Goal: Task Accomplishment & Management: Manage account settings

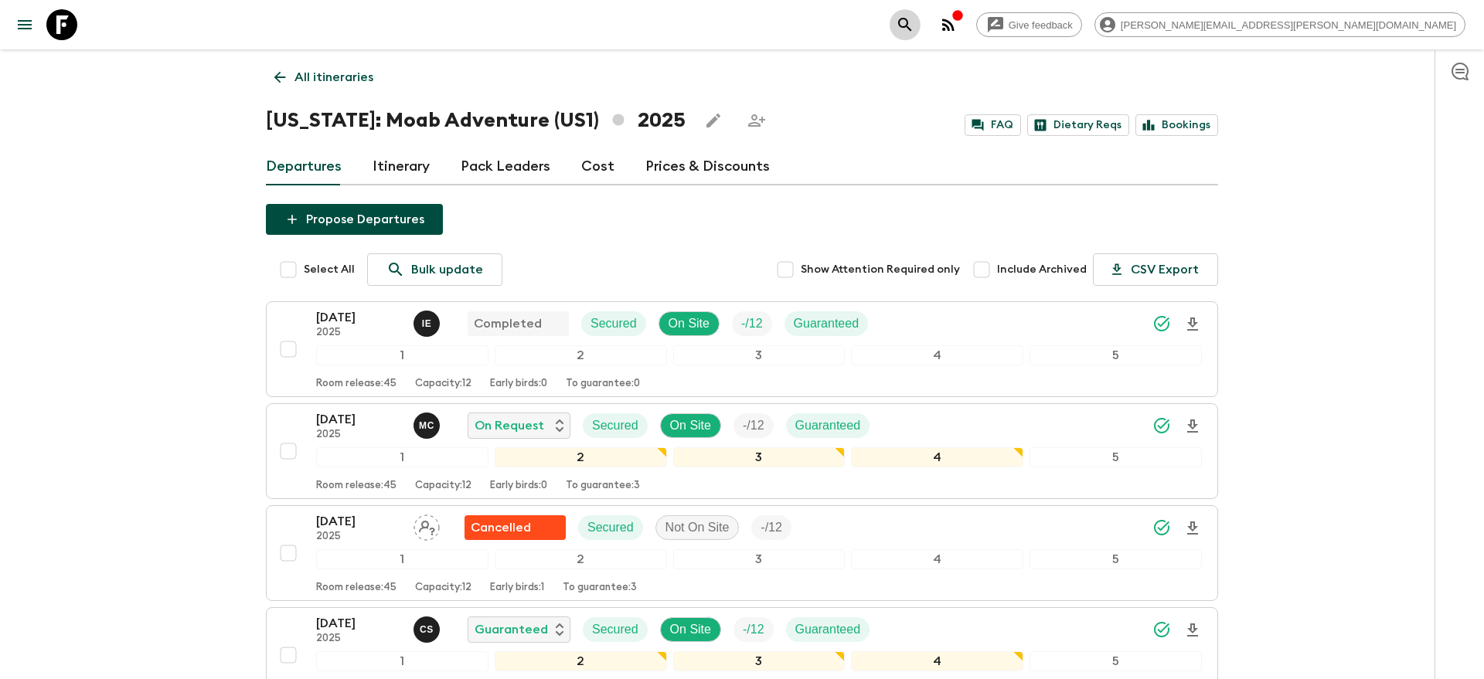
click at [914, 23] on icon "search adventures" at bounding box center [905, 24] width 19 height 19
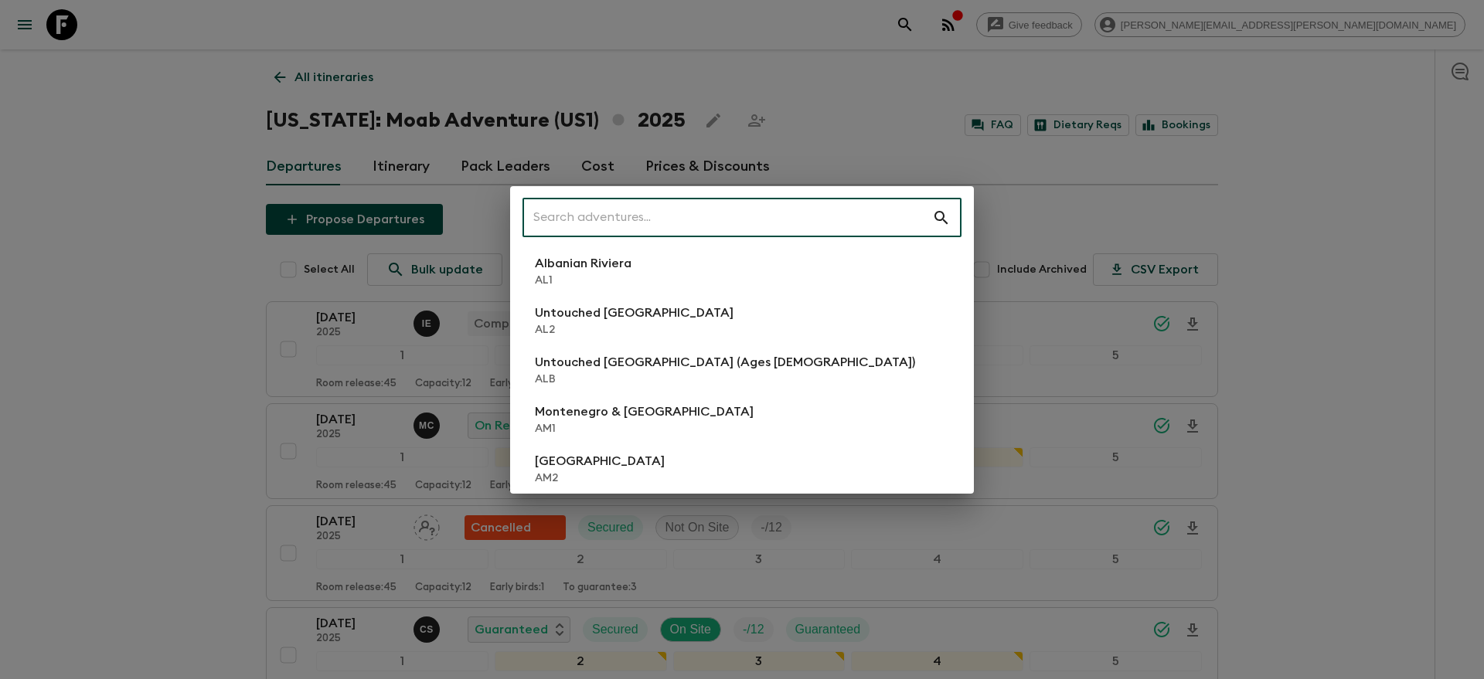
click at [851, 226] on input "text" at bounding box center [727, 217] width 410 height 43
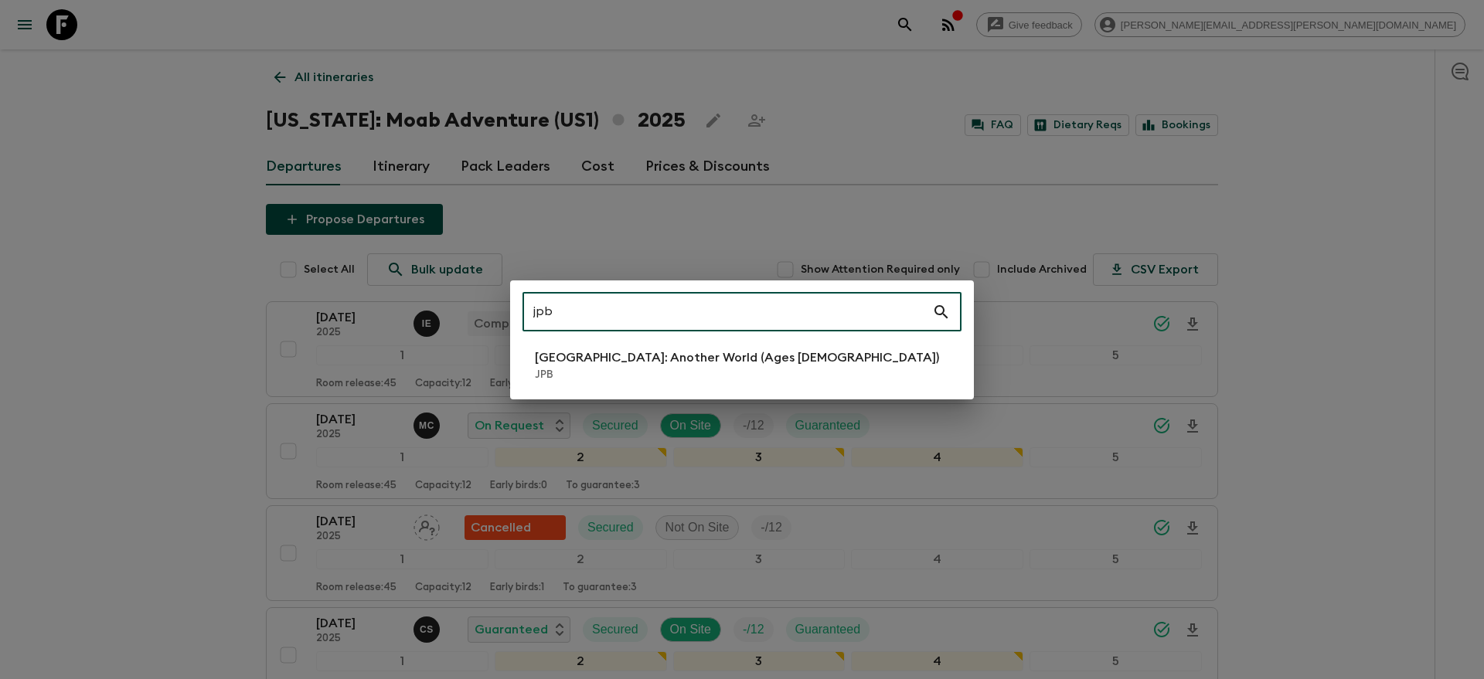
type input "jpb"
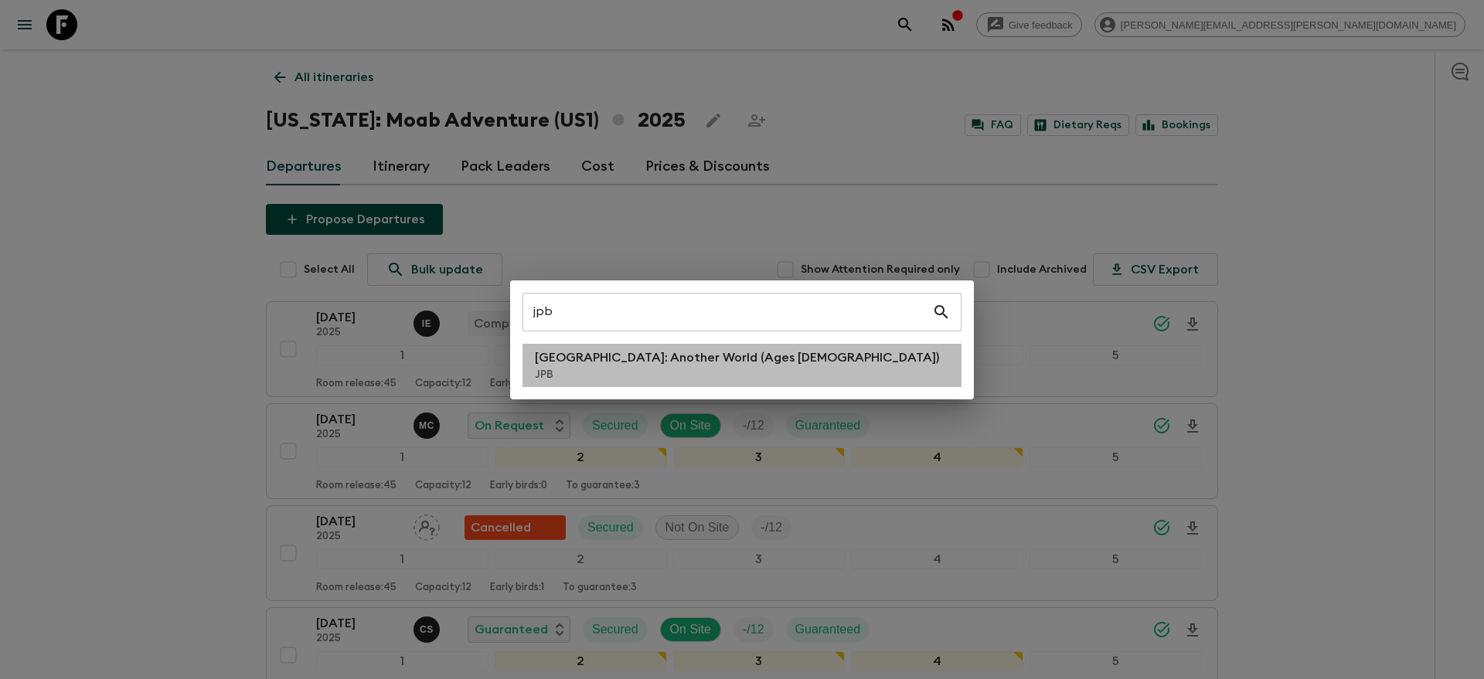
click at [785, 344] on li "Japan: Another World (Ages 45-59) JPB" at bounding box center [741, 365] width 439 height 43
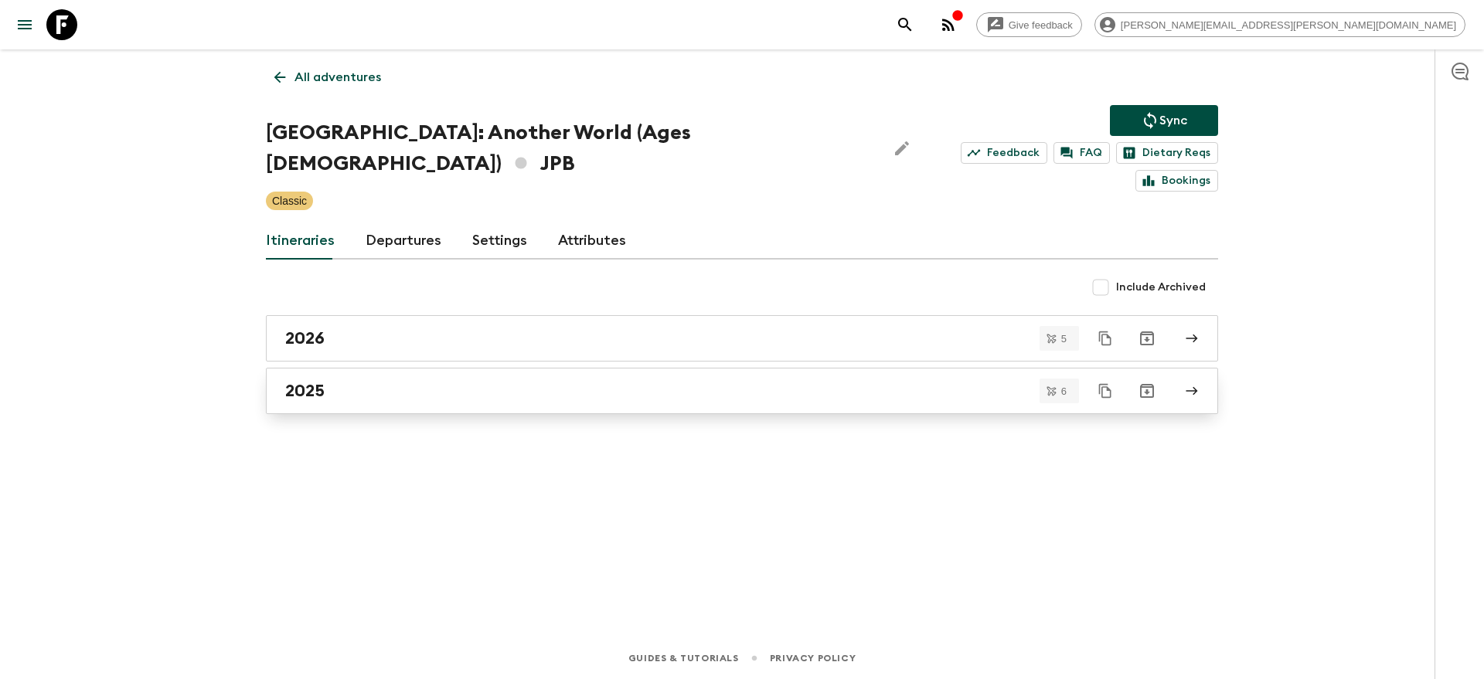
click at [546, 374] on link "2025" at bounding box center [742, 391] width 952 height 46
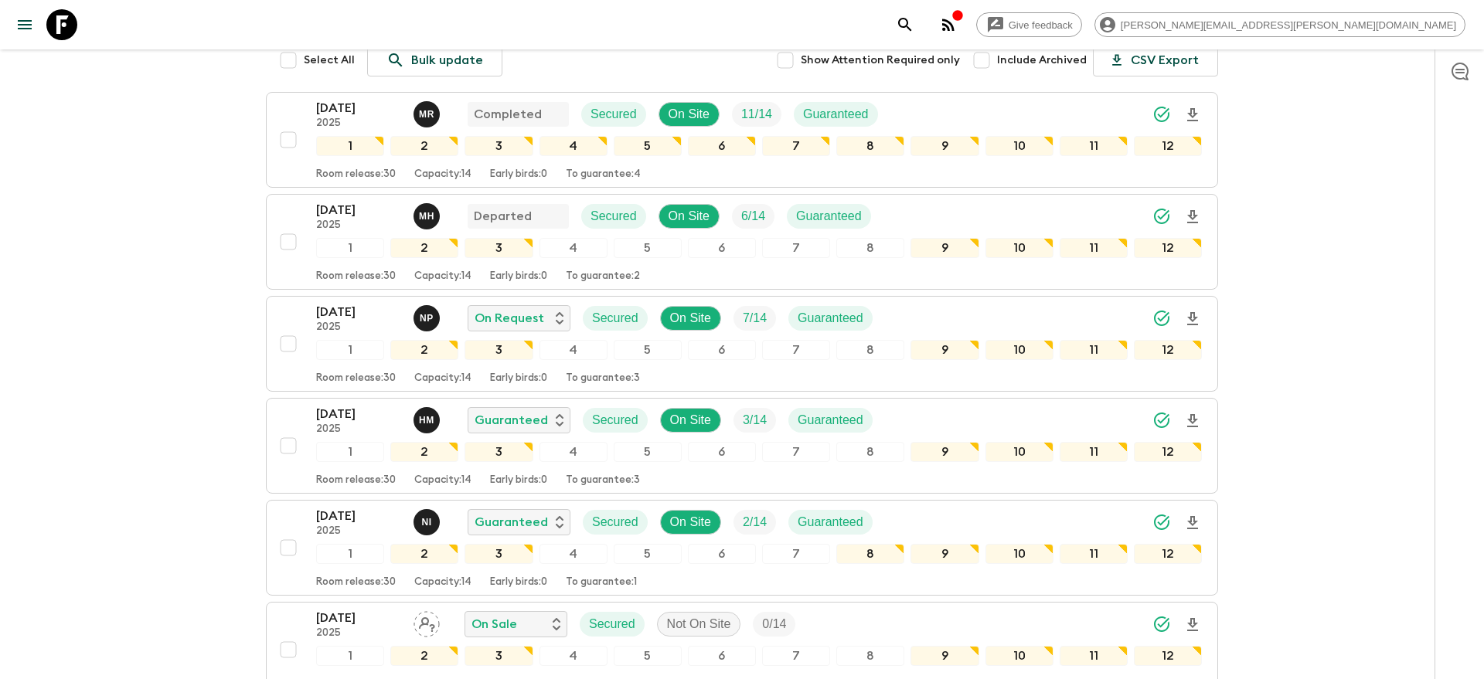
scroll to position [277, 0]
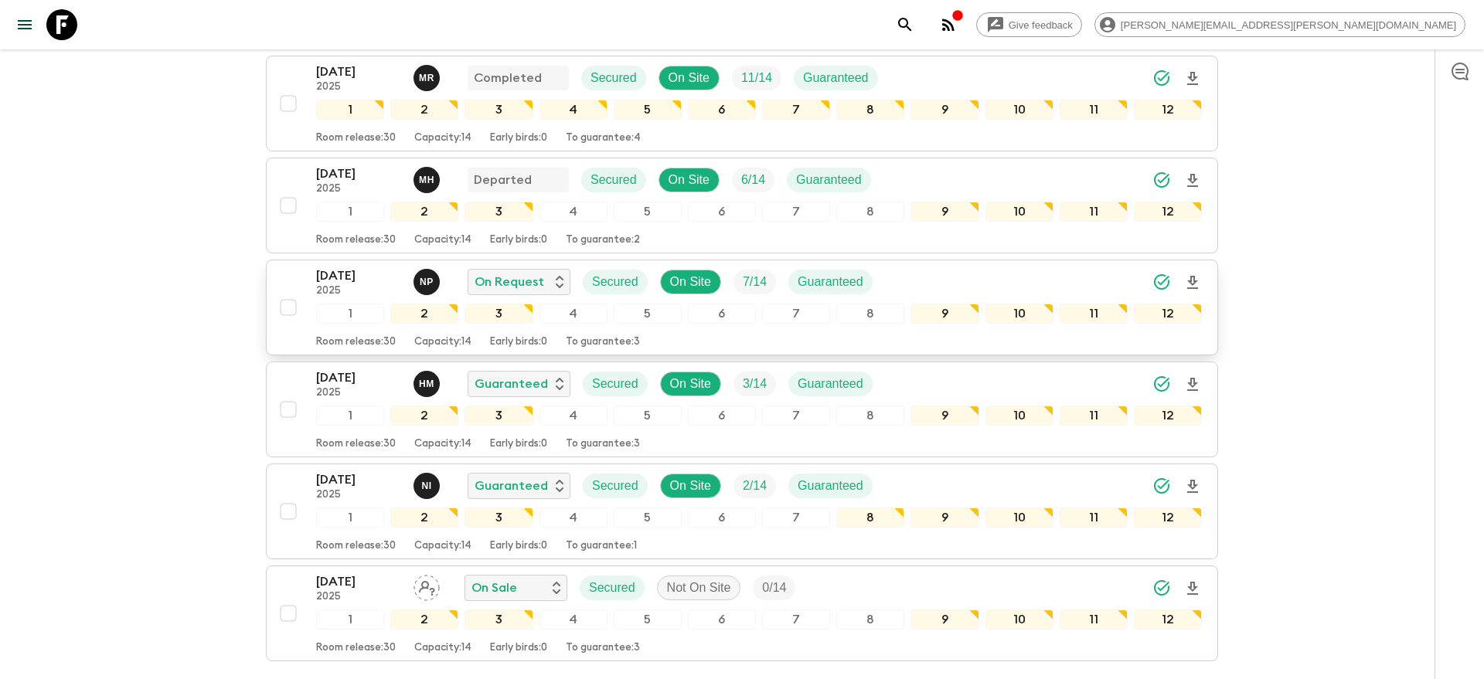
click at [1190, 276] on icon "Download Onboarding" at bounding box center [1192, 282] width 11 height 13
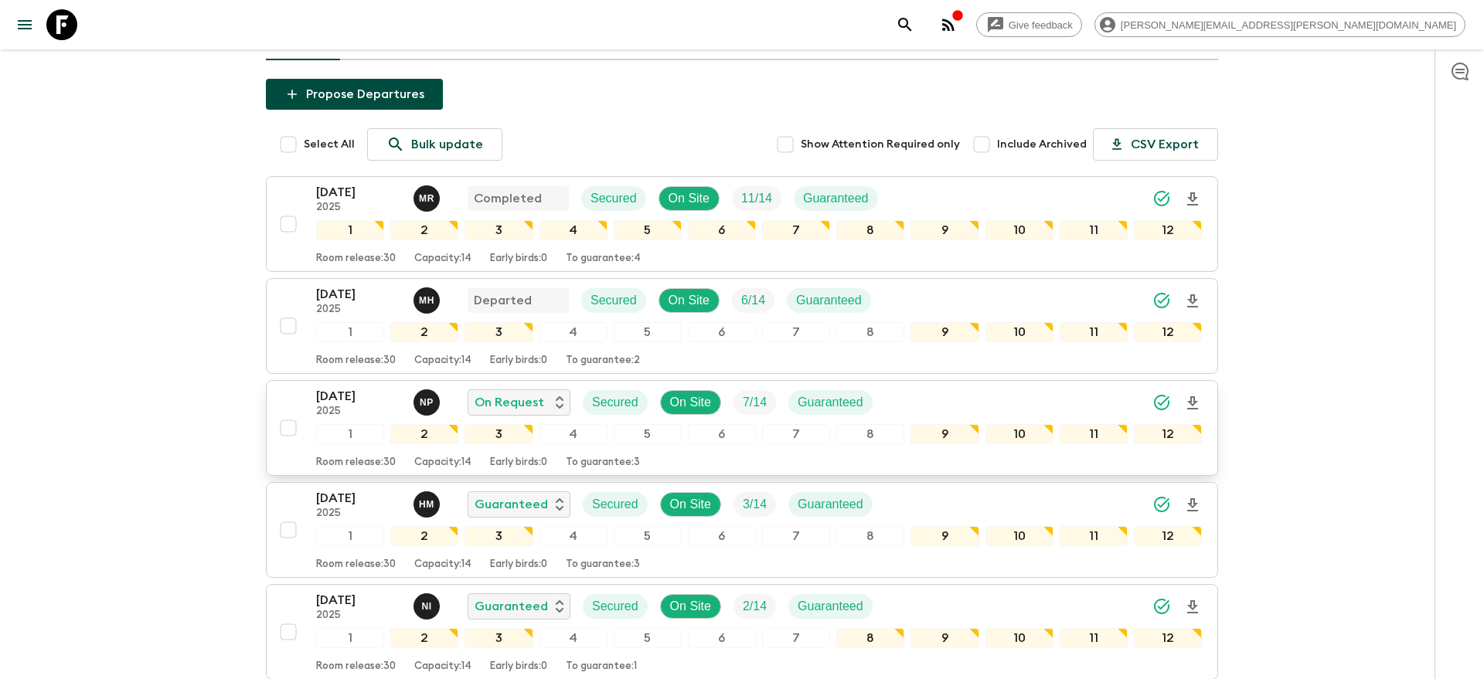
scroll to position [369, 0]
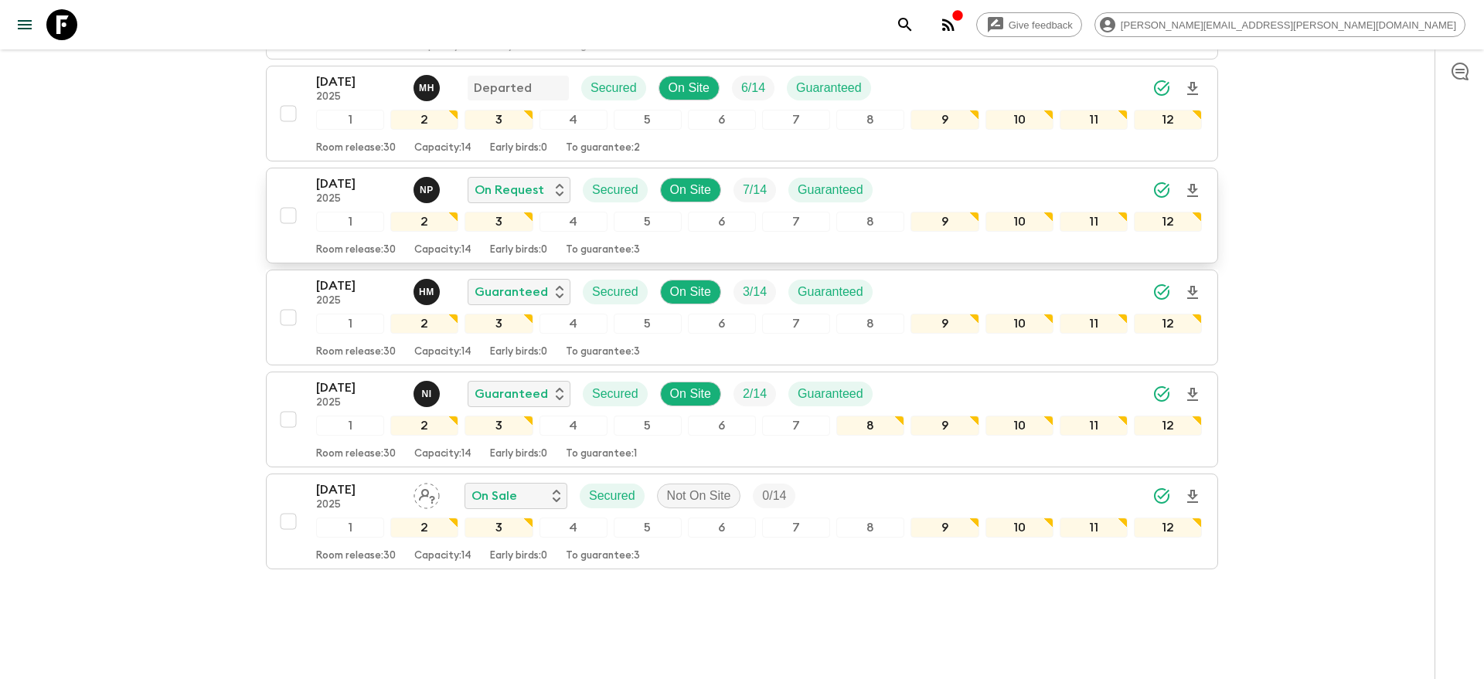
click at [969, 175] on div "27 Sep 2025 2025 N P On Request Secured On Site 7 / 14 Guaranteed" at bounding box center [759, 190] width 886 height 31
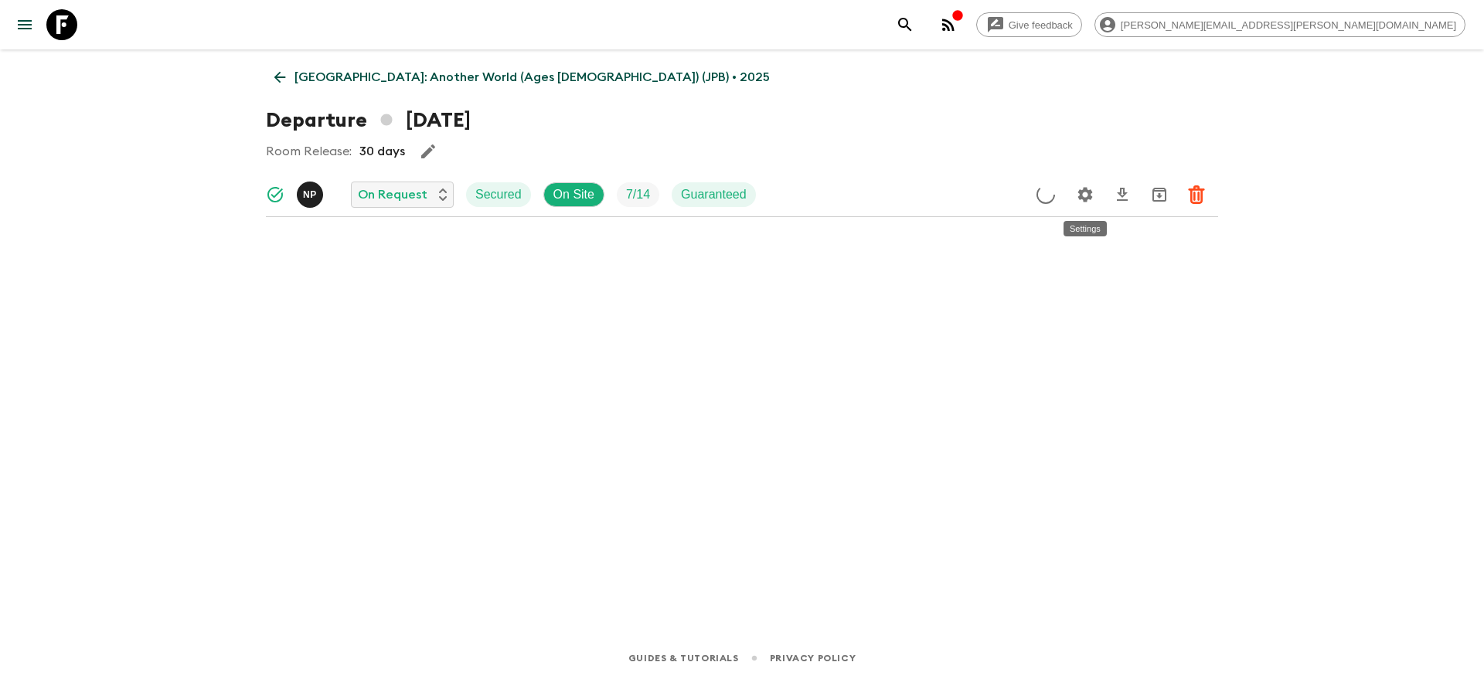
click at [1079, 196] on icon "Settings" at bounding box center [1085, 194] width 15 height 15
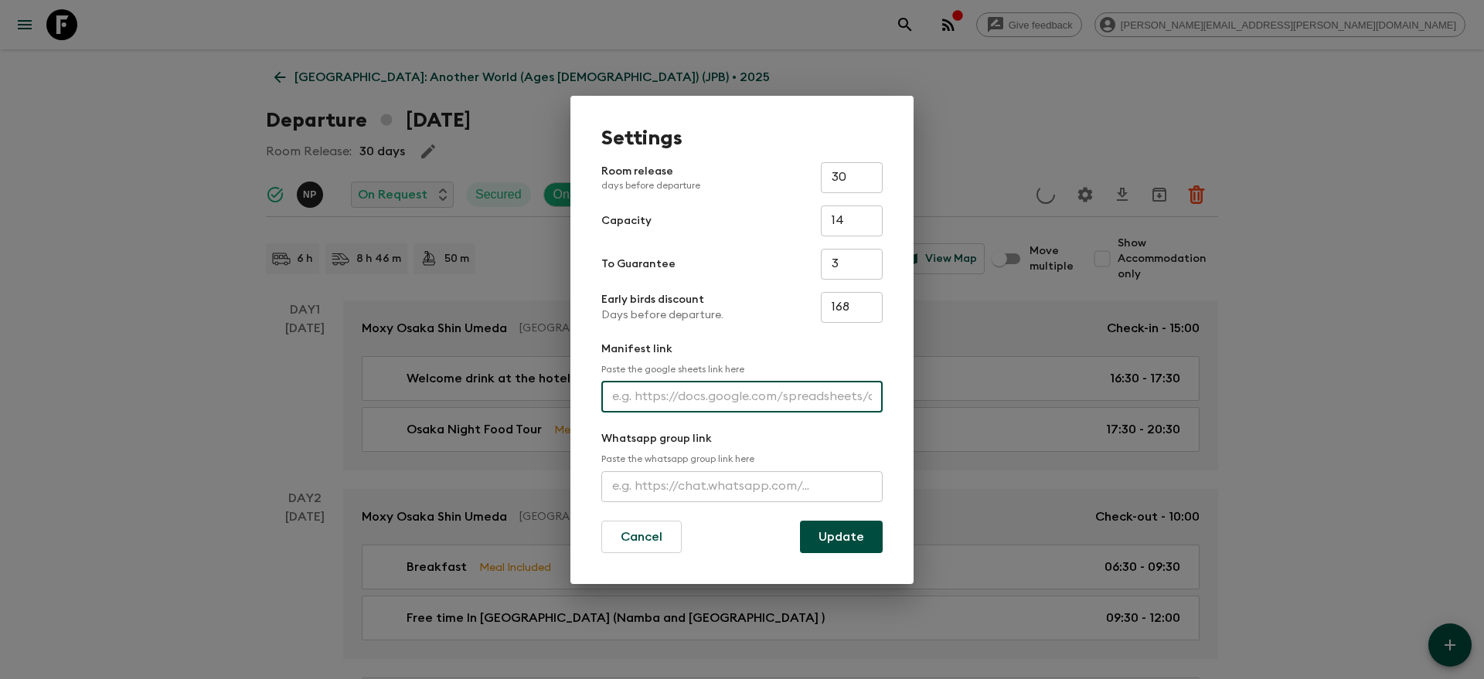
click at [714, 397] on input "text" at bounding box center [741, 397] width 281 height 31
paste input "https://docs.google.com/spreadsheets/d/1SUsGA7gAJ8mTHwKp-F8vJHKJszHXvcLsXpBDcK2…"
type input "https://docs.google.com/spreadsheets/d/1SUsGA7gAJ8mTHwKp-F8vJHKJszHXvcLsXpBDcK2…"
click at [835, 547] on button "Update" at bounding box center [841, 537] width 83 height 32
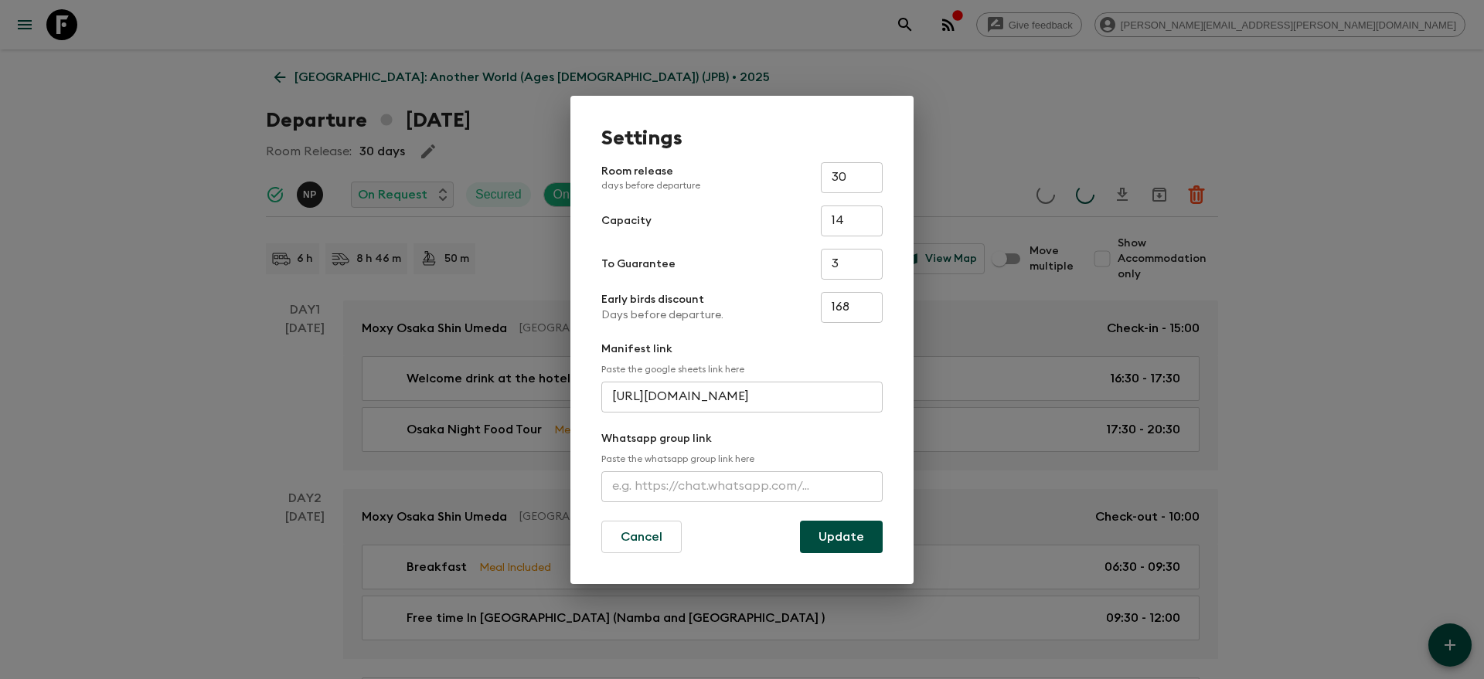
scroll to position [0, 0]
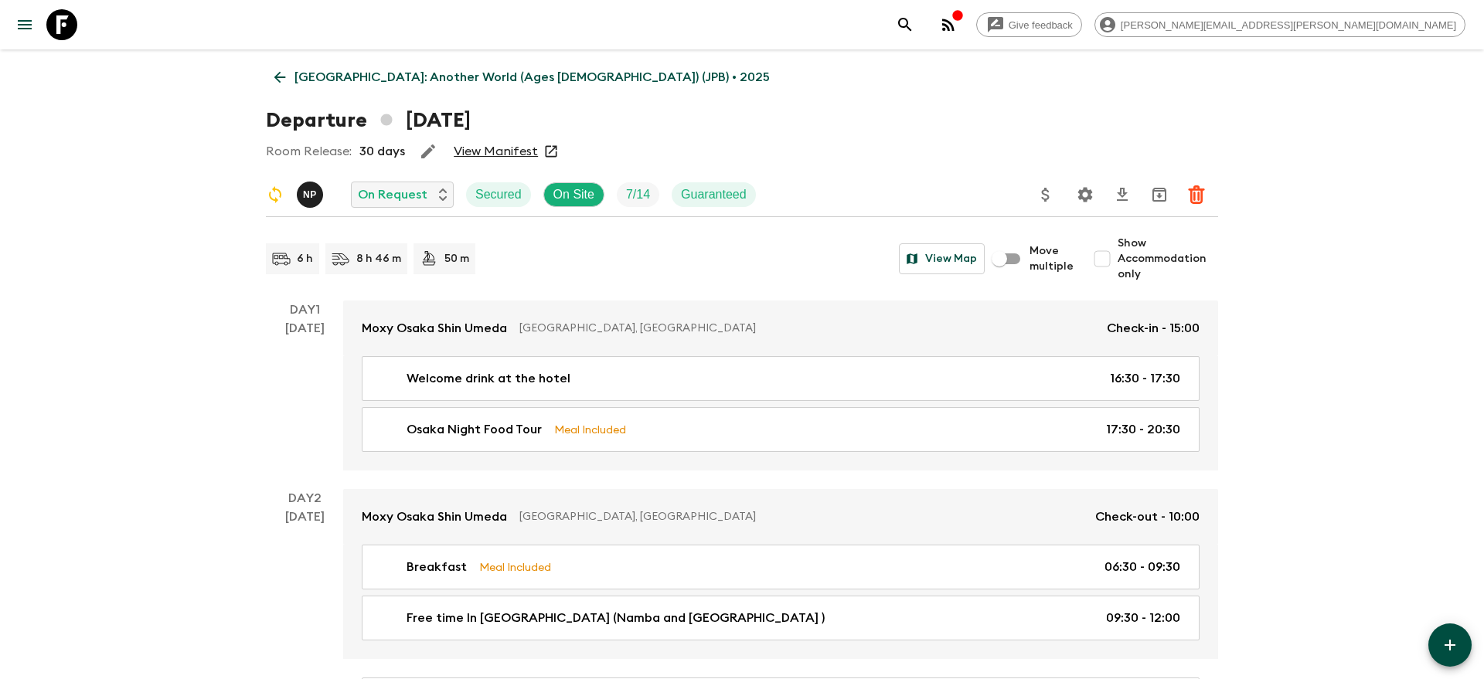
click at [1113, 259] on input "Show Accommodation only" at bounding box center [1101, 258] width 31 height 31
checkbox input "true"
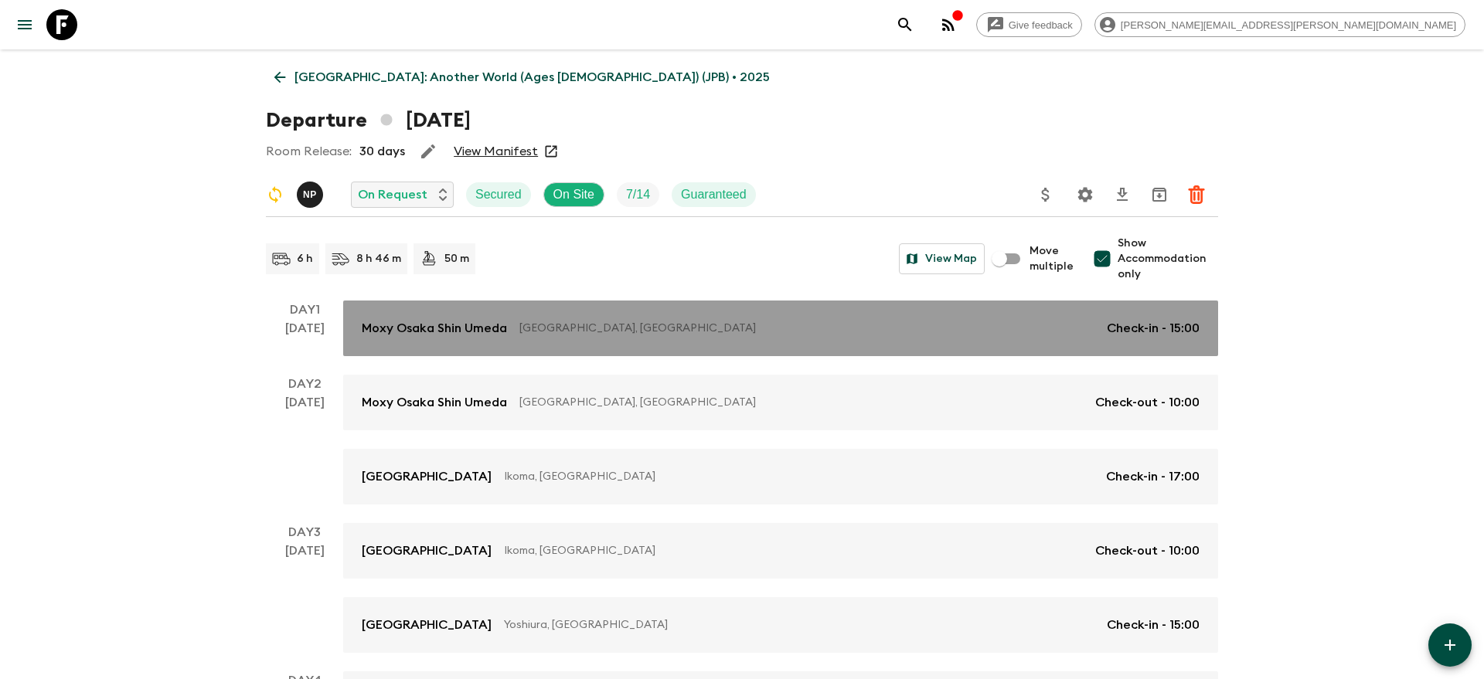
click at [1069, 321] on p "Osaka, Japan" at bounding box center [806, 328] width 575 height 15
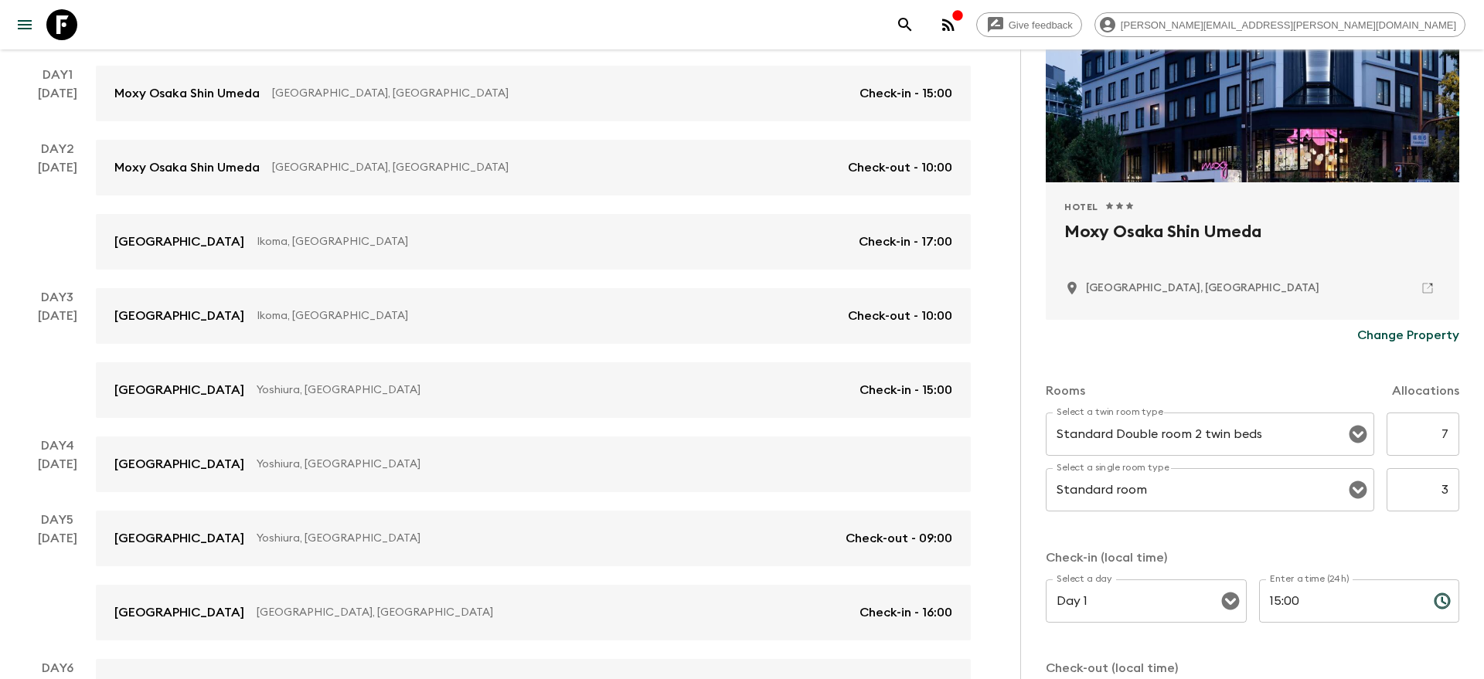
scroll to position [197, 0]
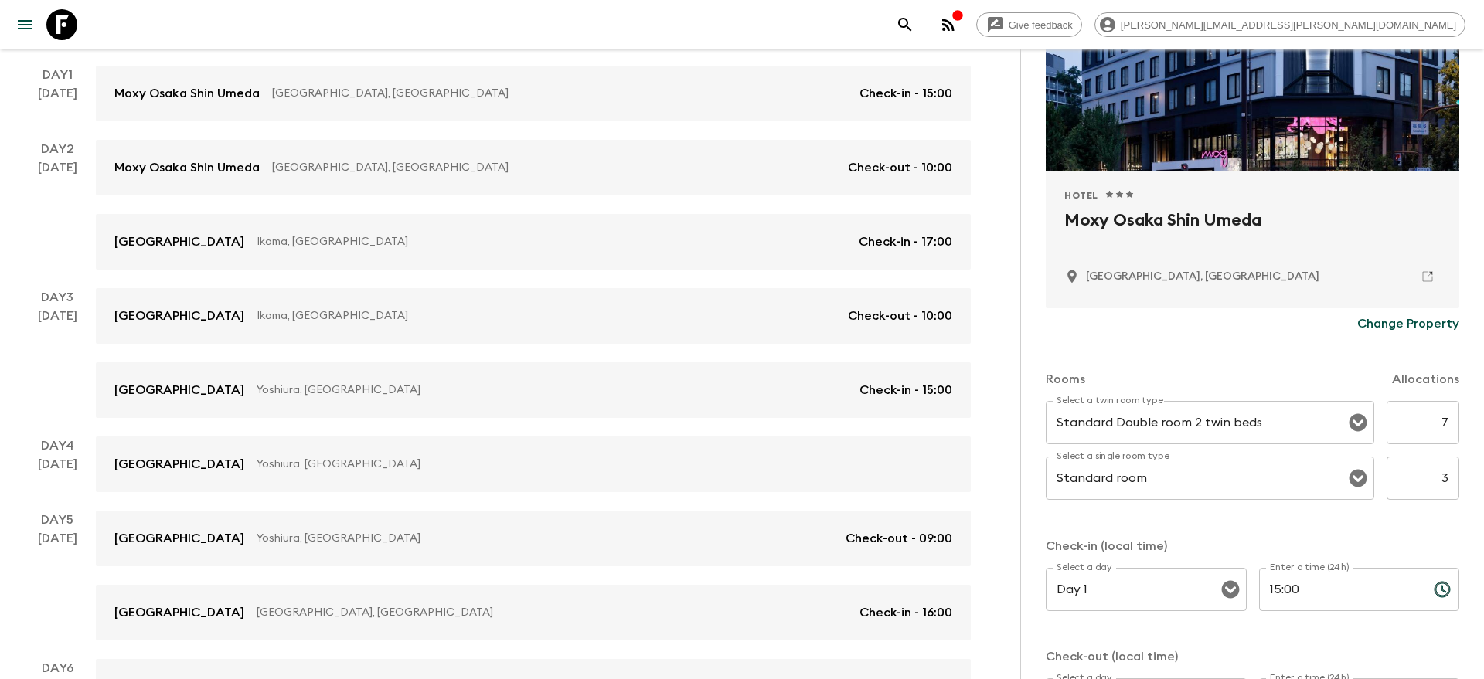
click at [1449, 423] on input "7" at bounding box center [1422, 422] width 73 height 43
type input "3"
click at [1447, 476] on input "3" at bounding box center [1422, 478] width 73 height 43
type input "4"
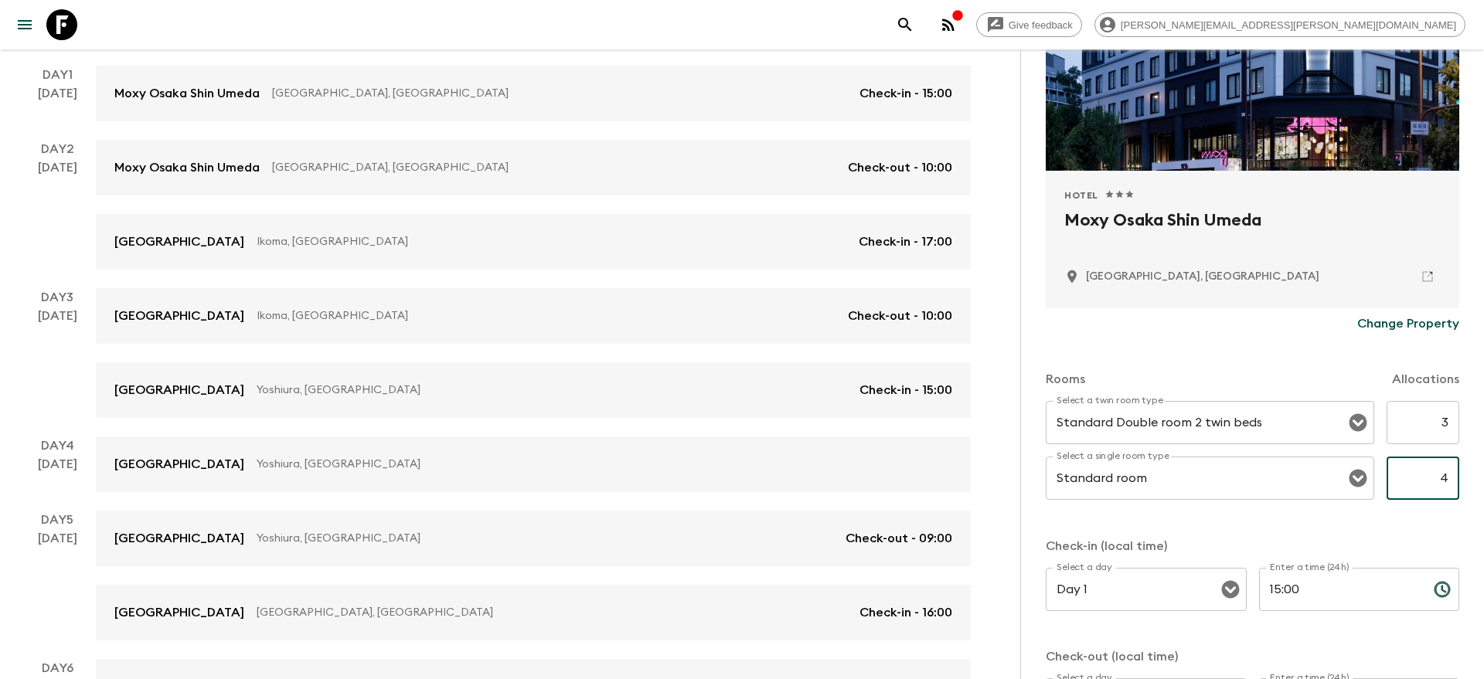
click at [1410, 519] on div "Rooms Allocations Select a twin room type Standard Double room 2 twin beds Sele…" at bounding box center [1252, 539] width 413 height 400
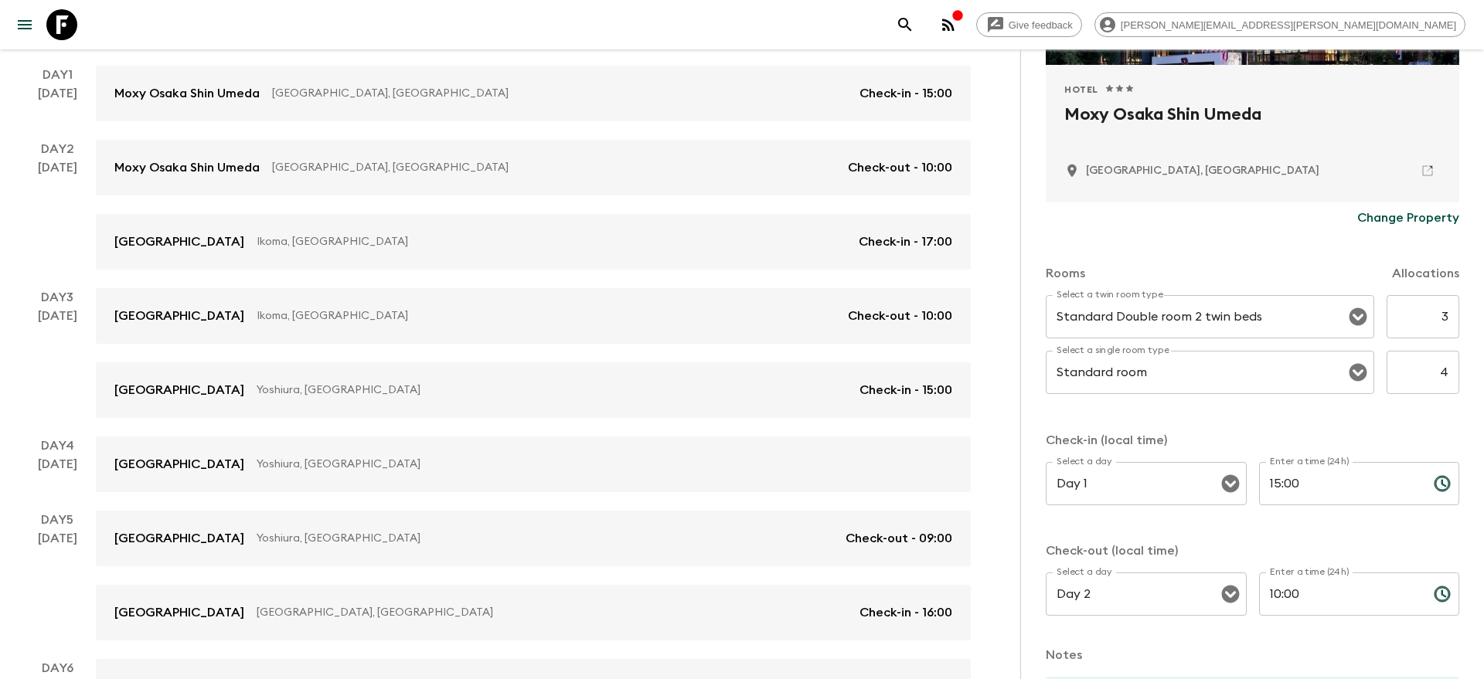
scroll to position [482, 0]
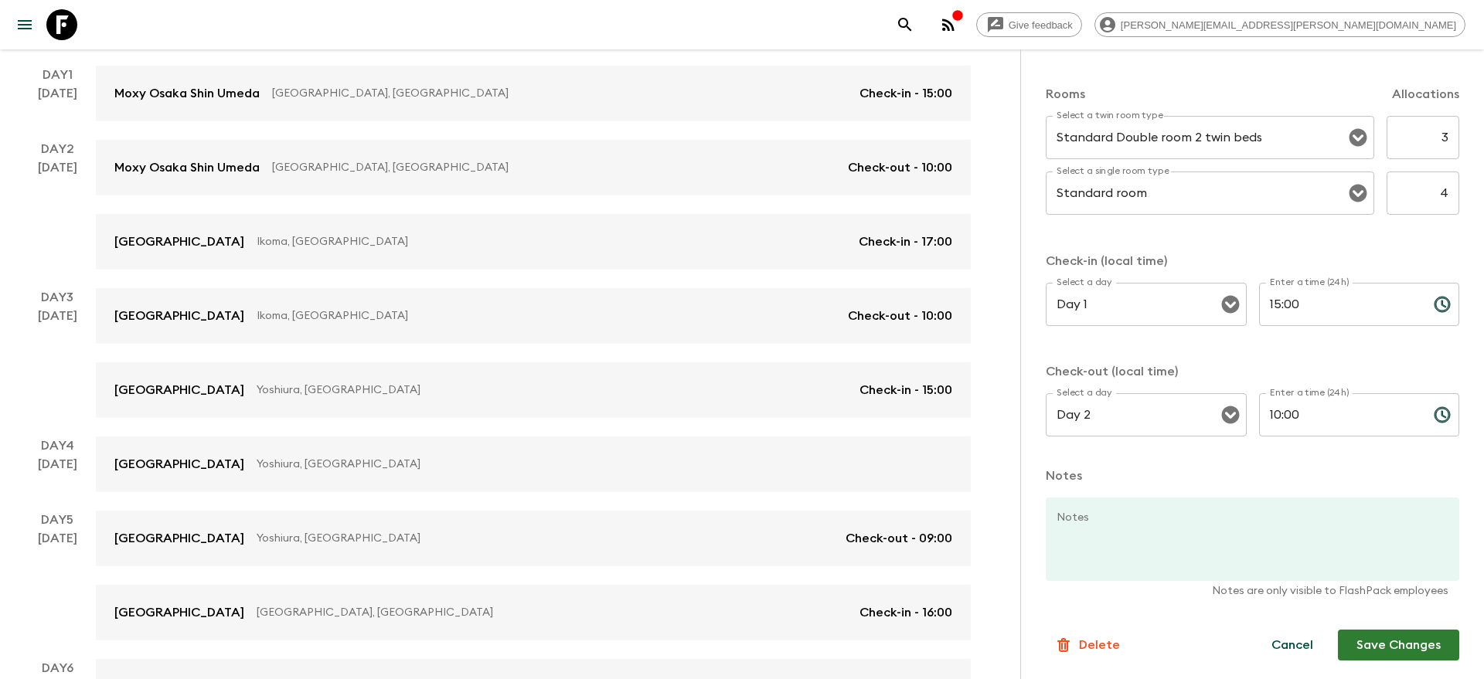
click at [1398, 644] on button "Save Changes" at bounding box center [1398, 645] width 121 height 31
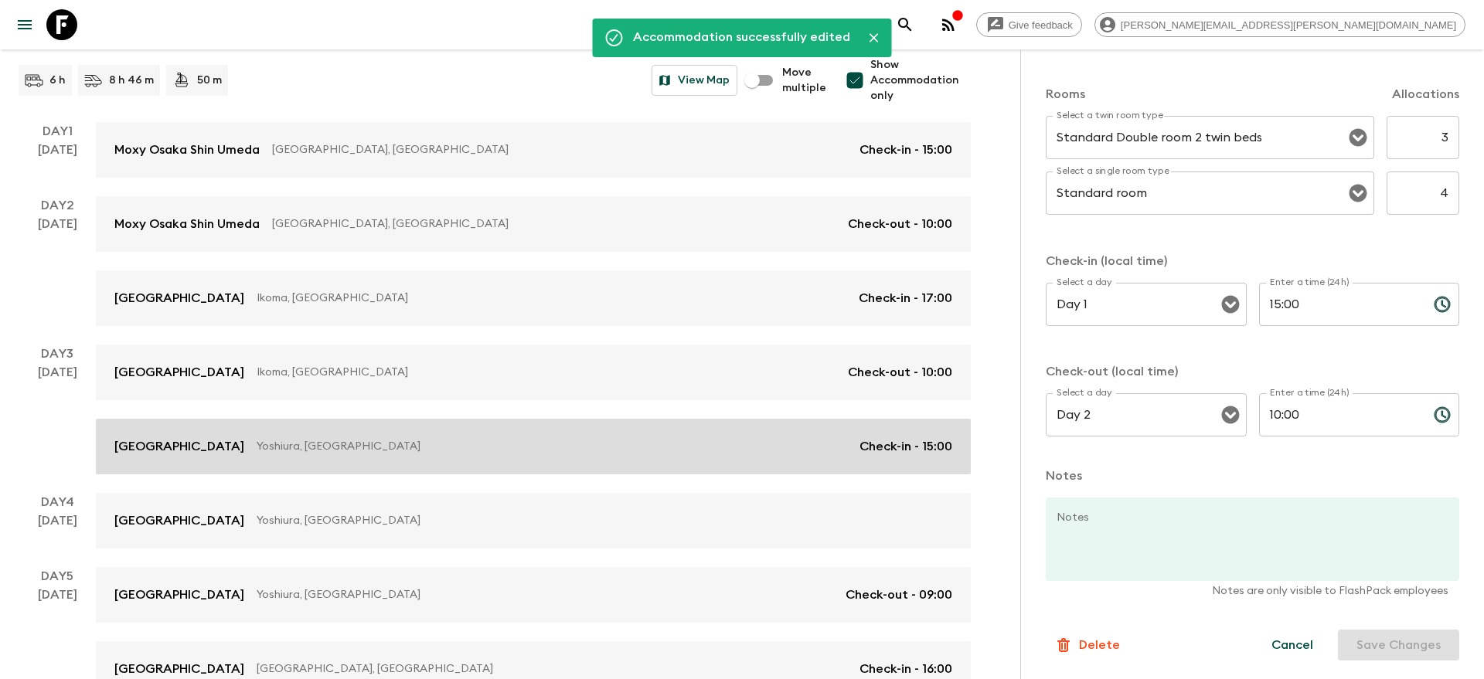
scroll to position [258, 0]
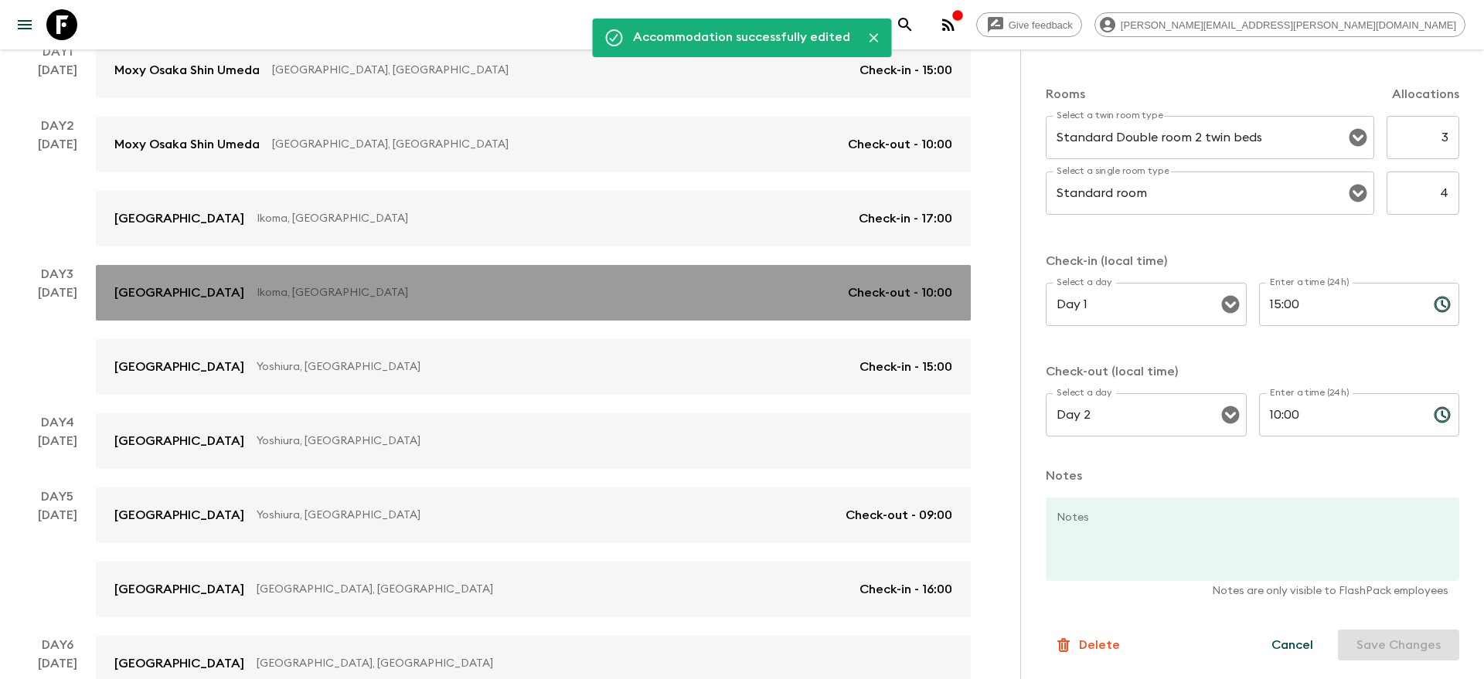
click at [705, 275] on link "Temple Town Hotel WAQOO Horyuji Ikoma, Japan Check-out - 10:00" at bounding box center [533, 293] width 875 height 56
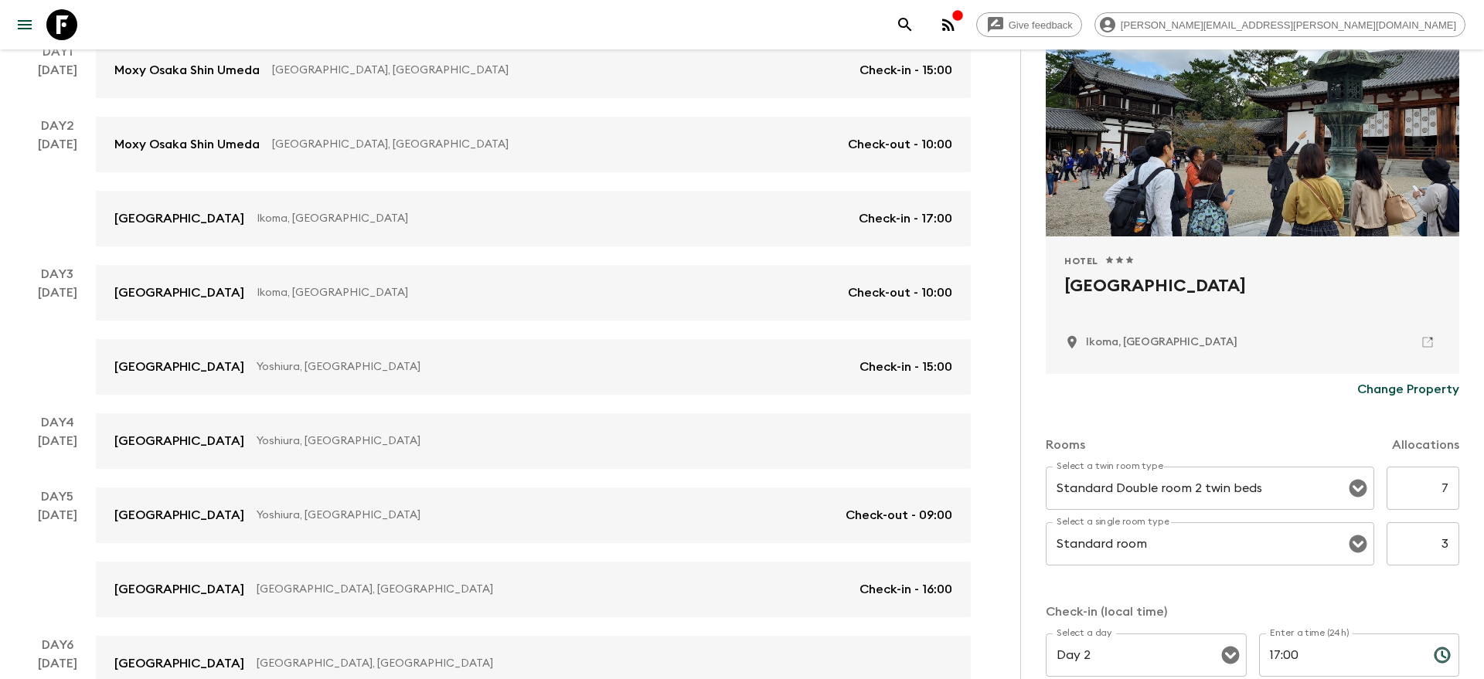
scroll to position [151, 0]
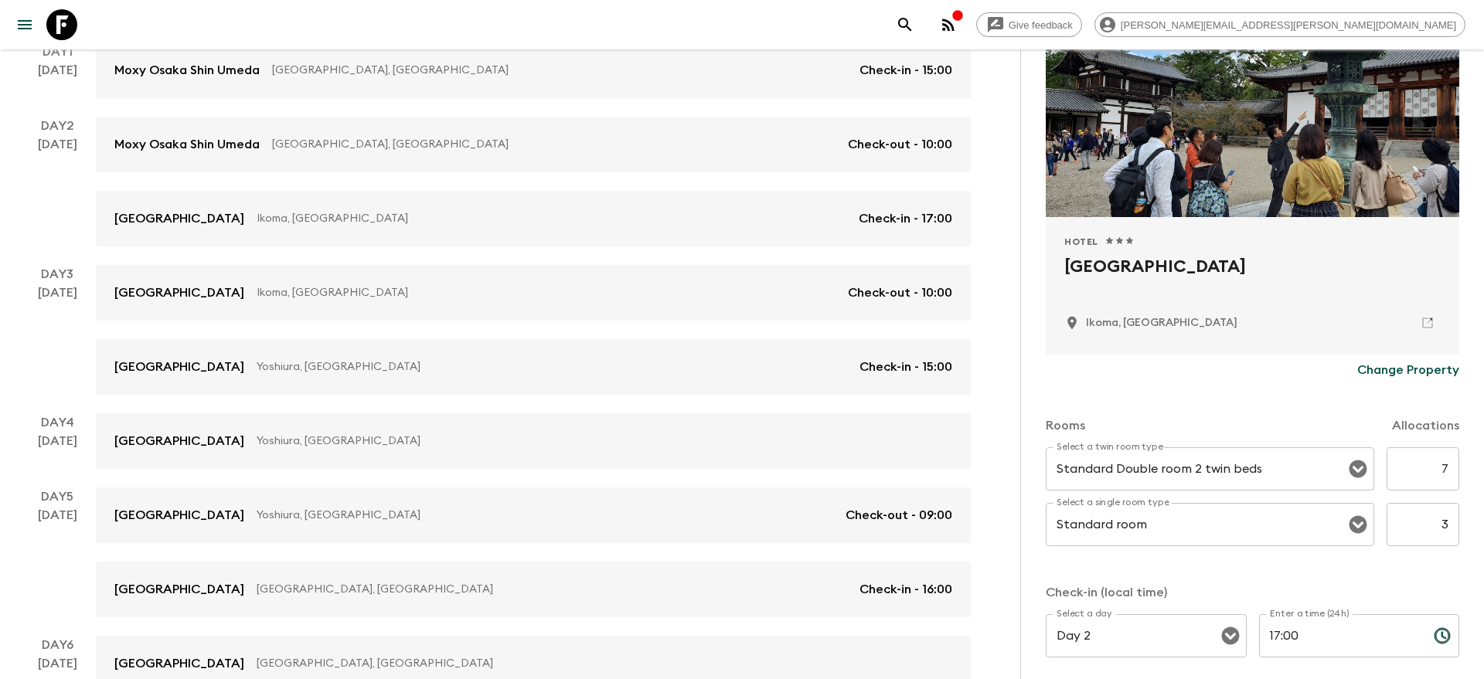
click at [1444, 473] on input "7" at bounding box center [1422, 468] width 73 height 43
type input "3"
click at [1448, 522] on input "3" at bounding box center [1422, 524] width 73 height 43
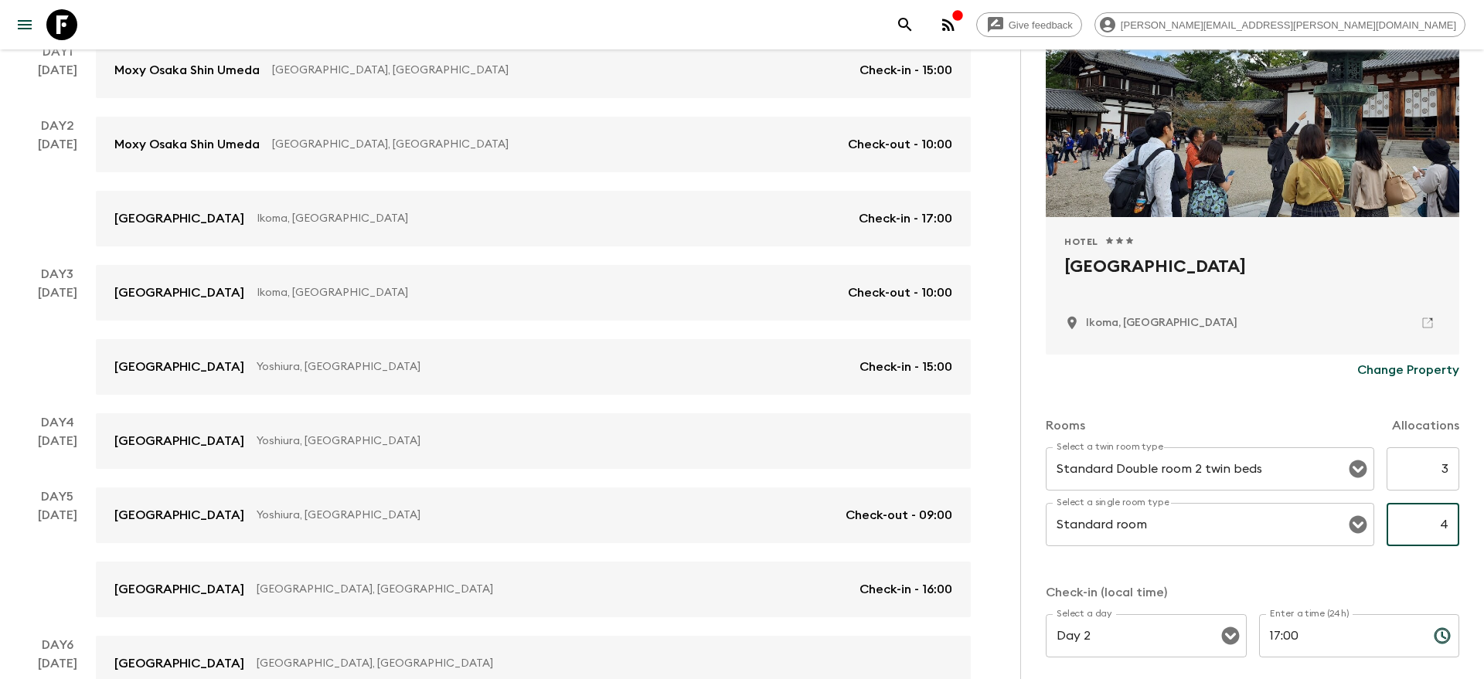
type input "4"
click at [1425, 574] on div "Rooms Allocations Select a twin room type Standard Double room 2 twin beds Sele…" at bounding box center [1252, 586] width 413 height 400
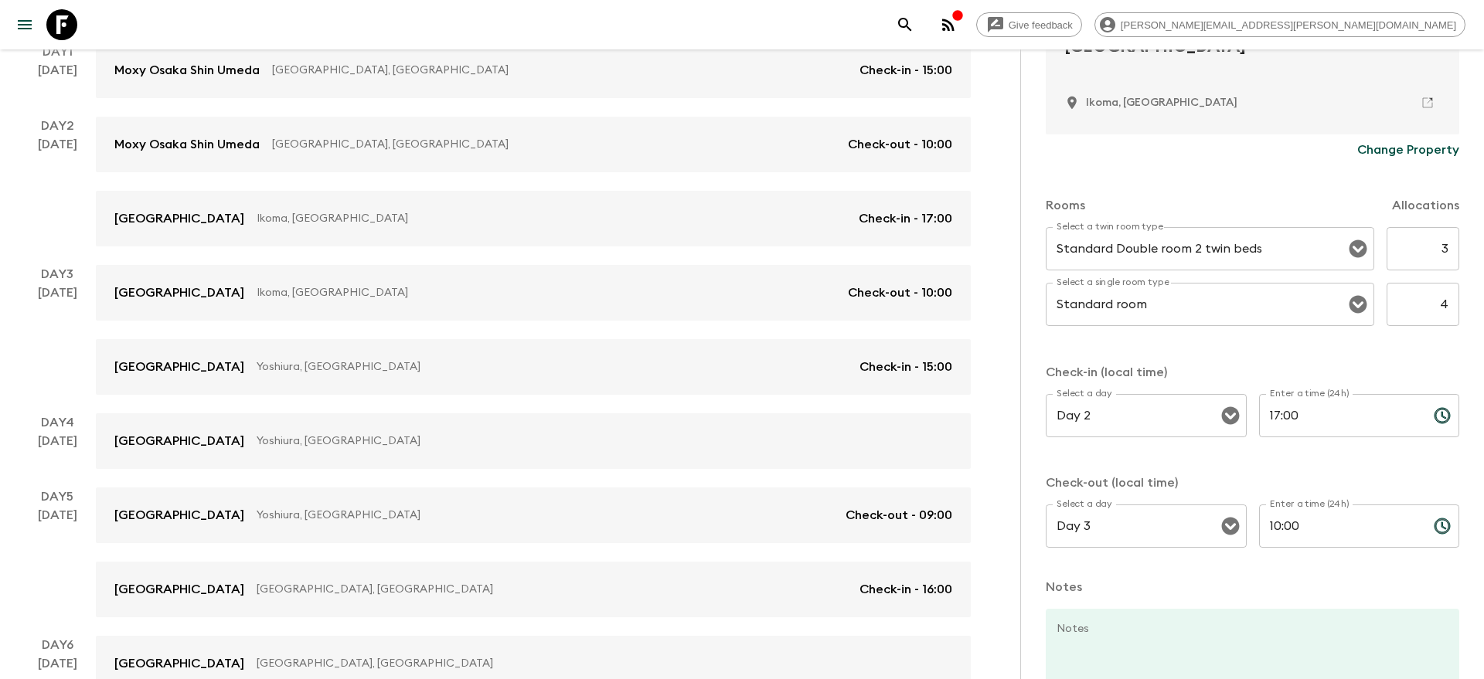
scroll to position [460, 0]
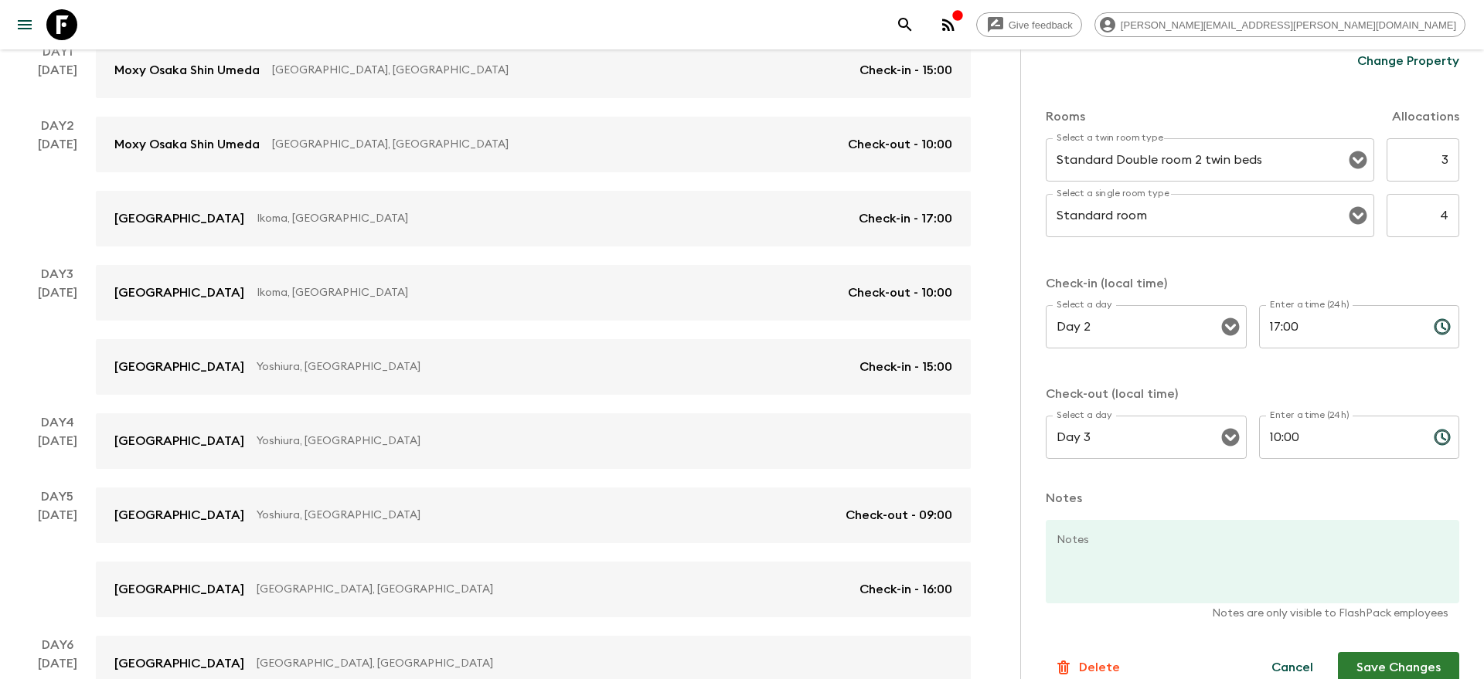
click at [1382, 669] on button "Save Changes" at bounding box center [1398, 667] width 121 height 31
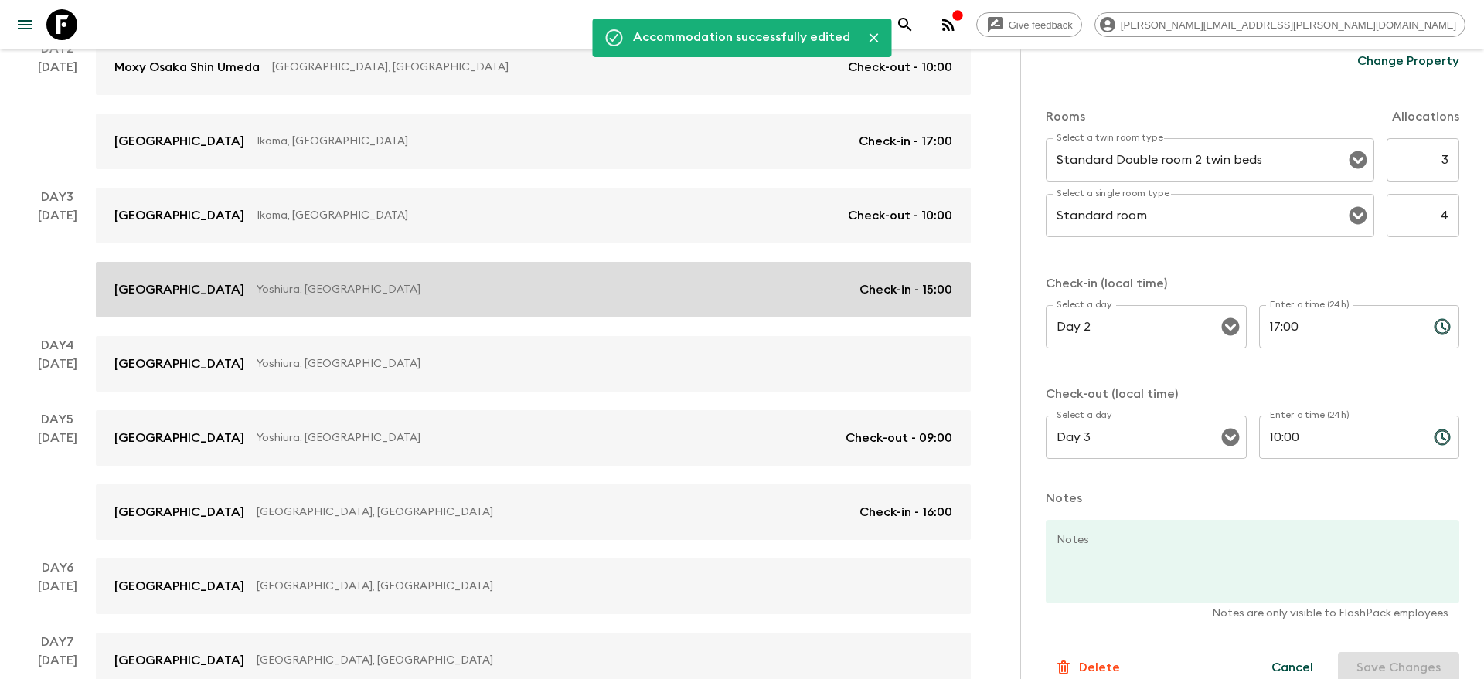
scroll to position [391, 0]
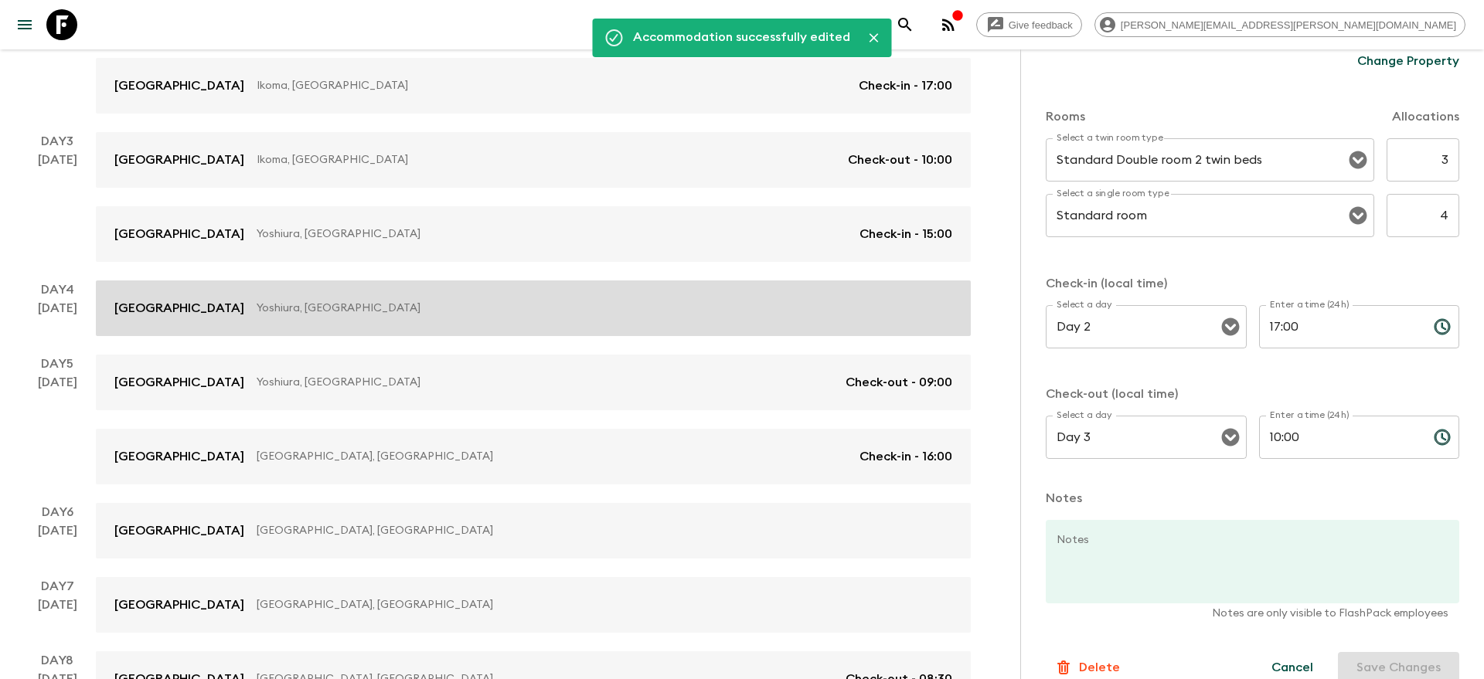
click at [674, 314] on p "Yoshiura, Japan" at bounding box center [598, 308] width 683 height 15
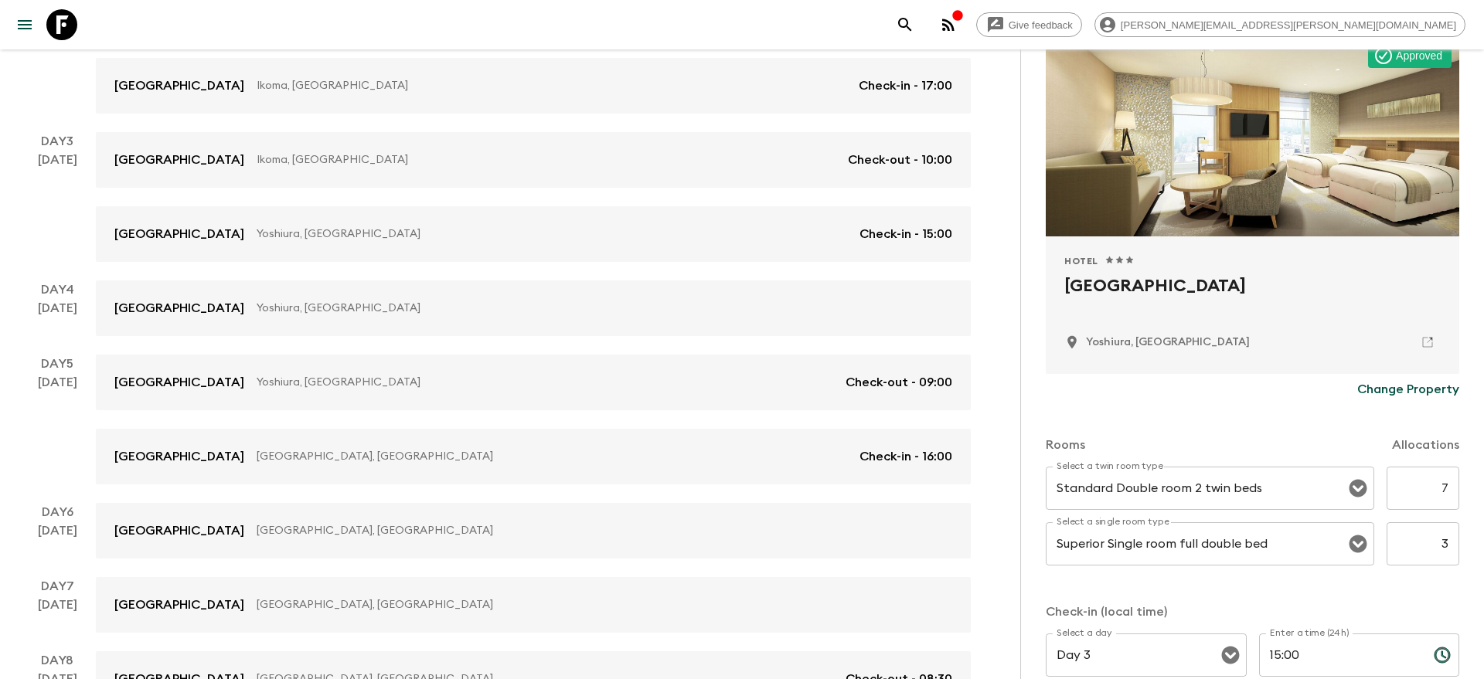
scroll to position [144, 0]
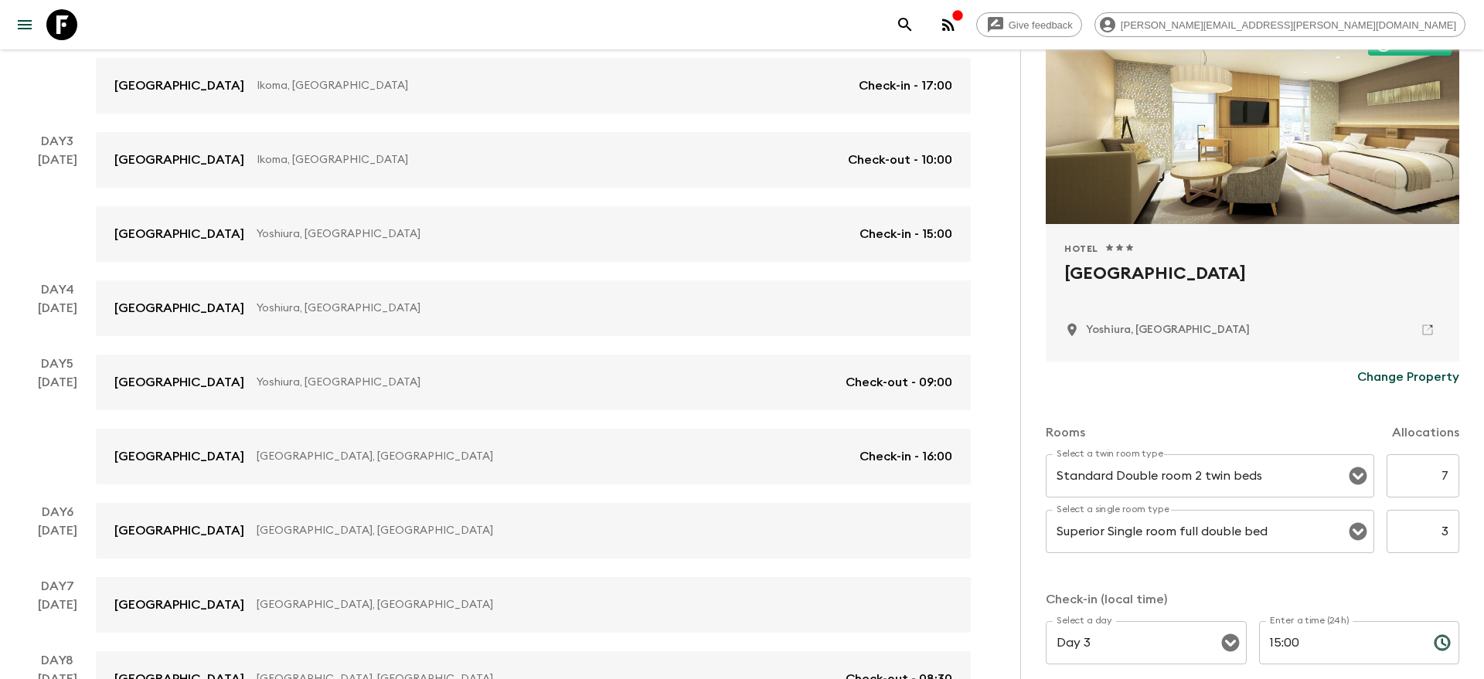
click at [1447, 479] on input "7" at bounding box center [1422, 475] width 73 height 43
type input "4"
type input "3"
click at [1447, 530] on input "3" at bounding box center [1422, 531] width 73 height 43
type input "4"
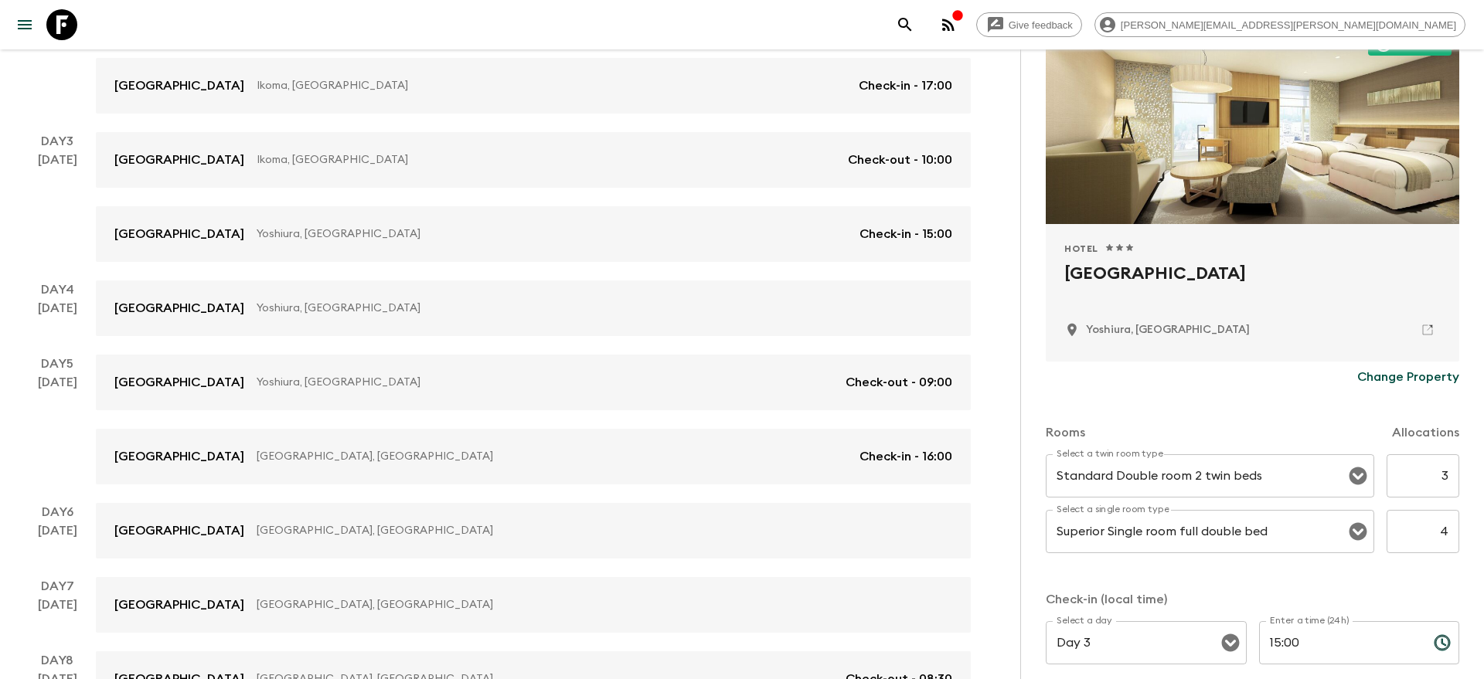
click at [1405, 583] on div "Rooms Allocations Select a twin room type Standard Double room 2 twin beds Sele…" at bounding box center [1252, 593] width 413 height 400
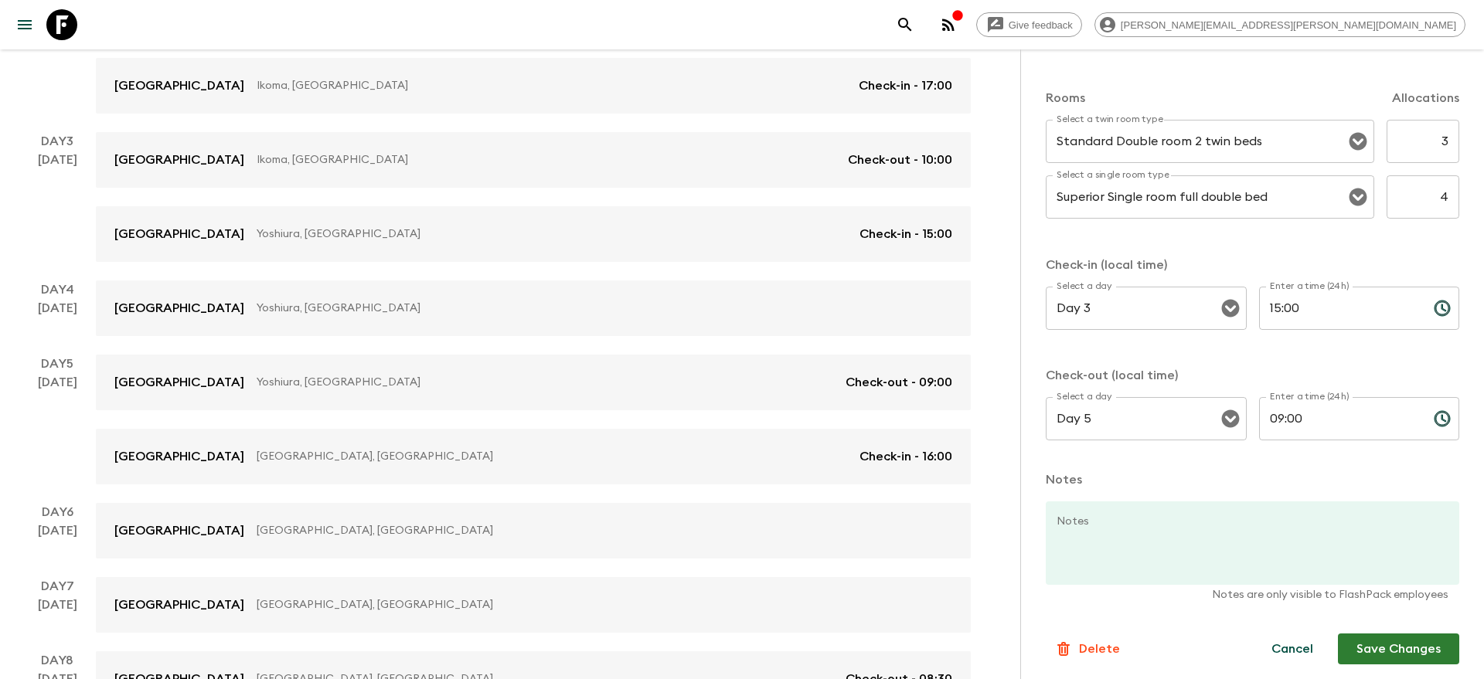
scroll to position [482, 0]
click at [1395, 648] on button "Save Changes" at bounding box center [1398, 645] width 121 height 31
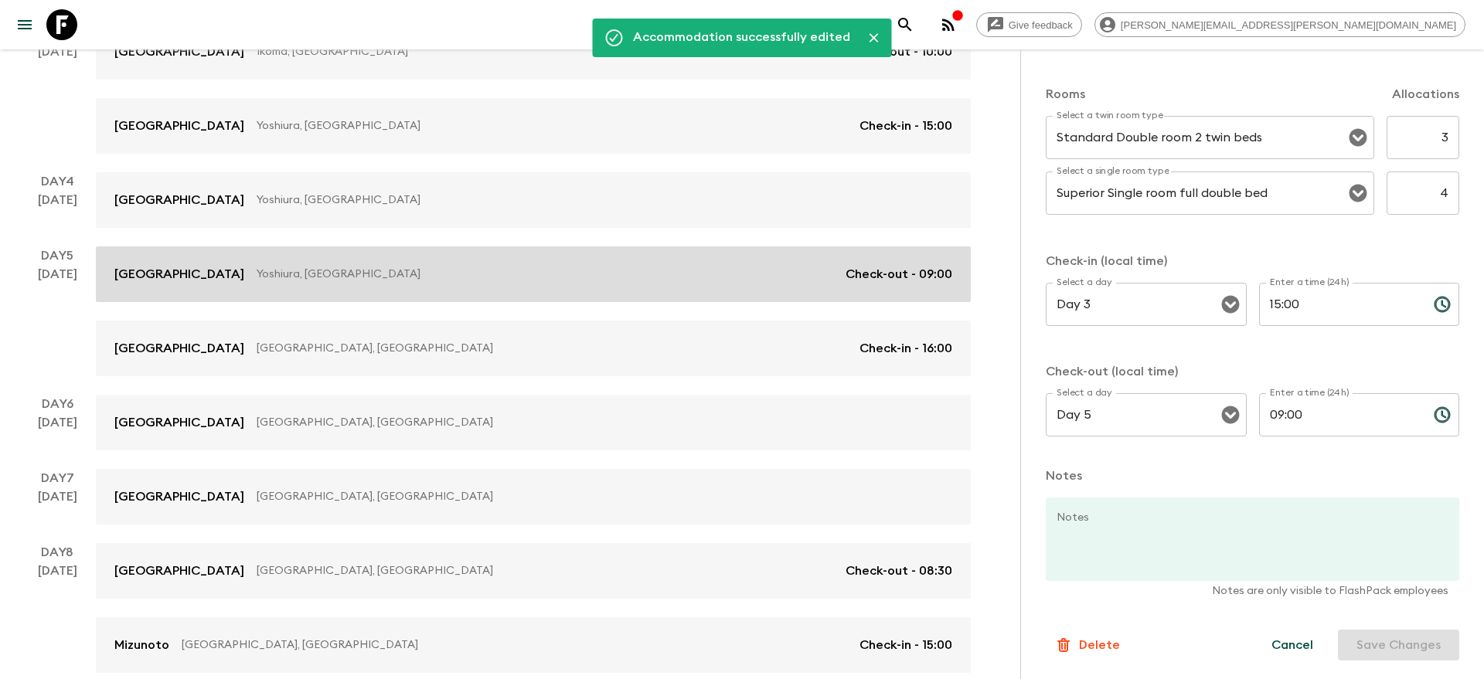
scroll to position [502, 0]
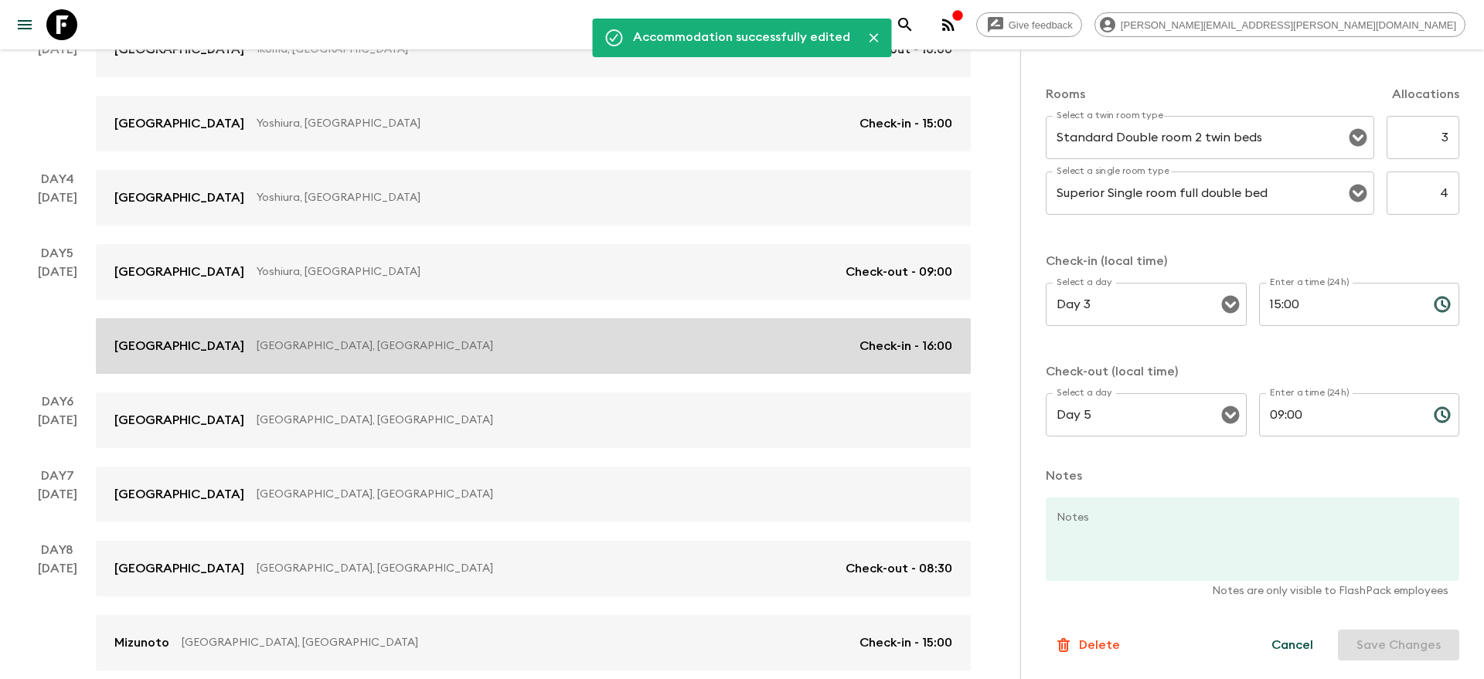
click at [590, 343] on p "Kyoto, Japan" at bounding box center [552, 345] width 590 height 15
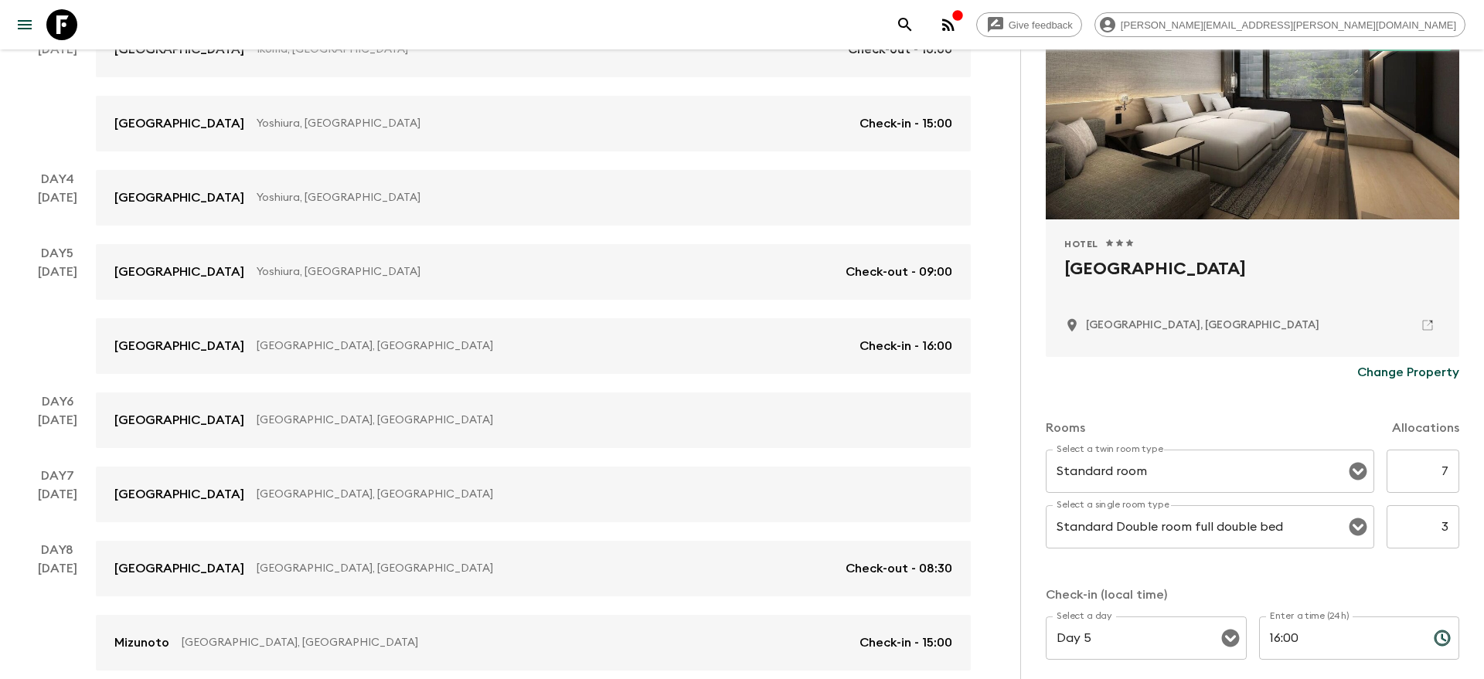
scroll to position [158, 0]
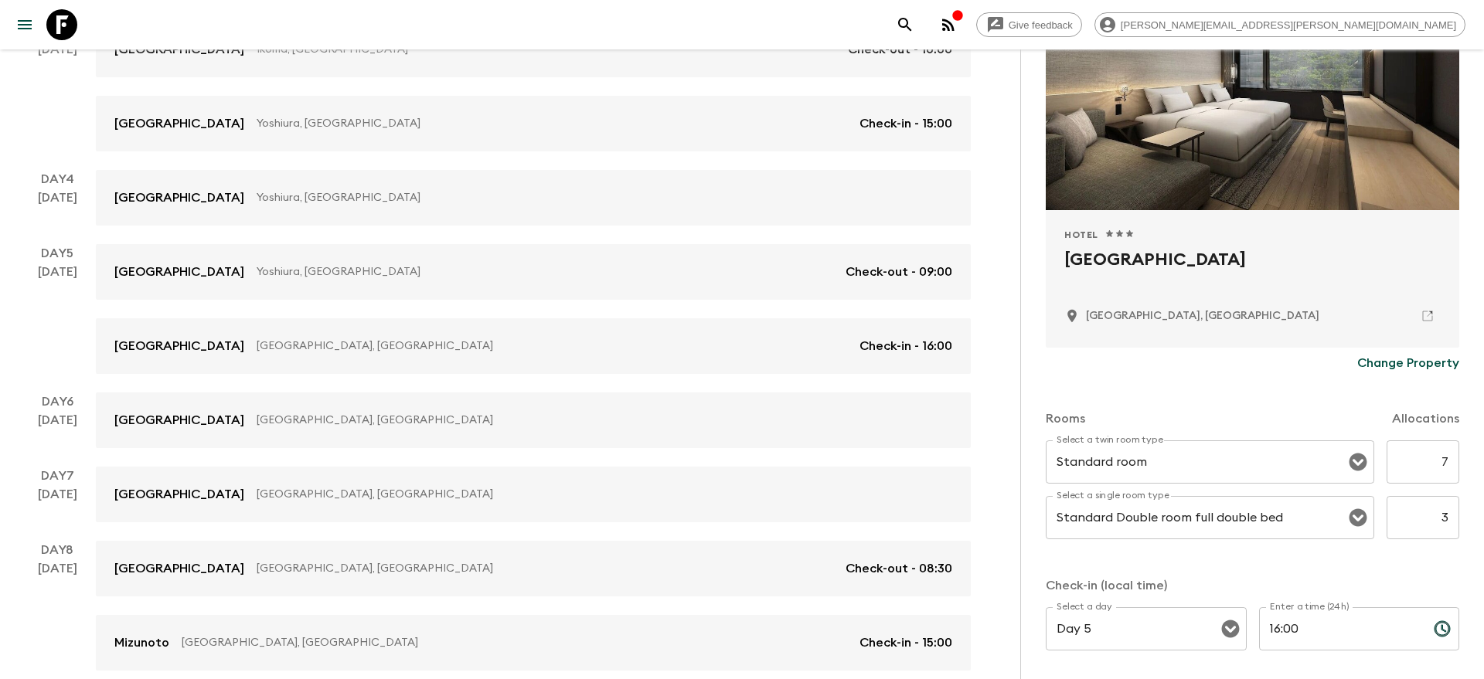
click at [1446, 460] on input "7" at bounding box center [1422, 461] width 73 height 43
type input "3"
click at [1445, 515] on input "3" at bounding box center [1422, 517] width 73 height 43
type input "4"
click at [1444, 560] on div "Rooms Allocations Select a twin room type Standard room Select a twin room type…" at bounding box center [1252, 579] width 413 height 400
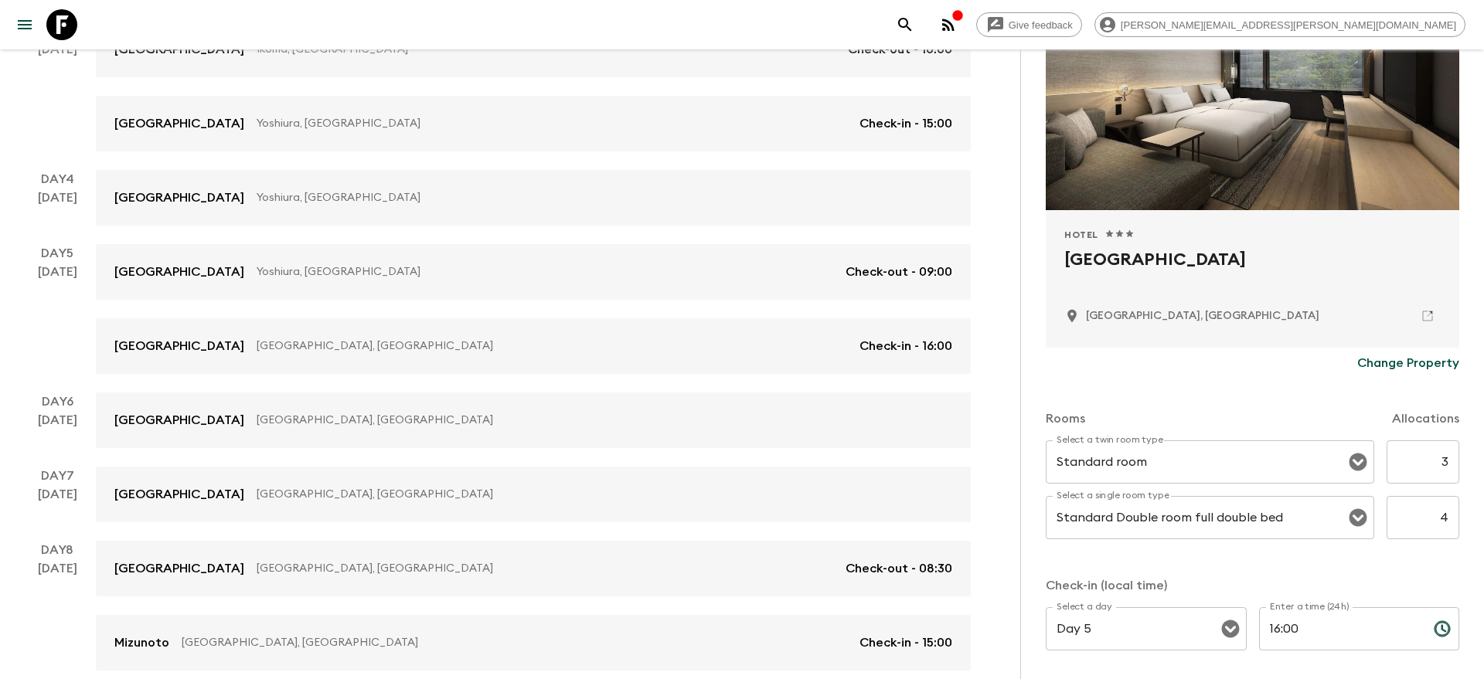
scroll to position [482, 0]
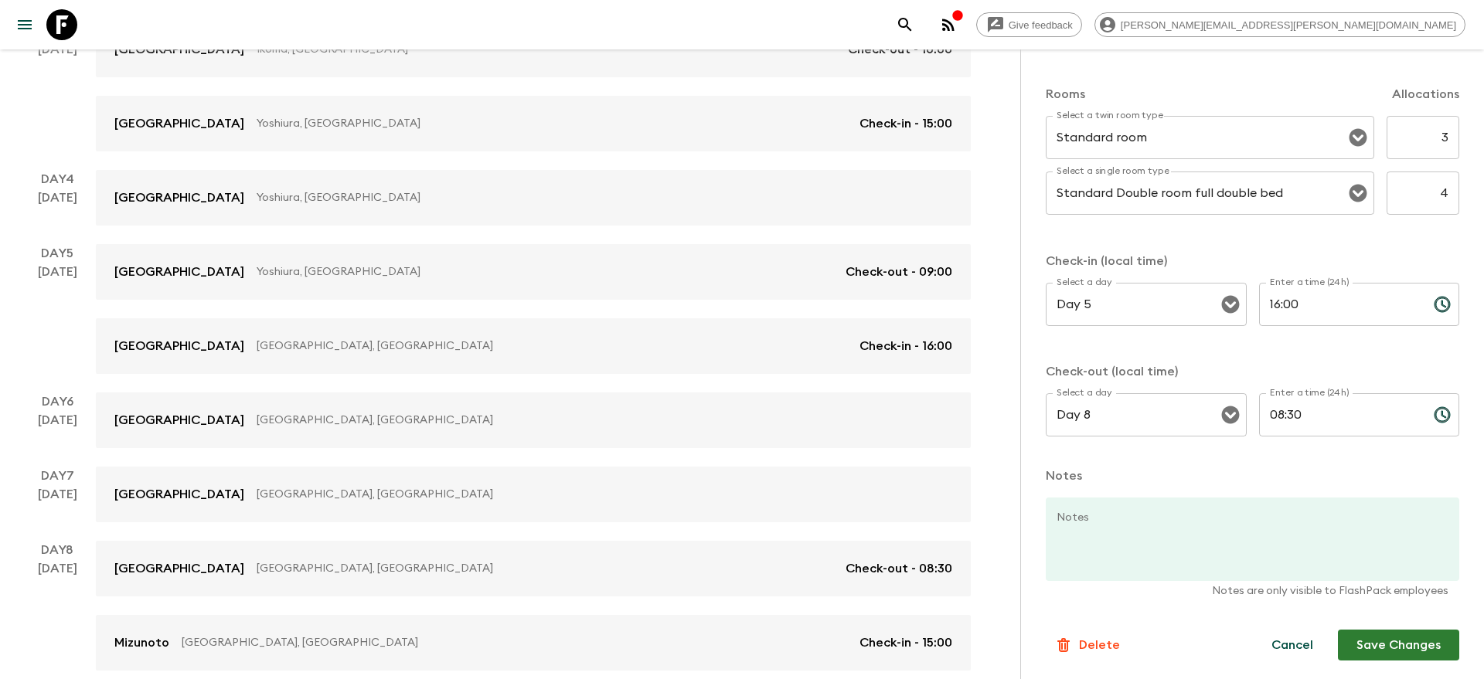
click at [1387, 662] on div "Information Comments Website Map Approved Hotel 1 Star 2 Stars 3 Stars 4 Stars …" at bounding box center [1252, 169] width 413 height 1069
click at [1387, 647] on button "Save Changes" at bounding box center [1398, 645] width 121 height 31
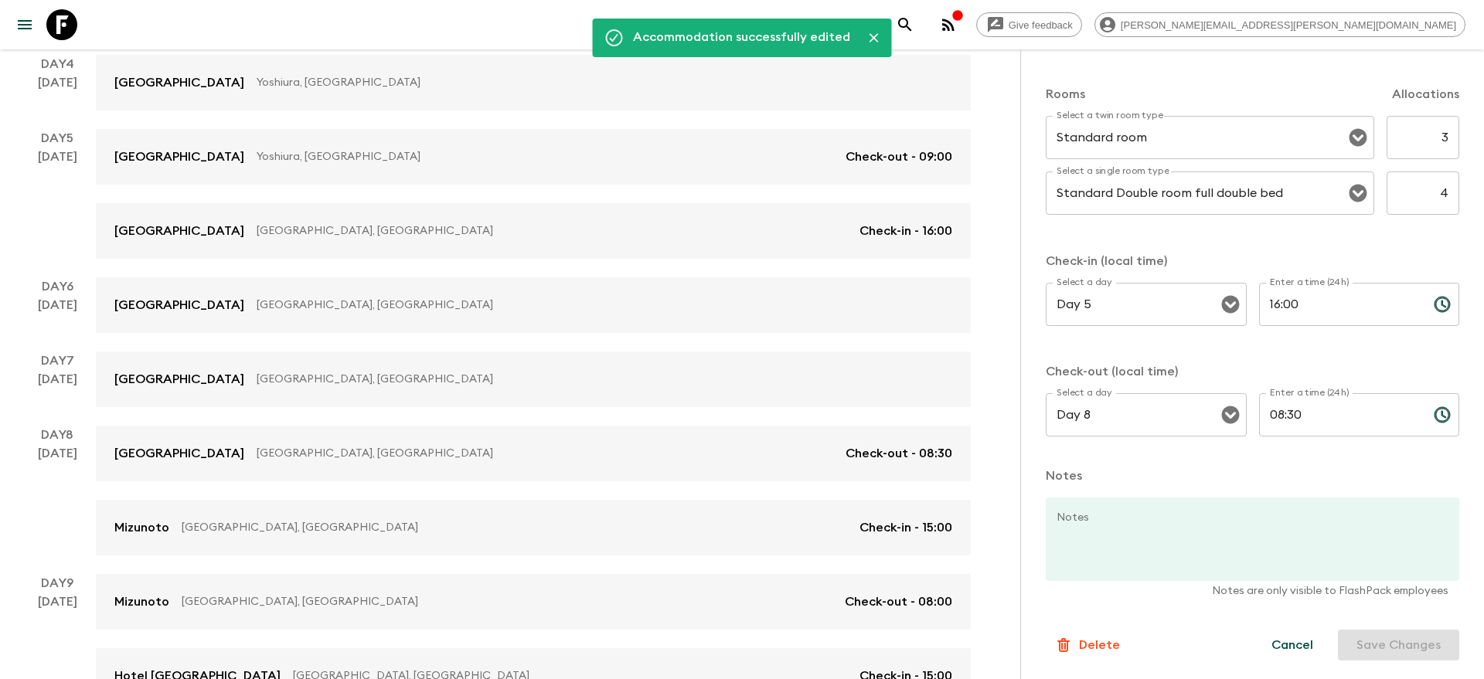
scroll to position [858, 0]
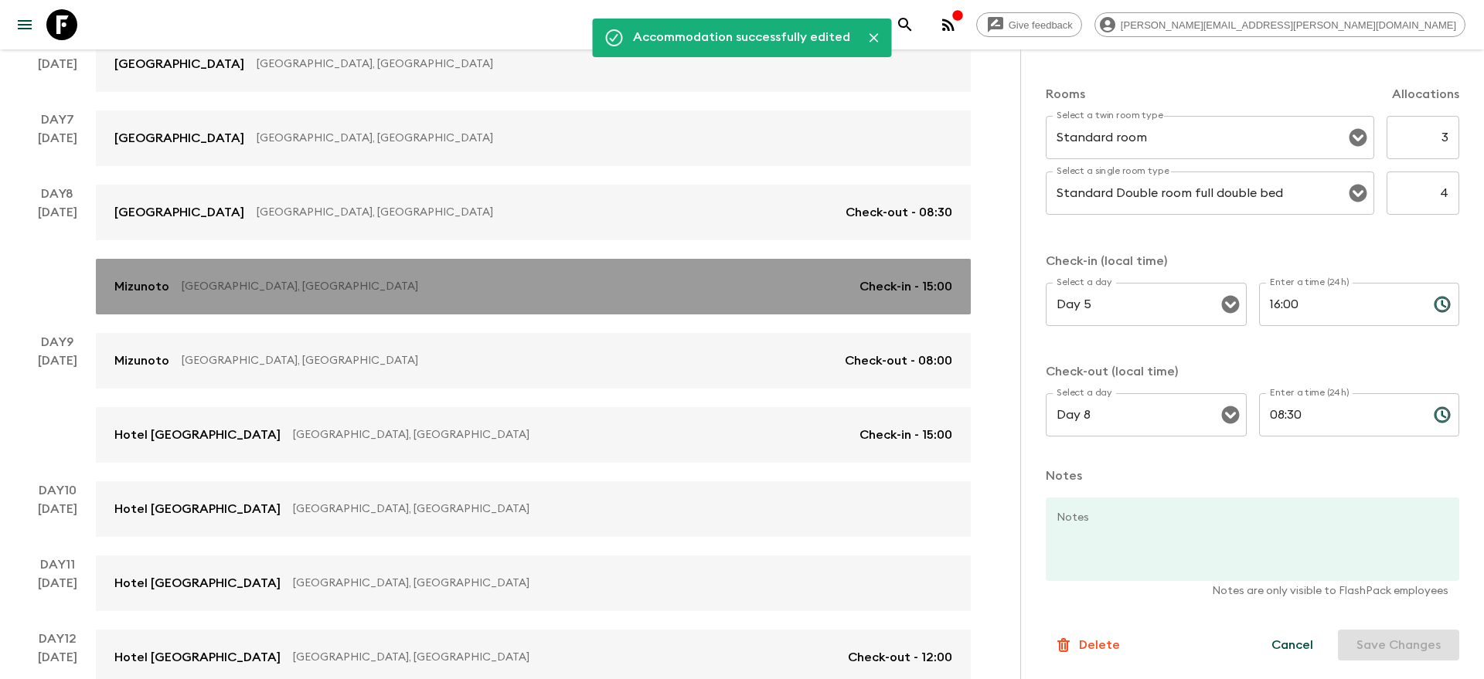
click at [738, 294] on div "Mizunoto Hakone, Japan Check-in - 15:00" at bounding box center [533, 286] width 838 height 19
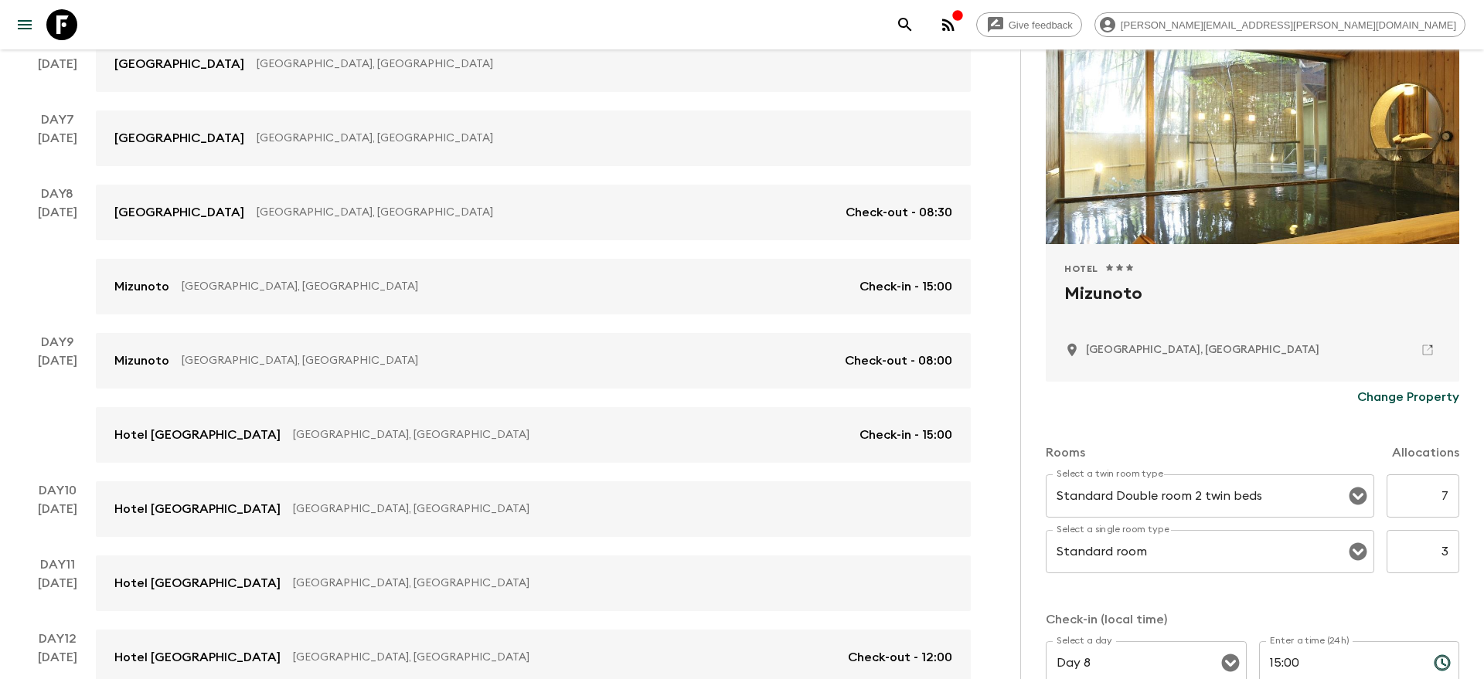
scroll to position [142, 0]
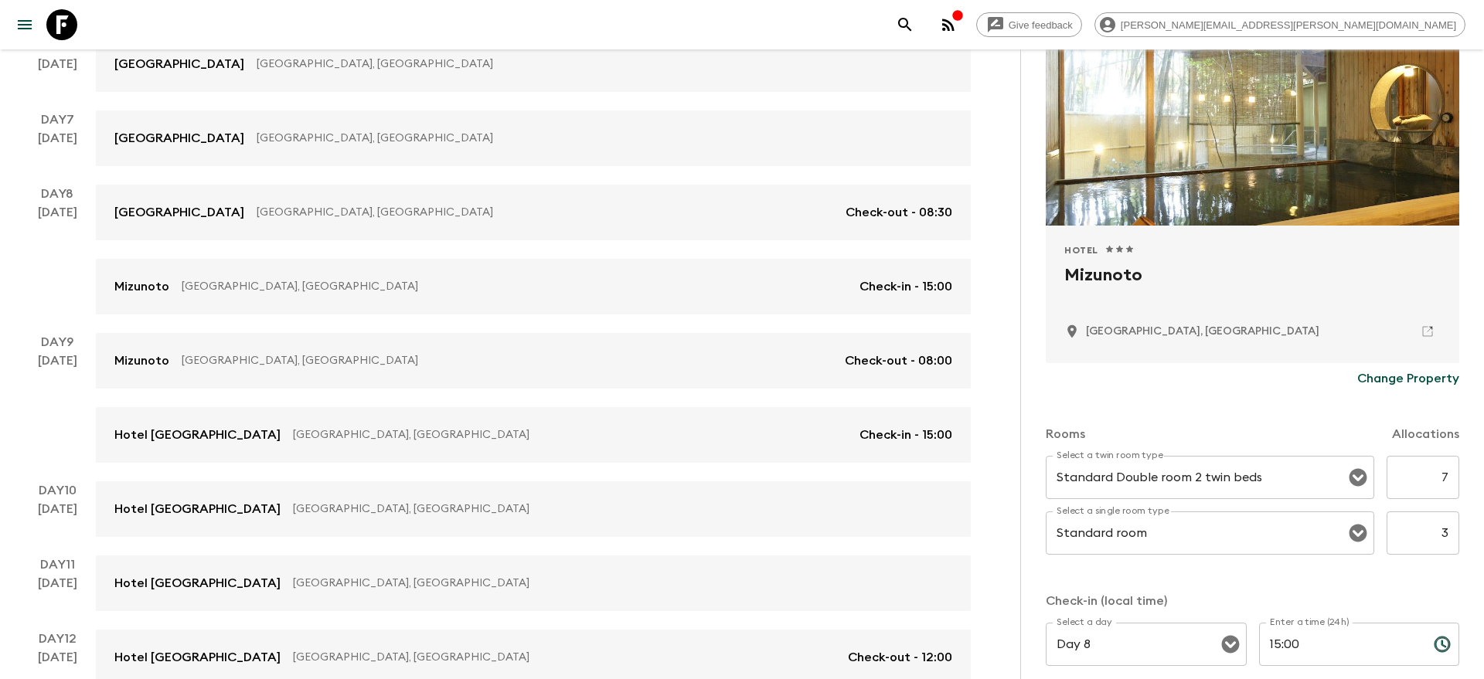
click at [1446, 475] on input "7" at bounding box center [1422, 477] width 73 height 43
type input "3"
click at [1447, 529] on input "3" at bounding box center [1422, 533] width 73 height 43
type input "4"
click at [1447, 590] on div "Rooms Allocations Select a twin room type Standard Double room 2 twin beds Sele…" at bounding box center [1252, 594] width 413 height 400
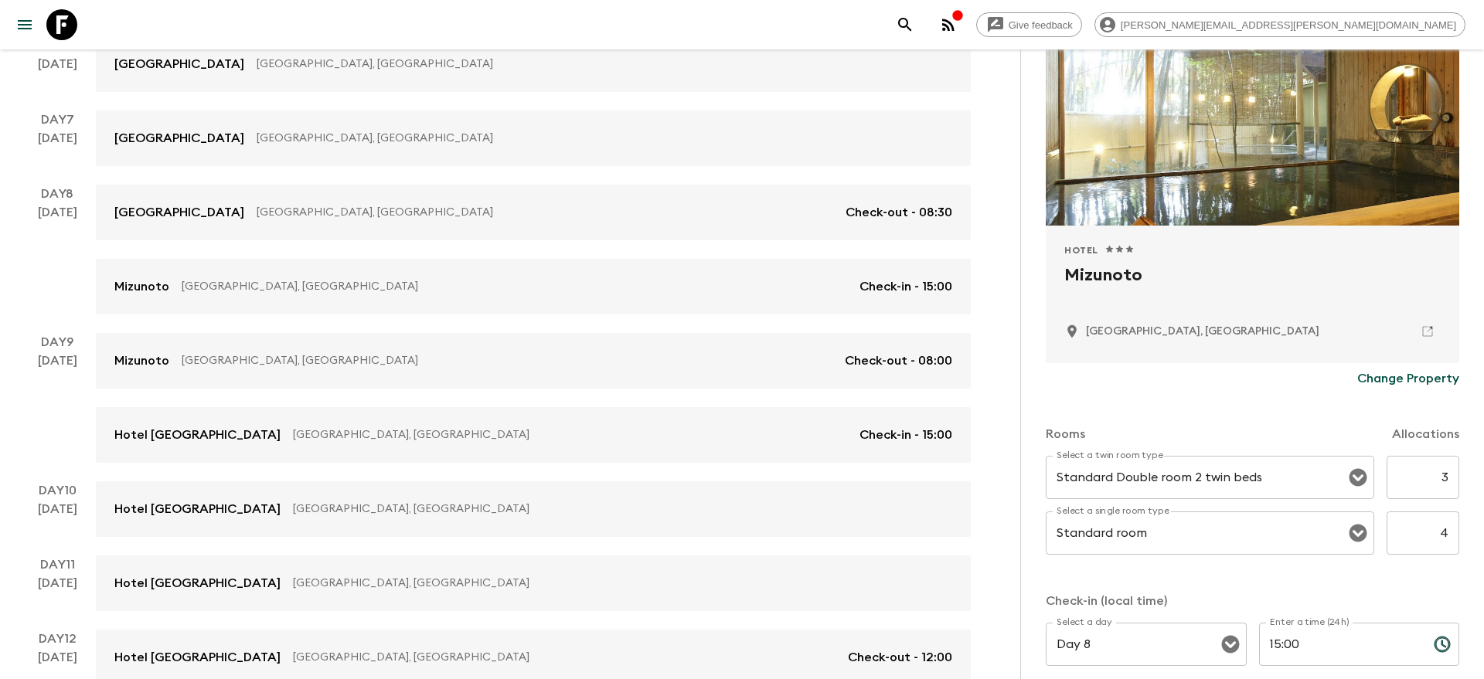
scroll to position [482, 0]
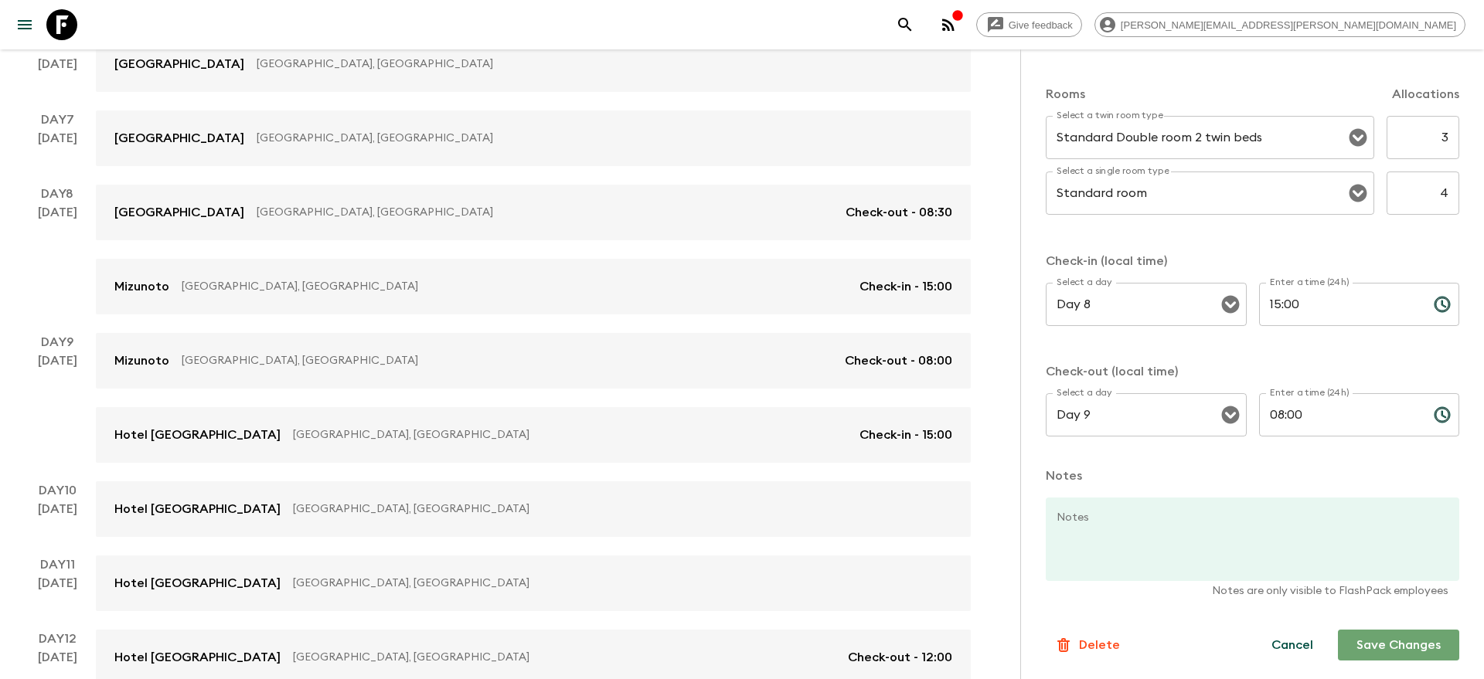
click at [1403, 646] on button "Save Changes" at bounding box center [1398, 645] width 121 height 31
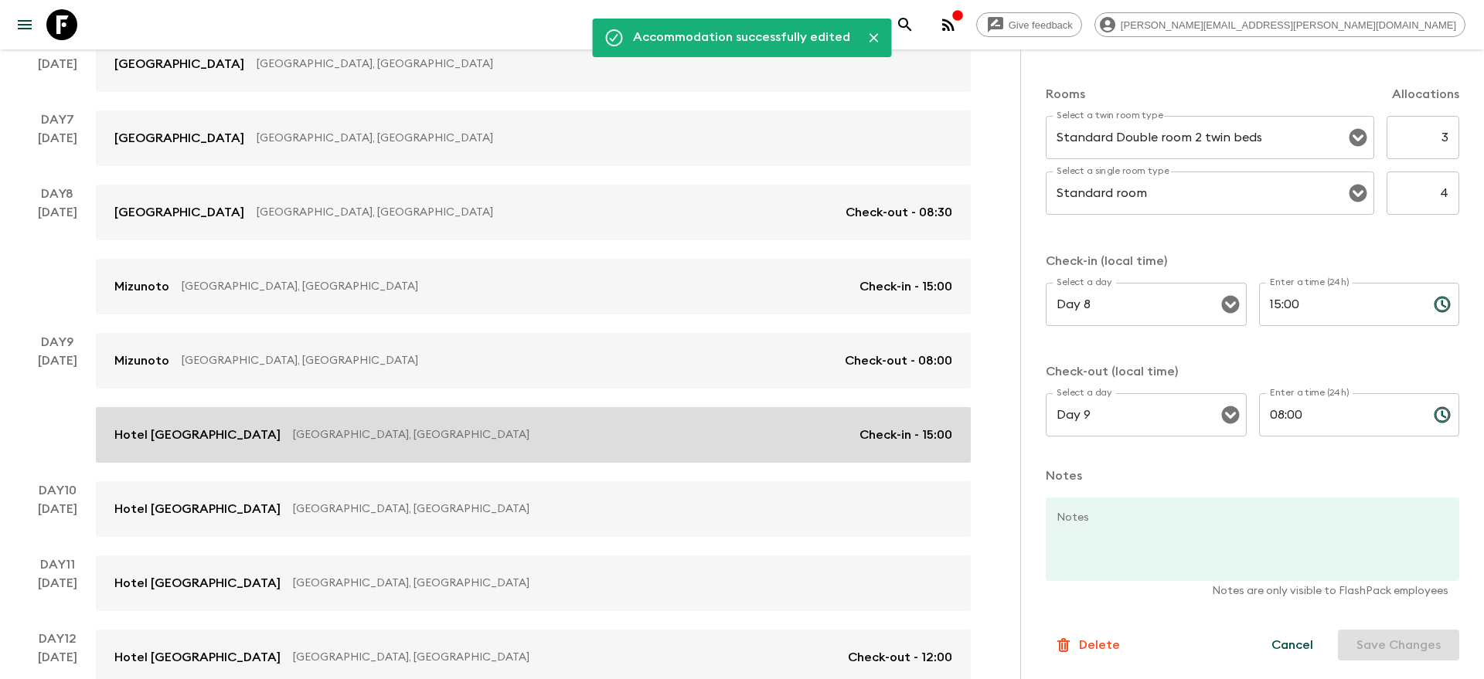
scroll to position [949, 0]
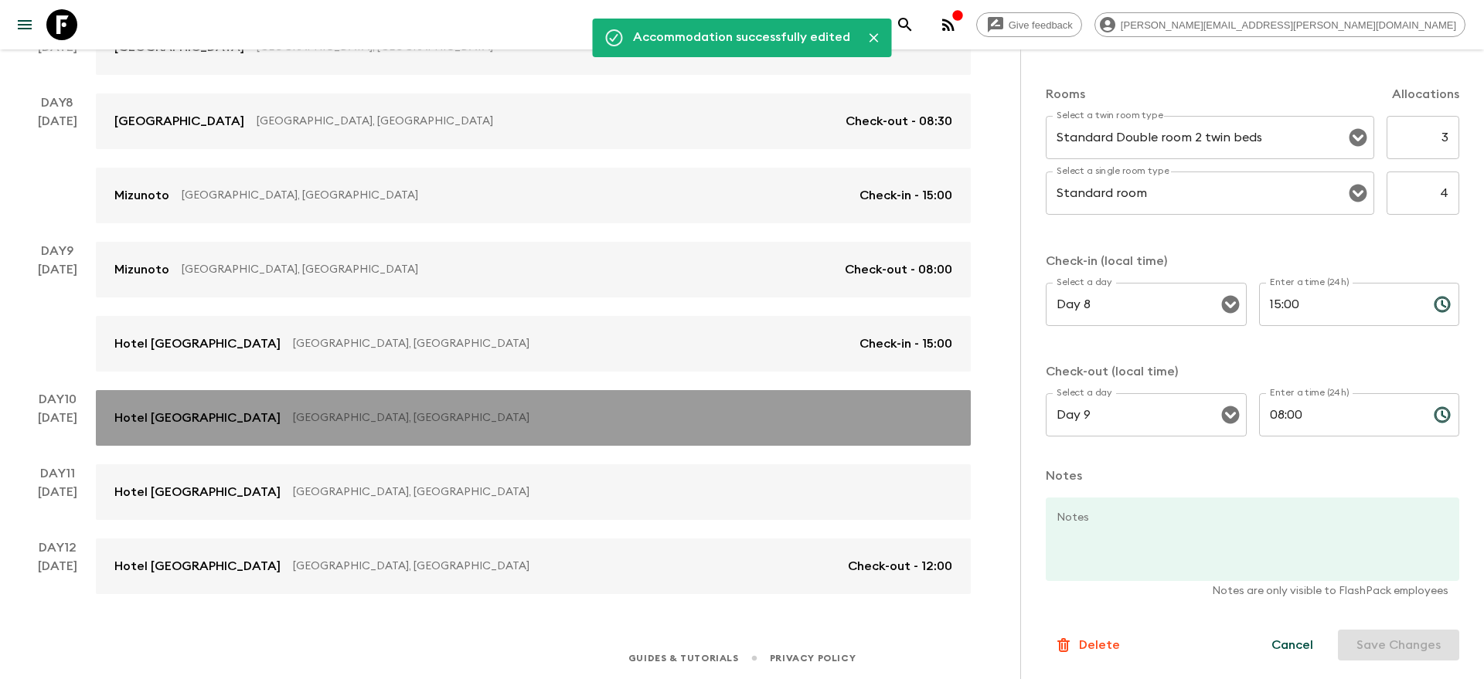
click at [683, 406] on link "Hotel Monterey Ginza Tokyo, Japan" at bounding box center [533, 418] width 875 height 56
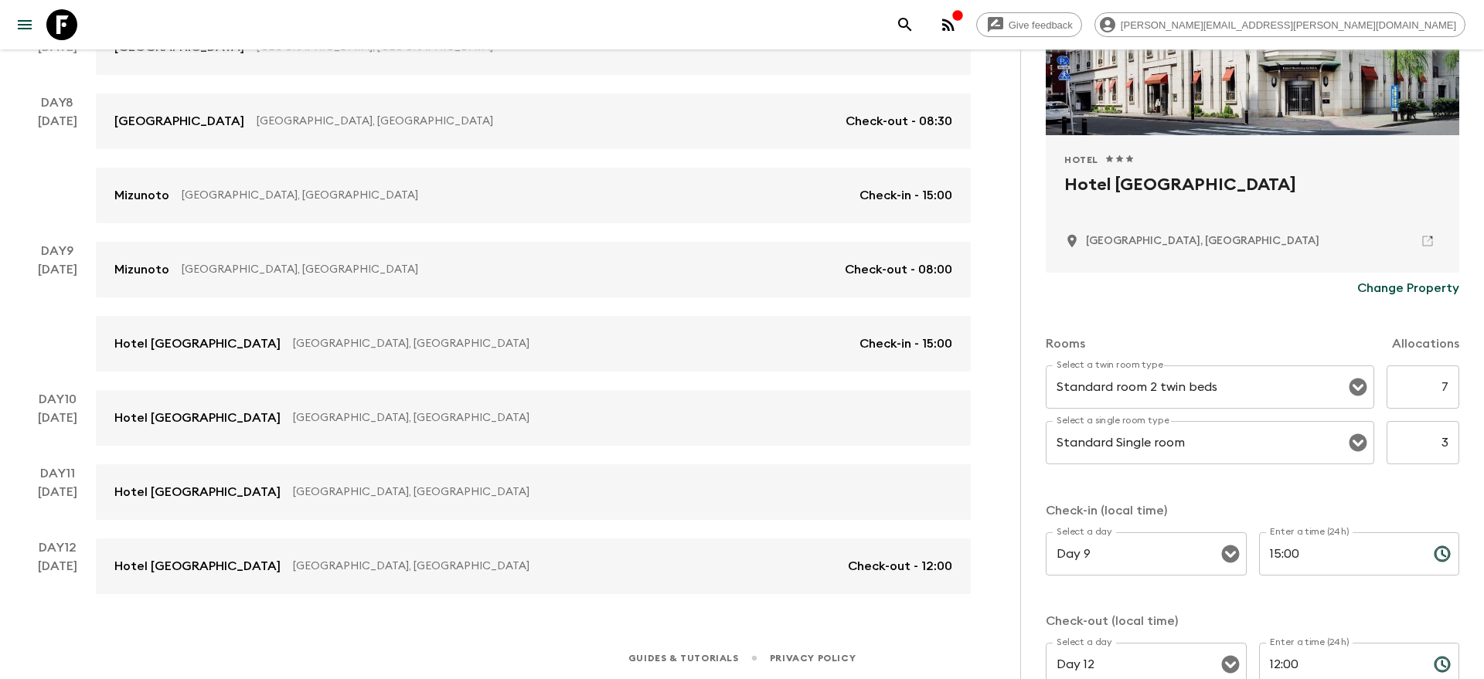
scroll to position [236, 0]
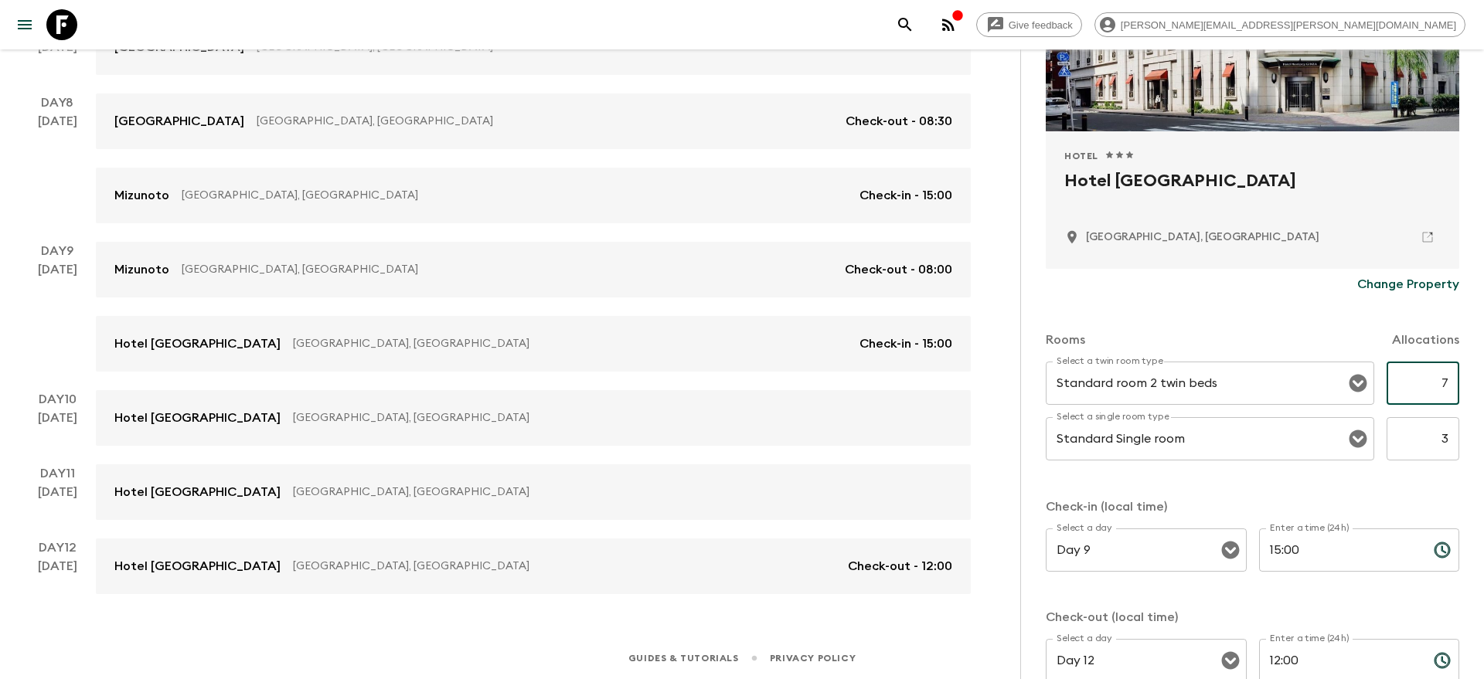
click at [1445, 382] on input "7" at bounding box center [1422, 383] width 73 height 43
type input "3"
click at [1450, 440] on input "3" at bounding box center [1422, 438] width 73 height 43
type input "4"
click at [1452, 491] on div "Rooms Allocations Select a twin room type Standard room 2 twin beds Select a tw…" at bounding box center [1252, 500] width 413 height 400
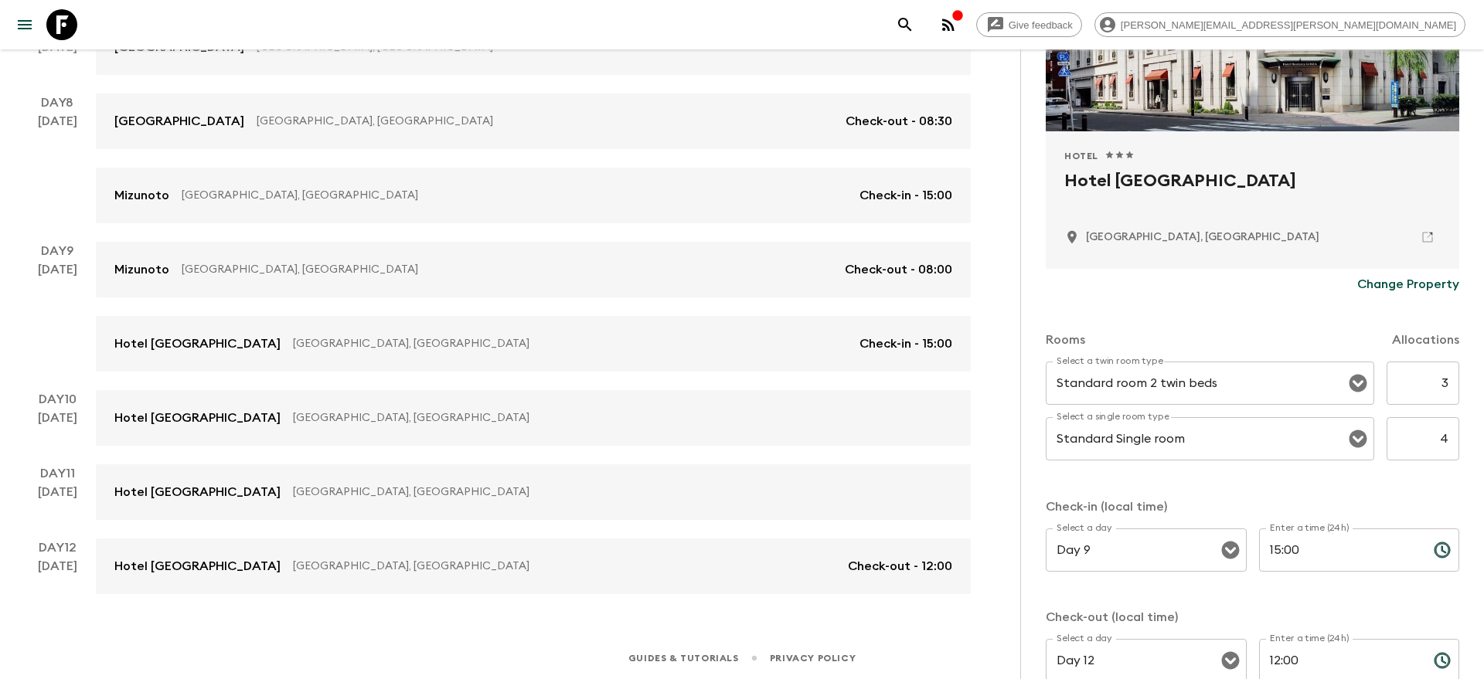
scroll to position [482, 0]
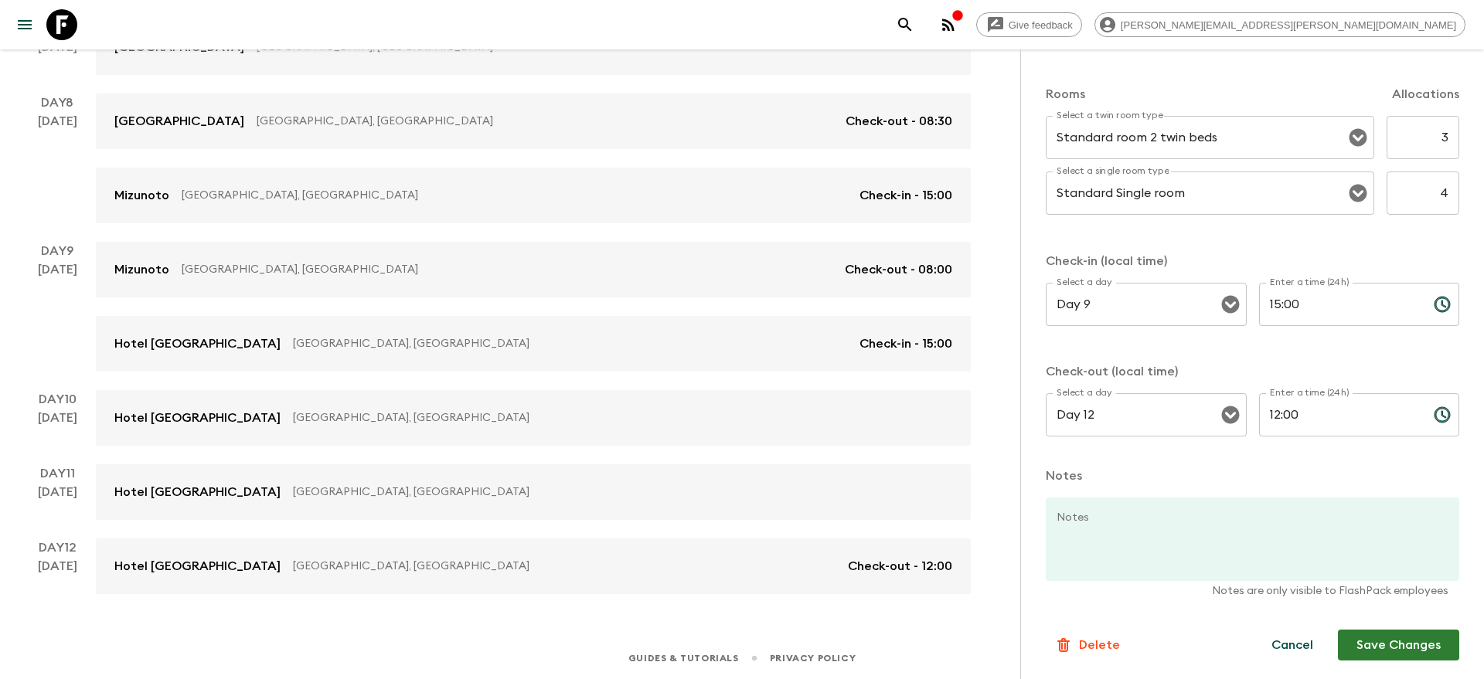
click at [1396, 647] on button "Save Changes" at bounding box center [1398, 645] width 121 height 31
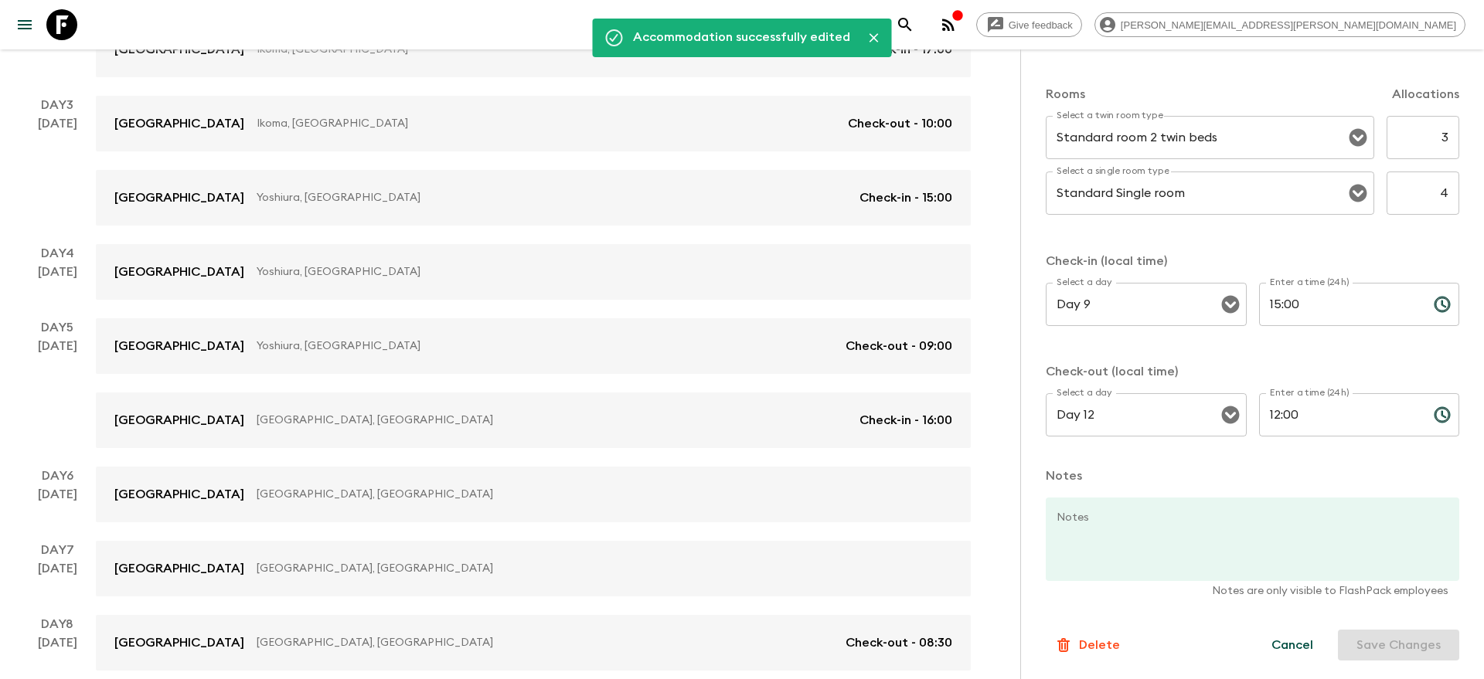
scroll to position [423, 0]
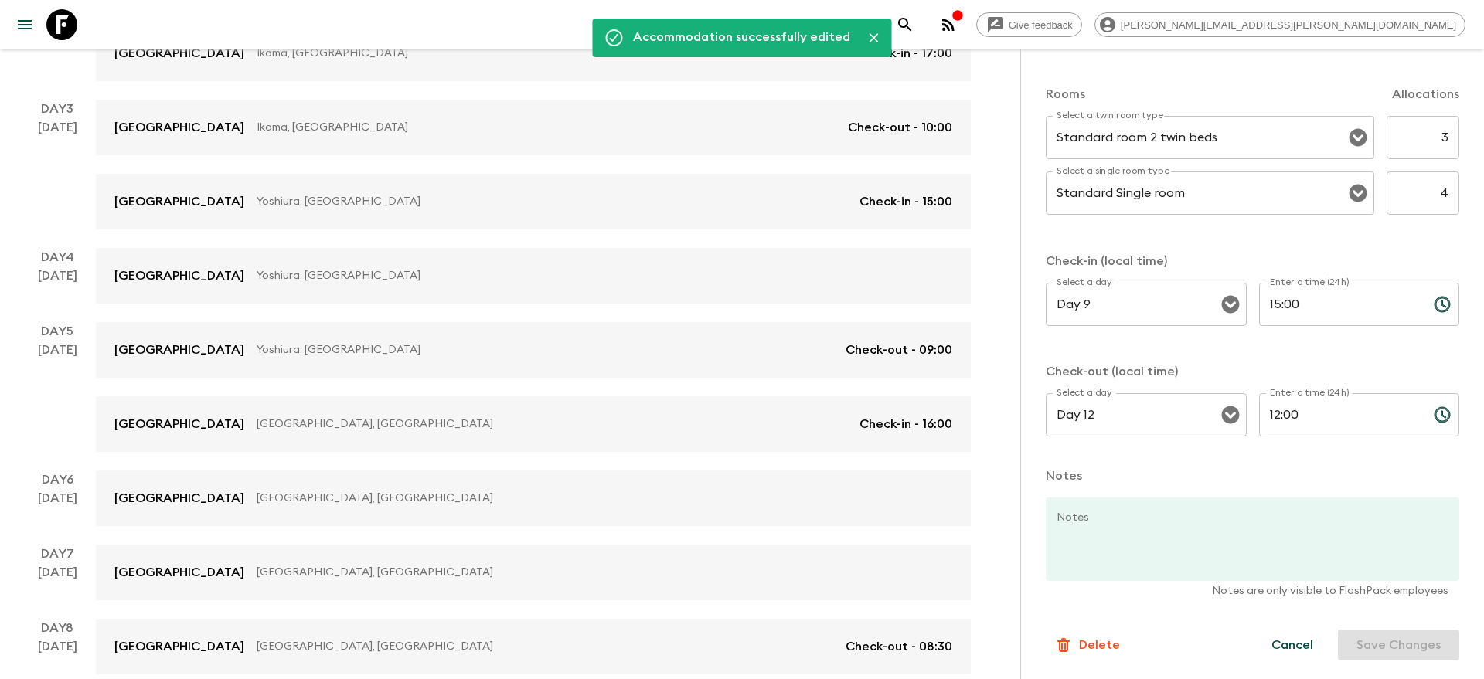
click at [617, 304] on div "Day 1 27 Sep Moxy Osaka Shin Umeda Osaka, Japan Check-in - 15:00 Day 2 28 Sep M…" at bounding box center [495, 498] width 952 height 1243
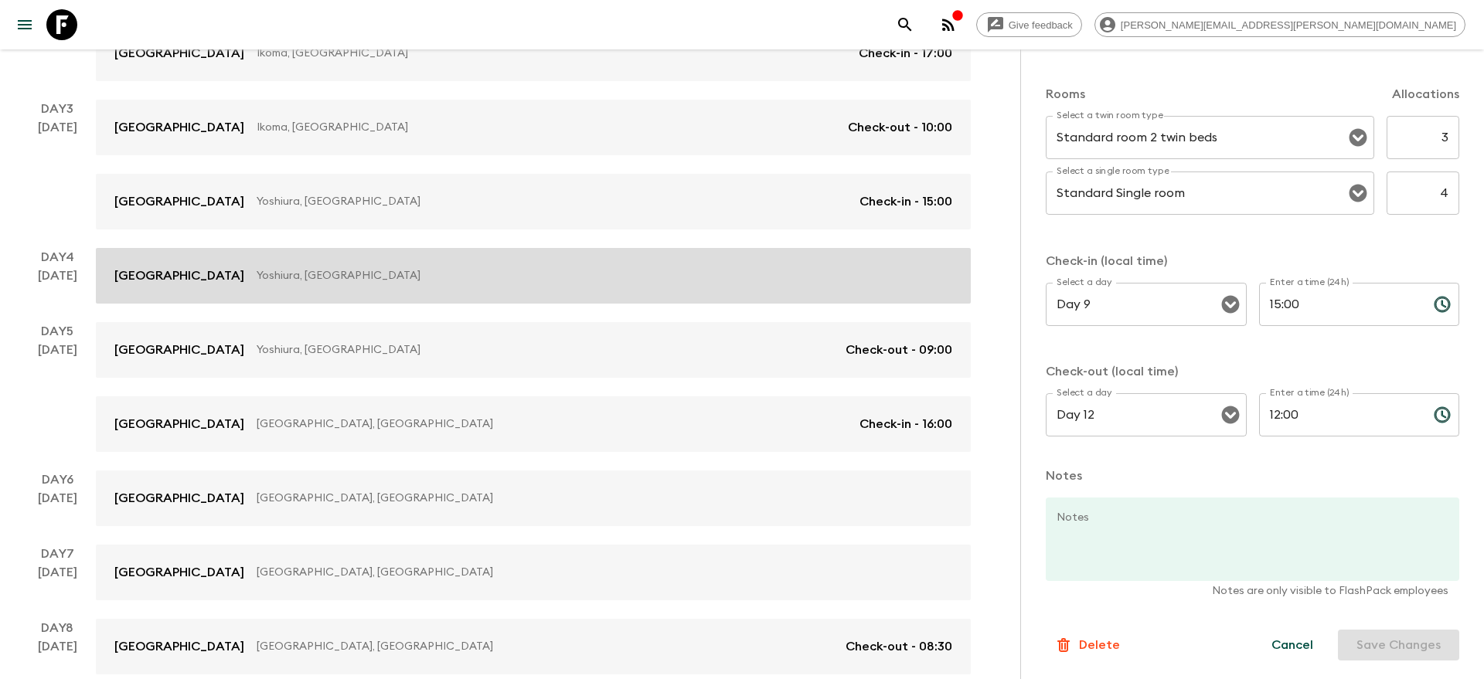
click at [629, 284] on div "Hotel Intergate Hiroshima Yoshiura, Japan" at bounding box center [533, 276] width 838 height 19
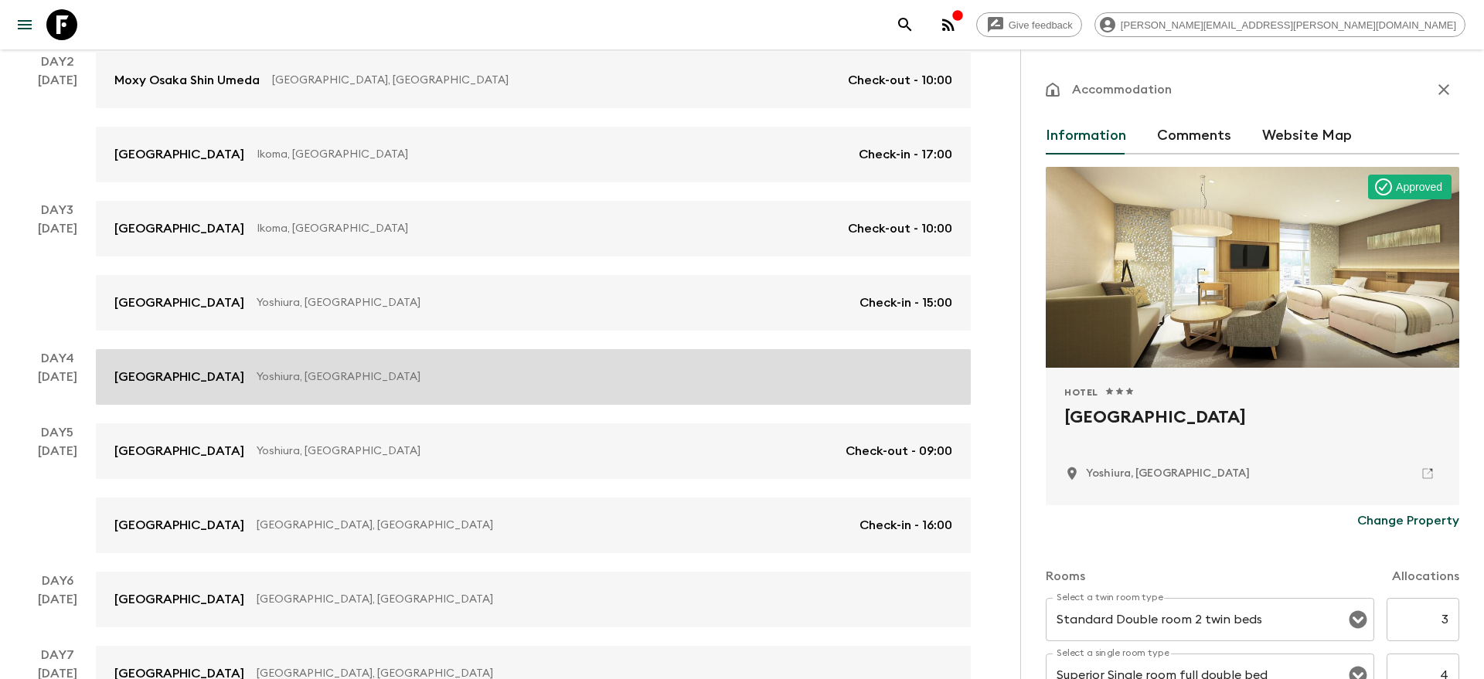
scroll to position [301, 0]
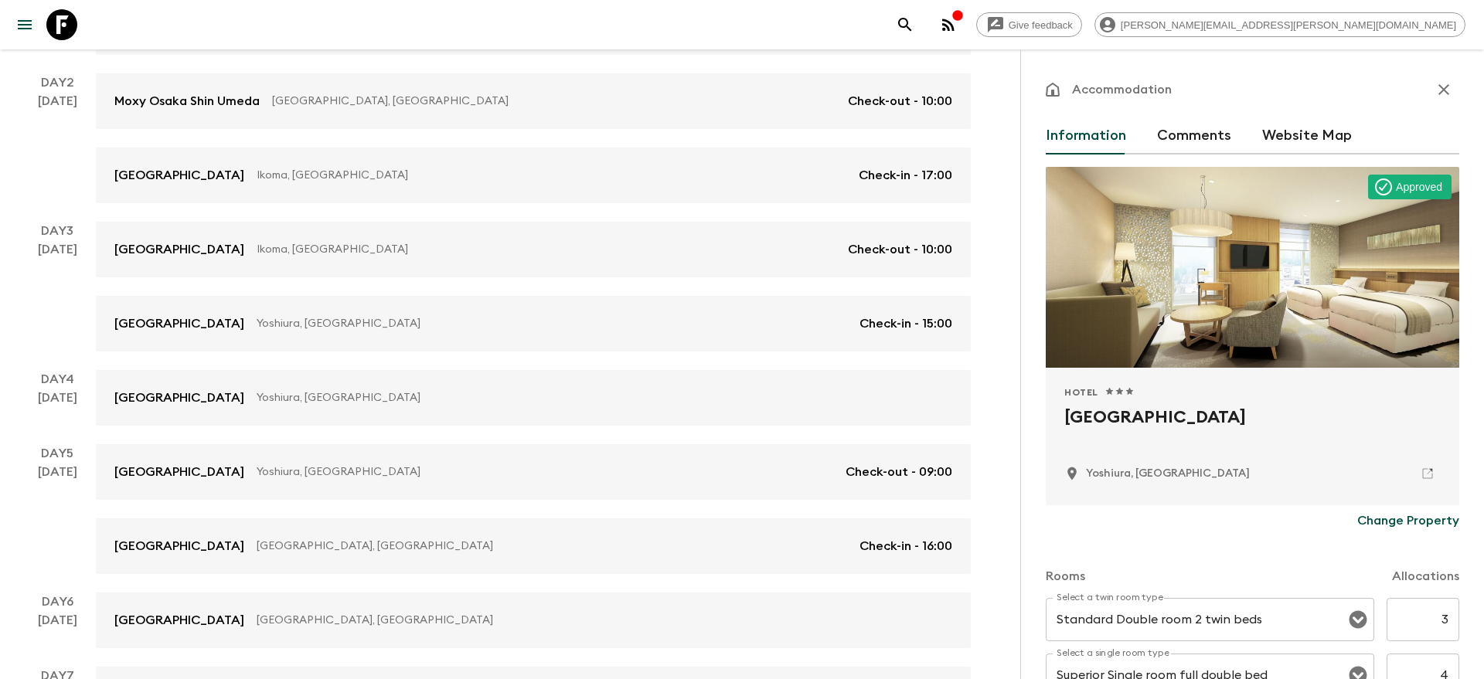
click at [624, 219] on div "Day 1 27 Sep Moxy Osaka Shin Umeda Osaka, Japan Check-in - 15:00 Day 2 28 Sep M…" at bounding box center [495, 620] width 952 height 1243
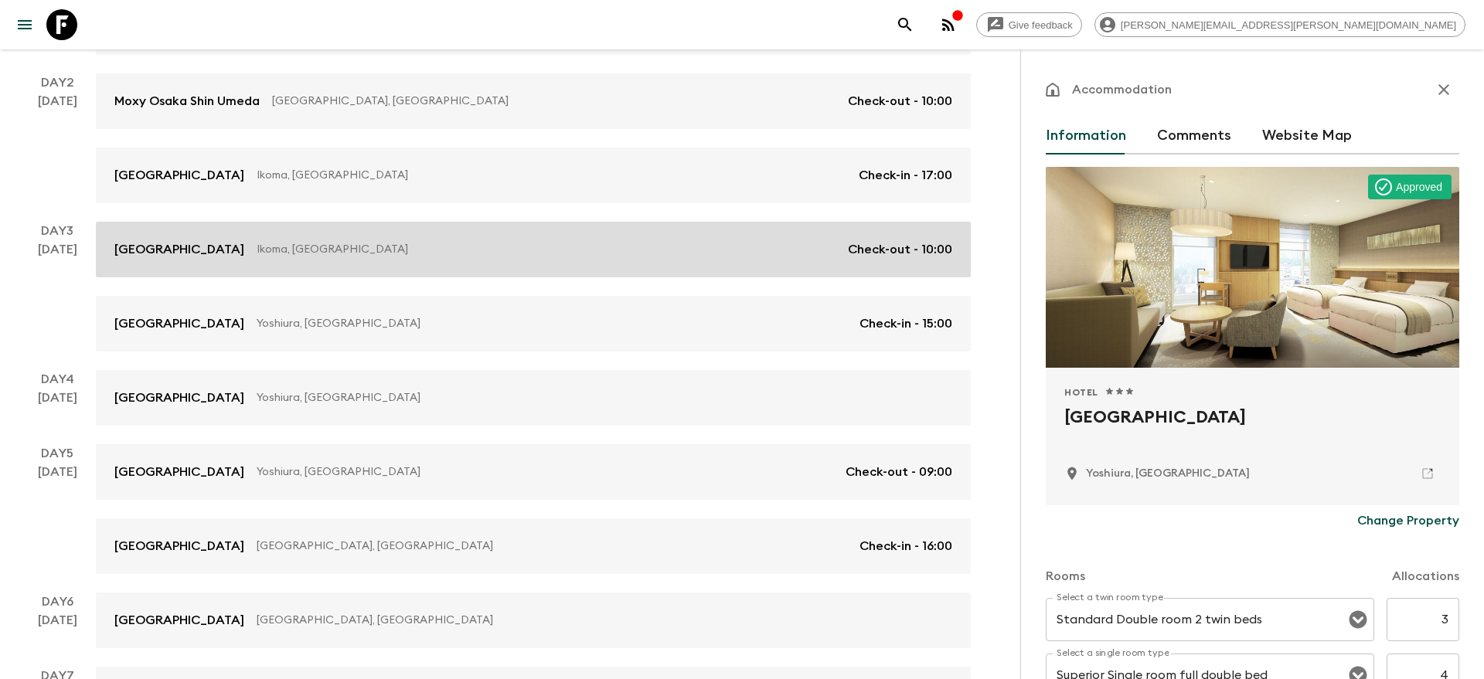
click at [622, 251] on p "Ikoma, Japan" at bounding box center [546, 249] width 579 height 15
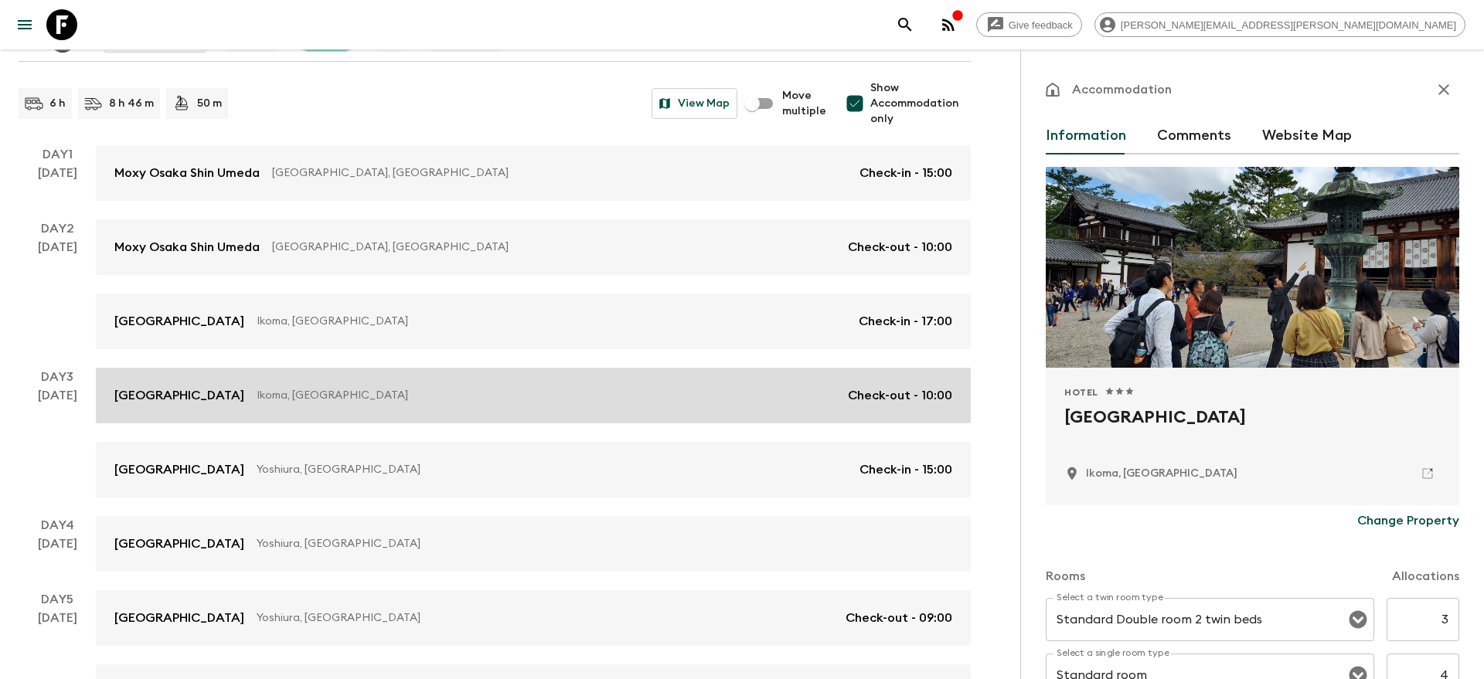
scroll to position [112, 0]
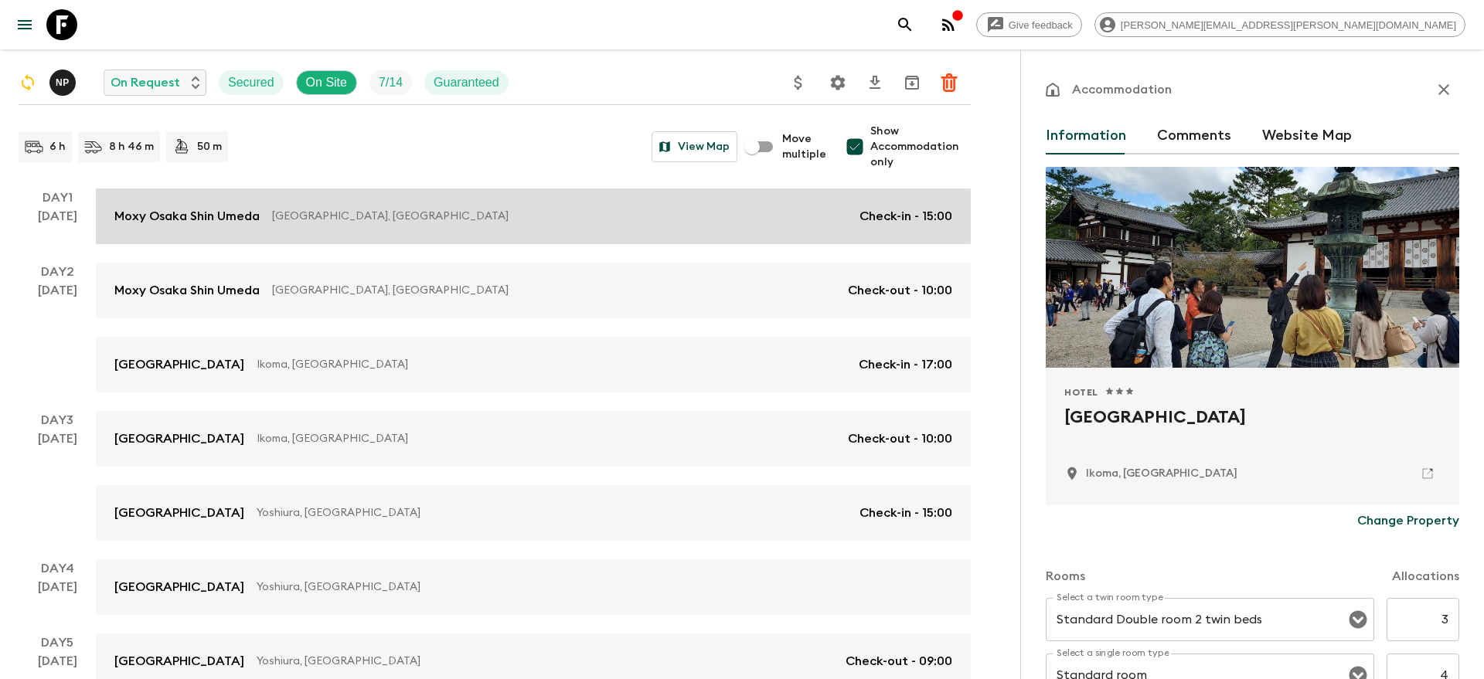
click at [614, 222] on p "Osaka, Japan" at bounding box center [559, 216] width 575 height 15
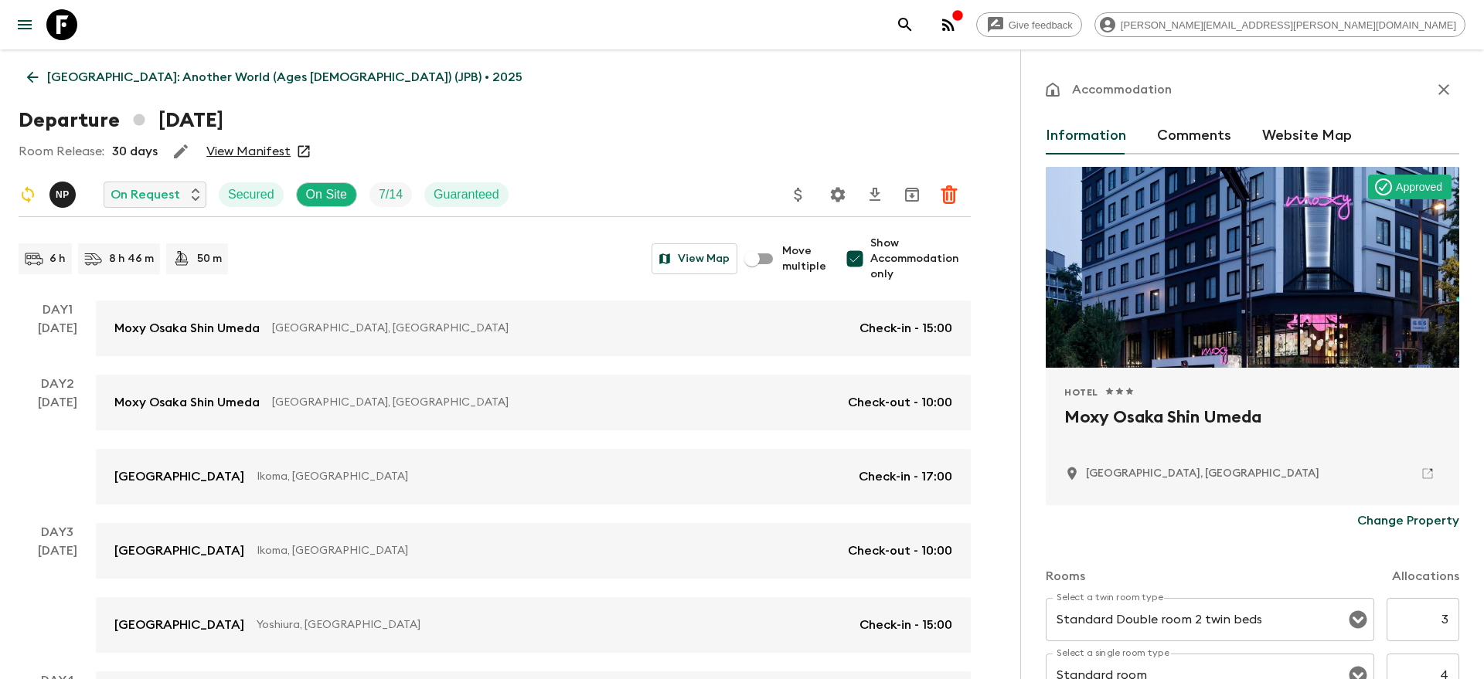
click at [177, 151] on icon "button" at bounding box center [181, 151] width 19 height 19
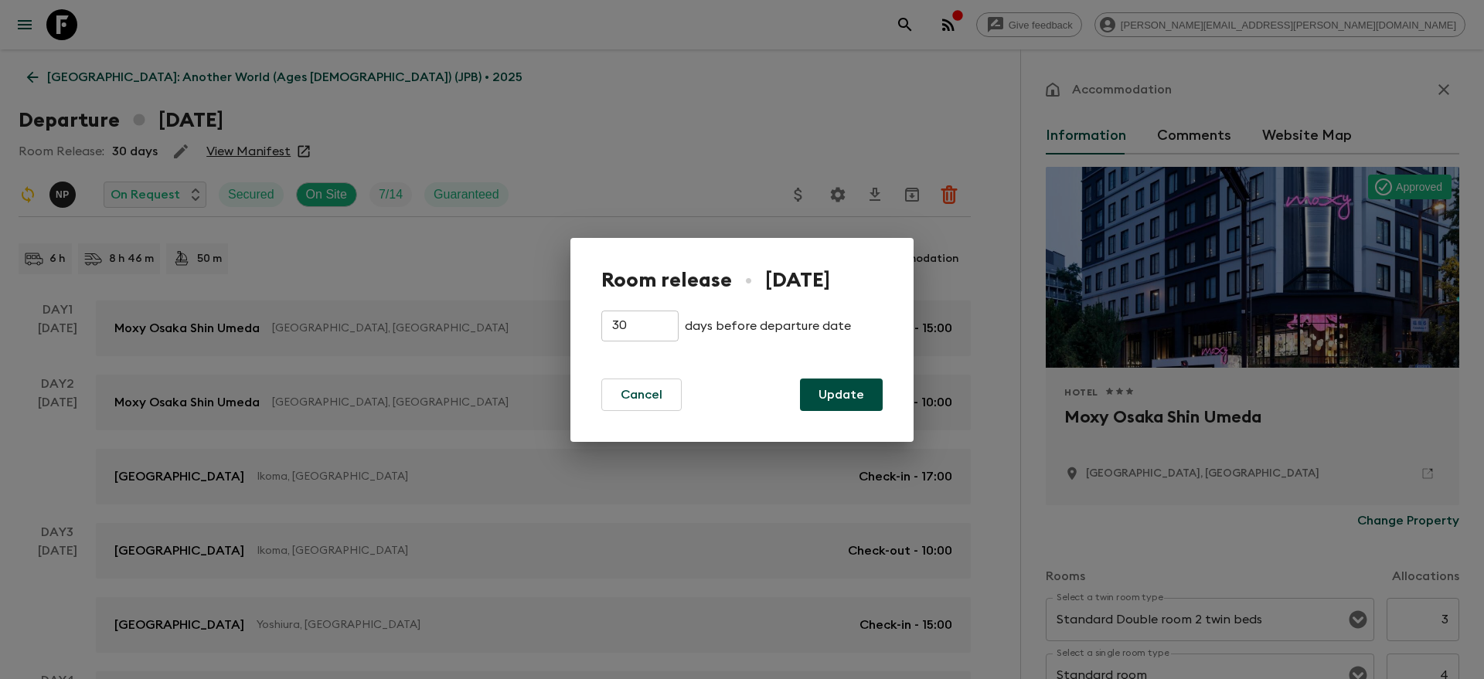
click at [629, 331] on input "30" at bounding box center [639, 326] width 77 height 31
type input "14"
click at [828, 395] on button "Update" at bounding box center [841, 395] width 83 height 32
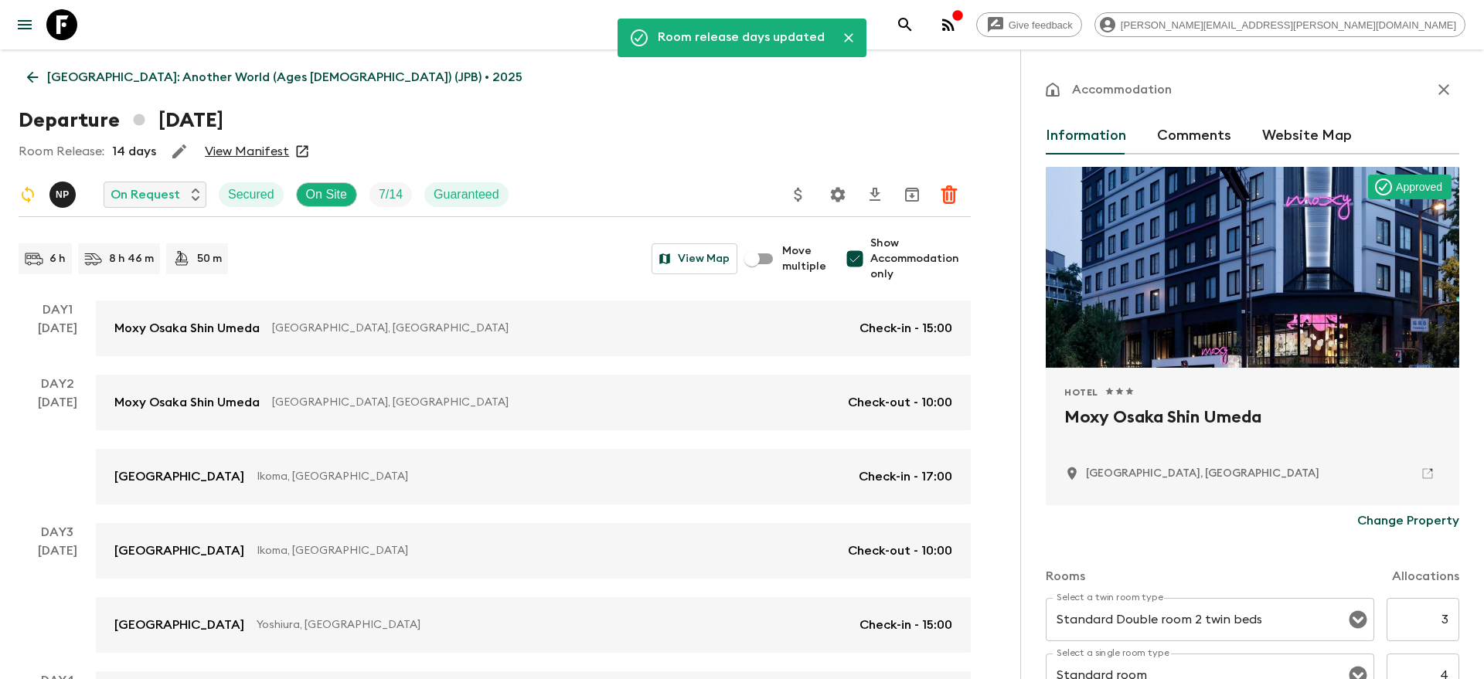
click at [216, 77] on p "Japan: Another World (Ages 45-59) (JPB) • 2025" at bounding box center [284, 77] width 475 height 19
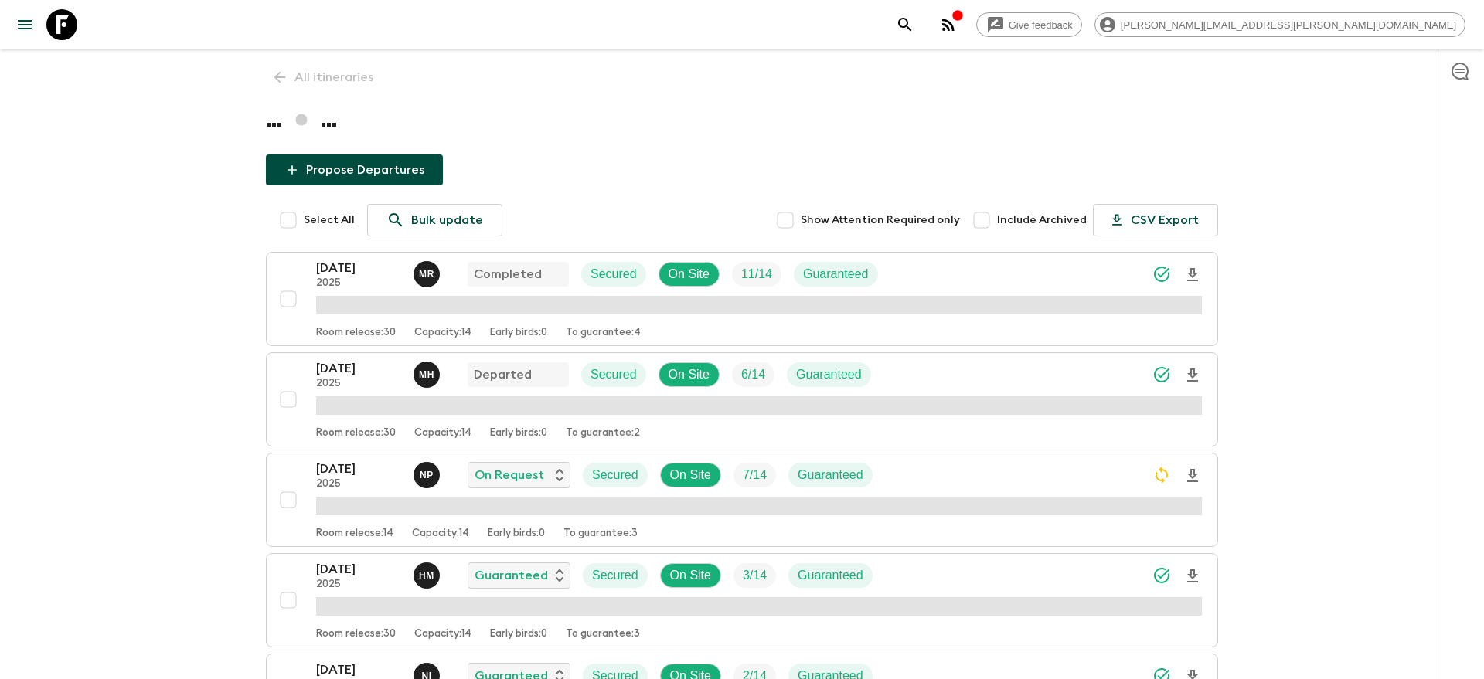
click at [314, 81] on div "All itineraries ... ... Propose Departures Select All Bulk update Show Attentio…" at bounding box center [741, 476] width 989 height 855
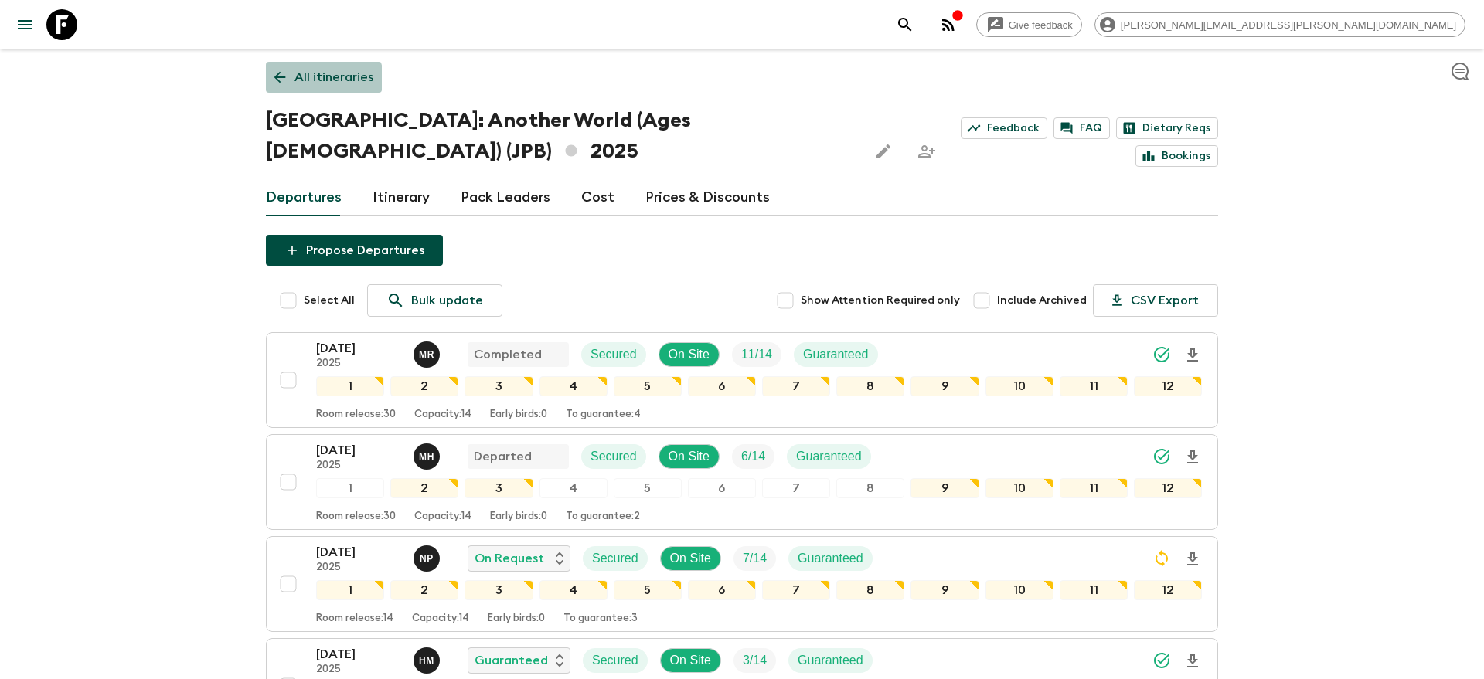
click at [305, 84] on p "All itineraries" at bounding box center [333, 77] width 79 height 19
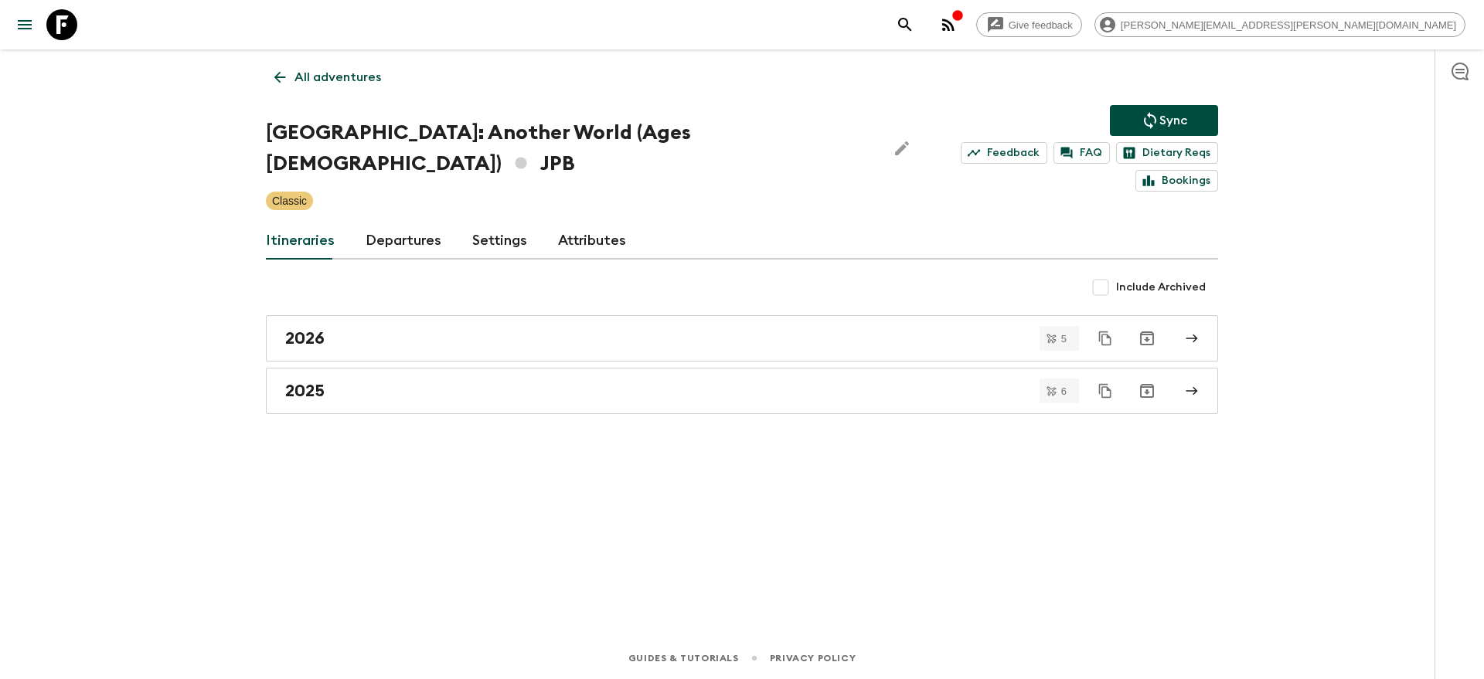
click at [1159, 127] on p "Sync" at bounding box center [1173, 120] width 28 height 19
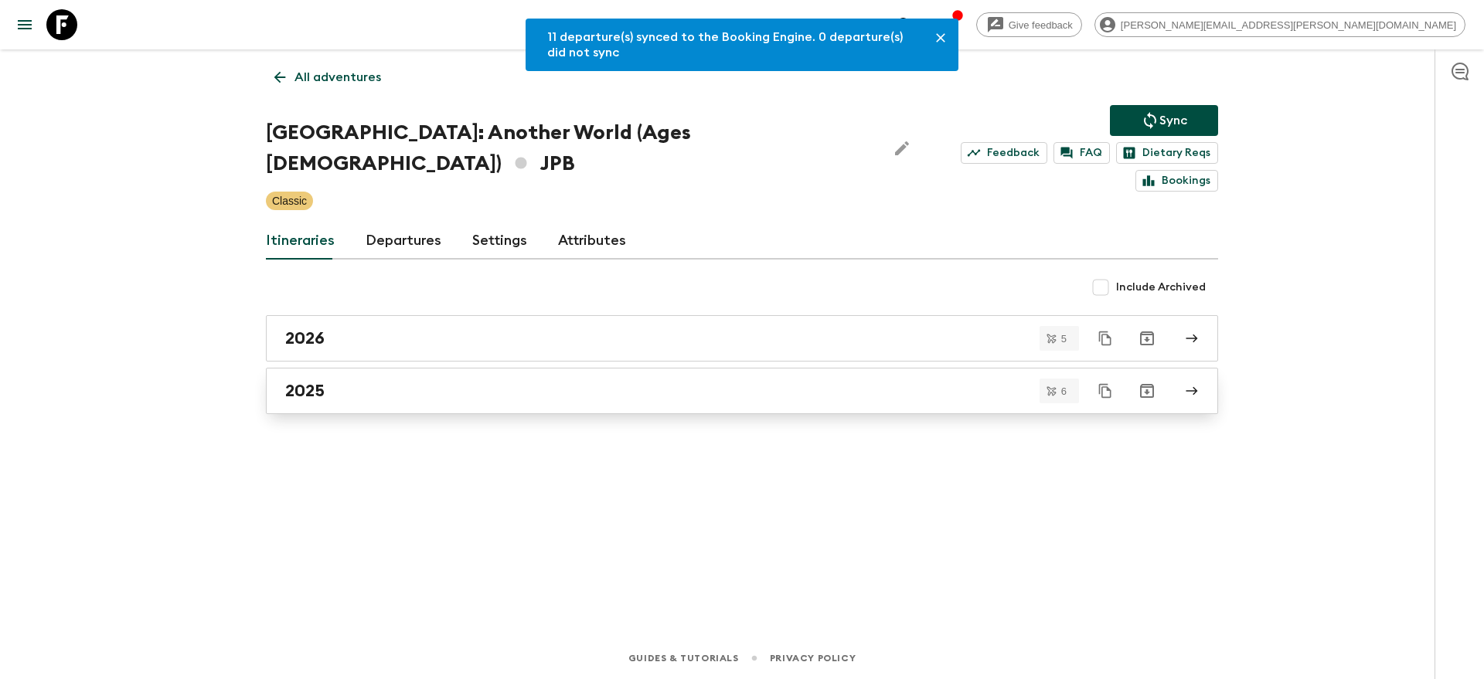
click at [549, 381] on div "2025" at bounding box center [727, 391] width 884 height 20
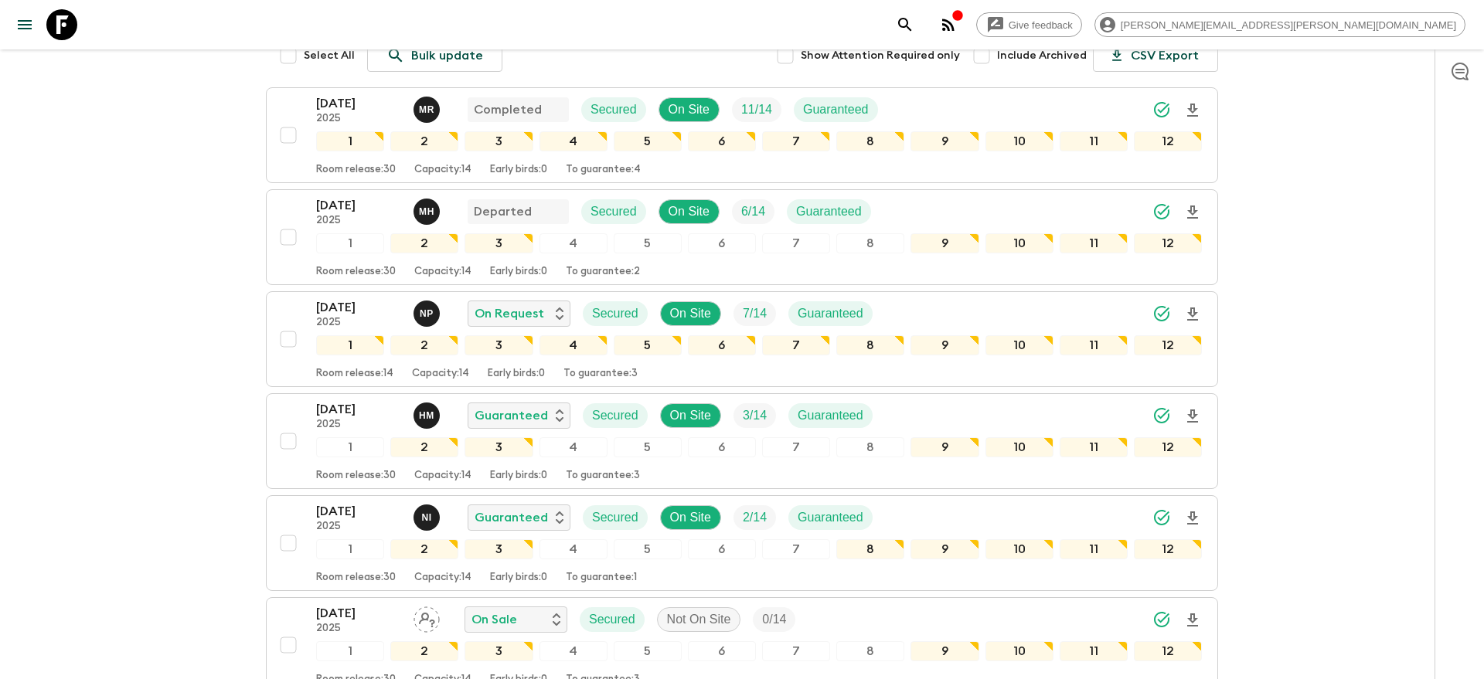
scroll to position [240, 0]
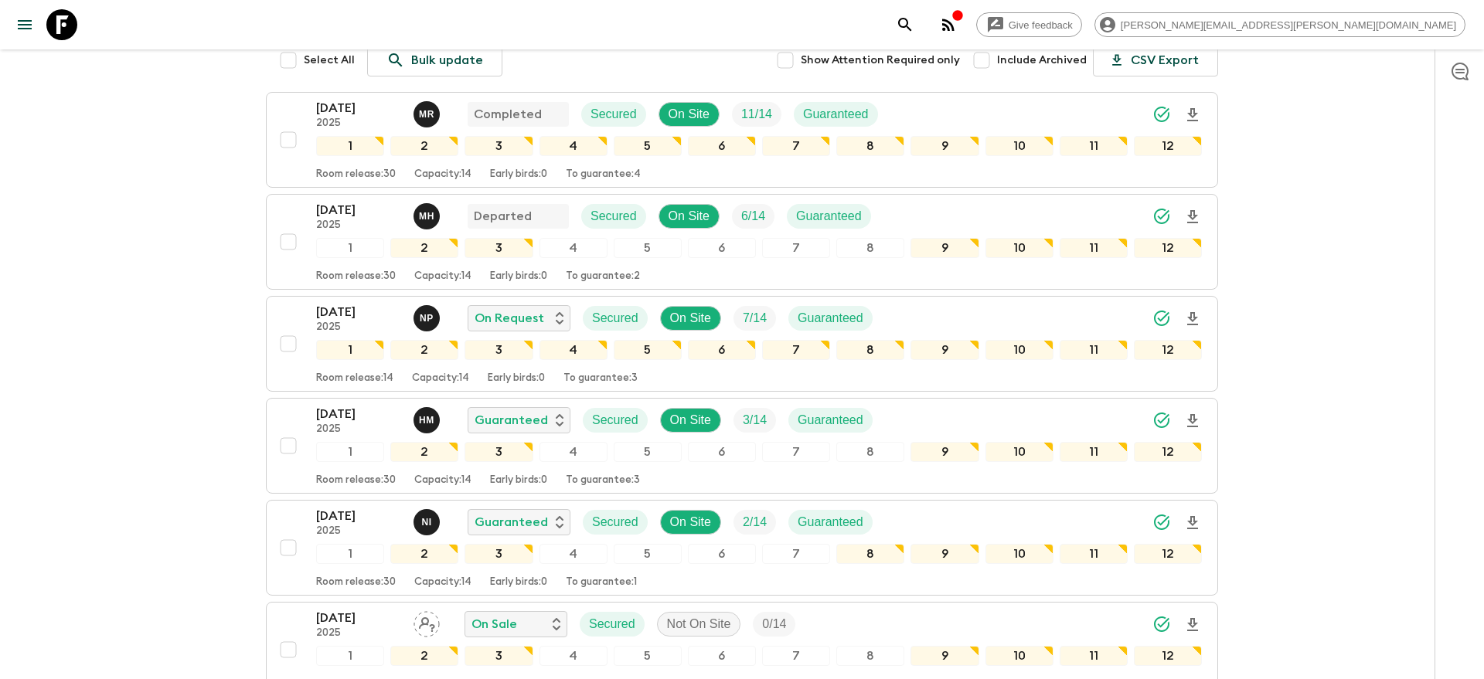
click at [914, 29] on icon "search adventures" at bounding box center [905, 24] width 19 height 19
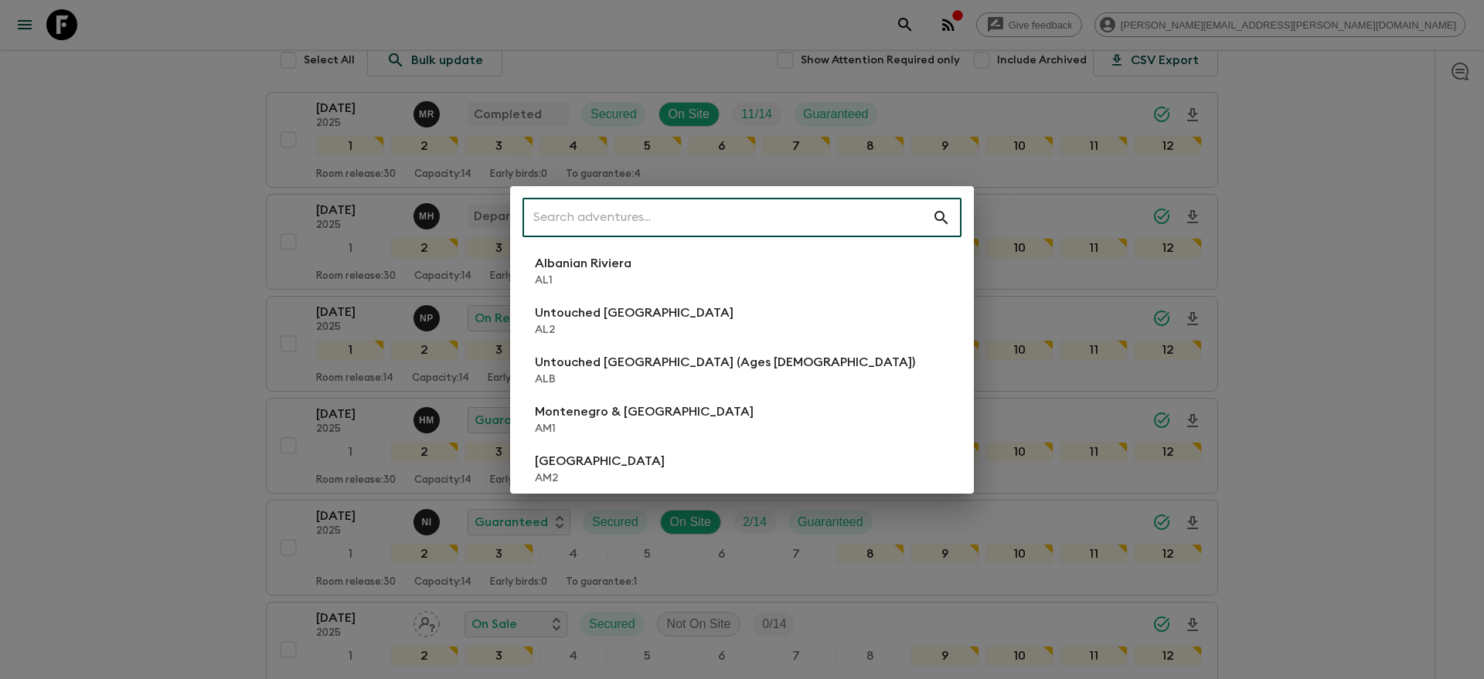
click at [827, 203] on input "text" at bounding box center [727, 217] width 410 height 43
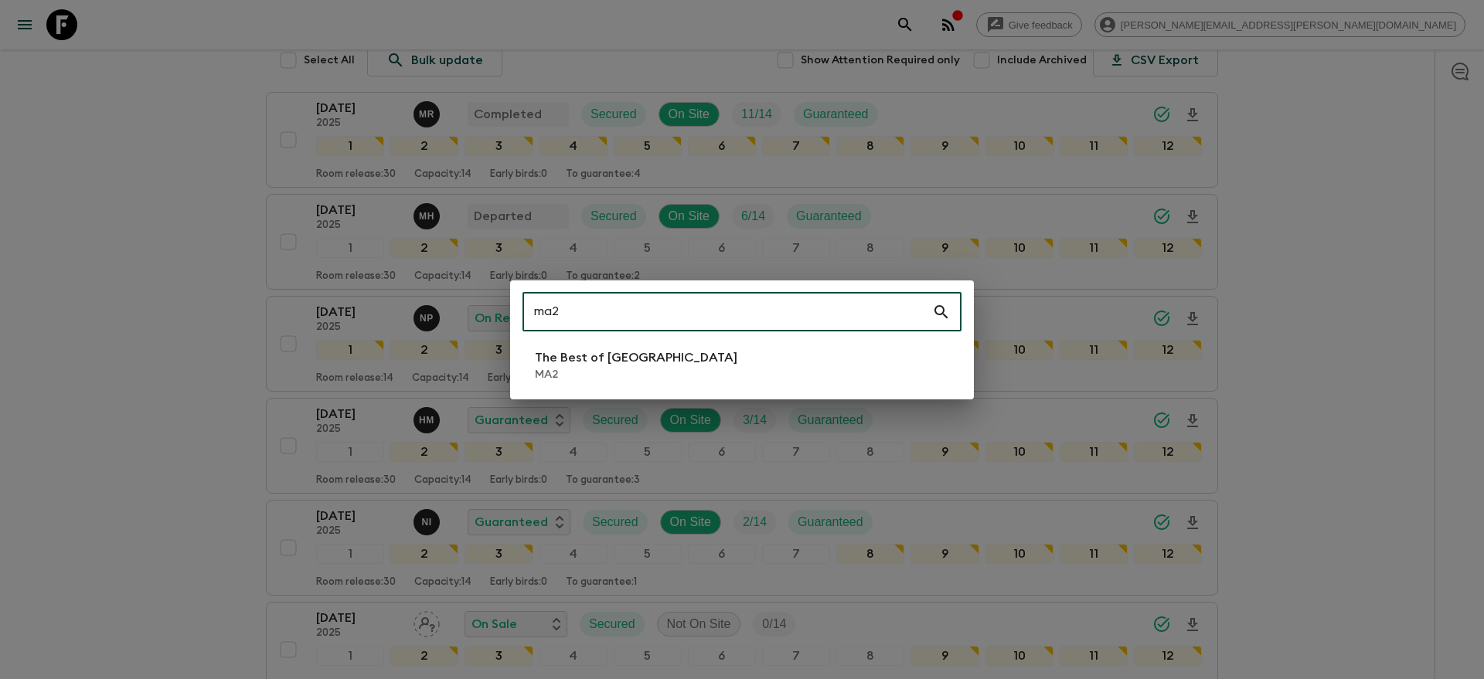
type input "ma2"
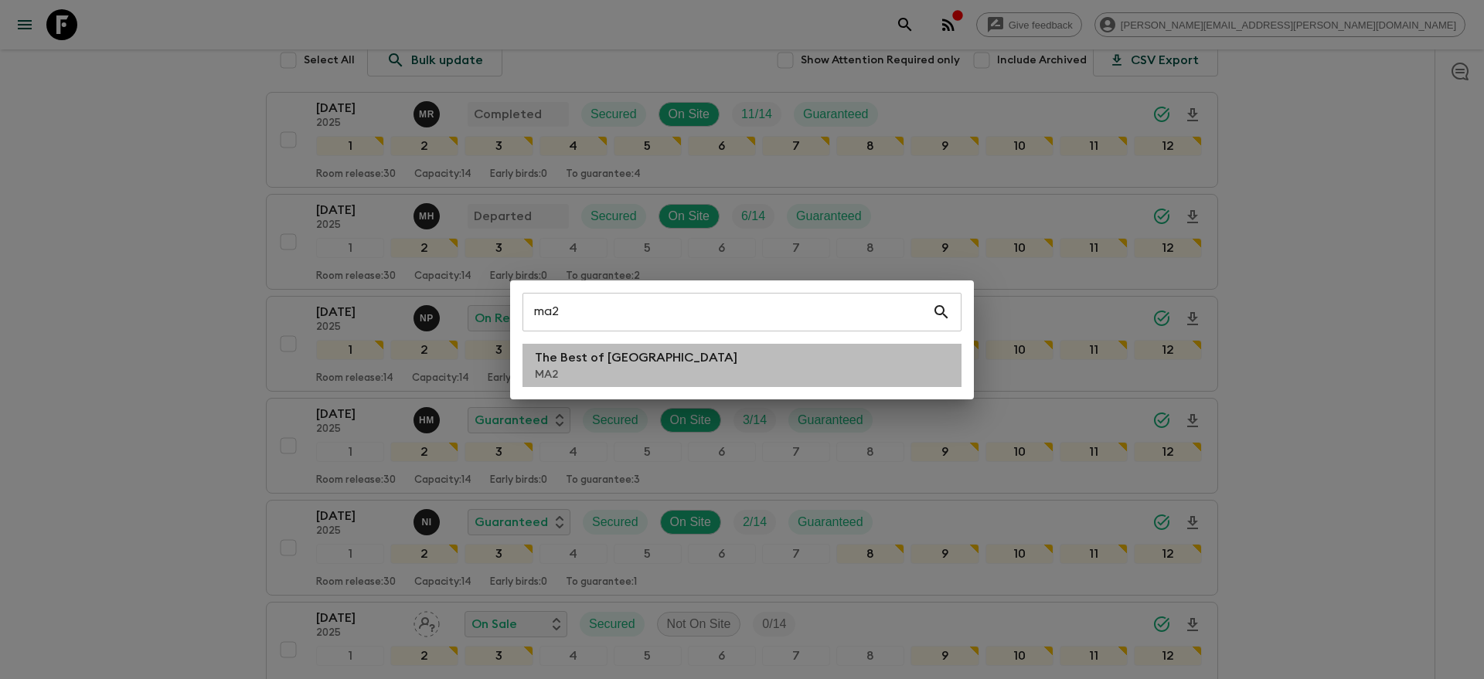
click at [709, 353] on li "The Best of Morocco MA2" at bounding box center [741, 365] width 439 height 43
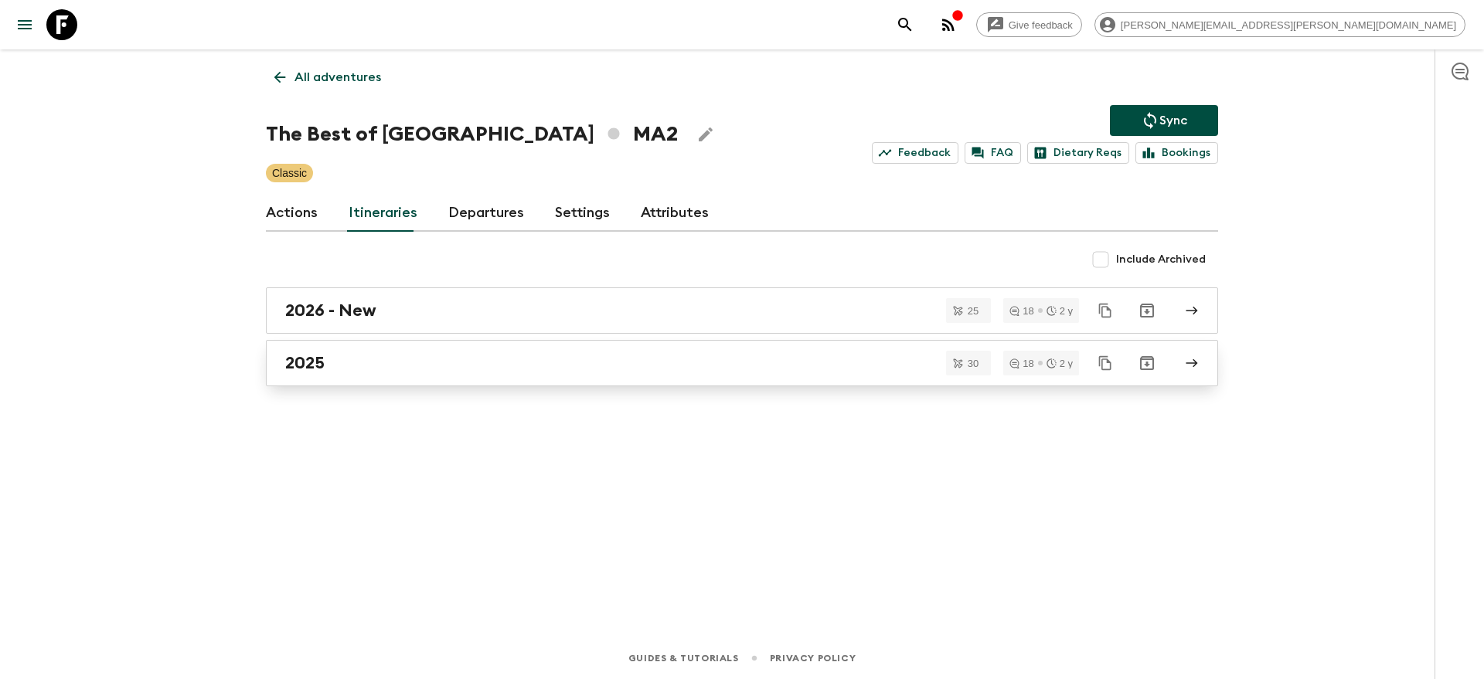
click at [703, 363] on div "2025" at bounding box center [727, 363] width 884 height 20
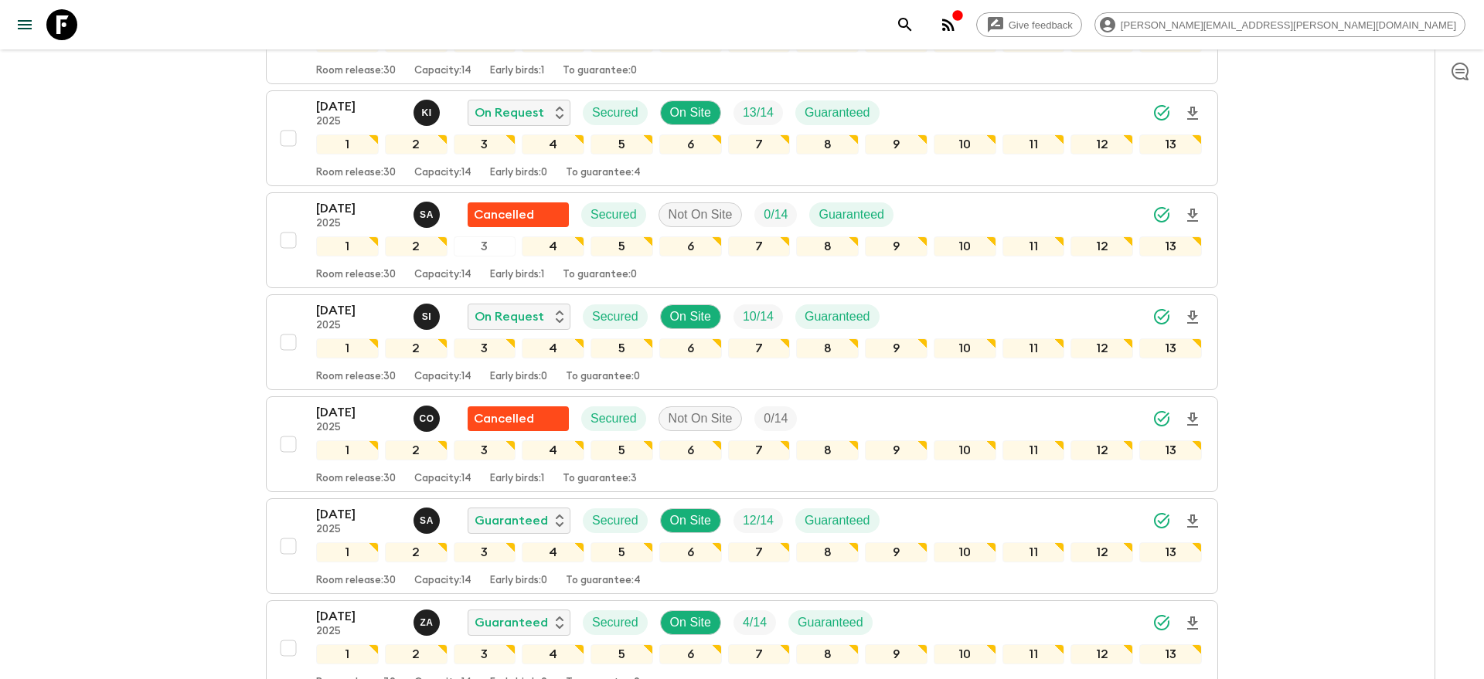
scroll to position [1778, 0]
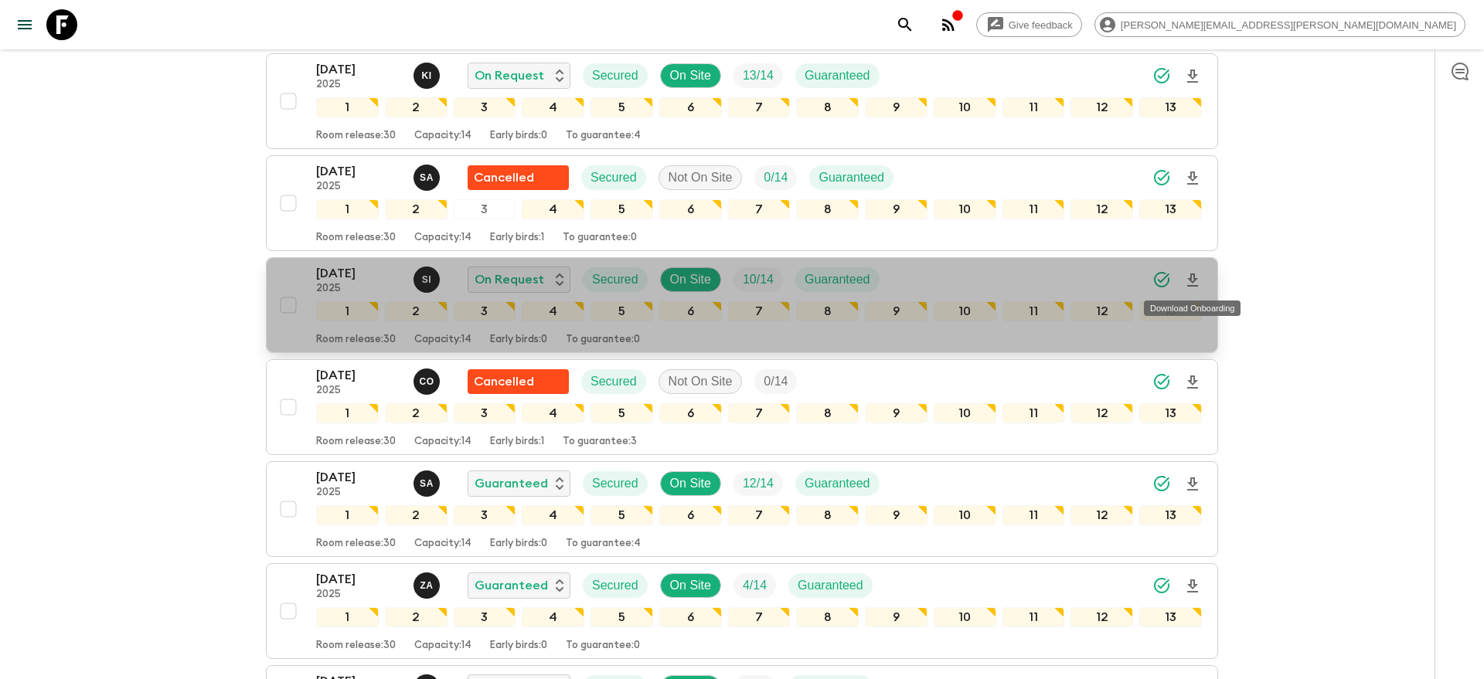
click at [1193, 279] on icon "Download Onboarding" at bounding box center [1192, 280] width 11 height 13
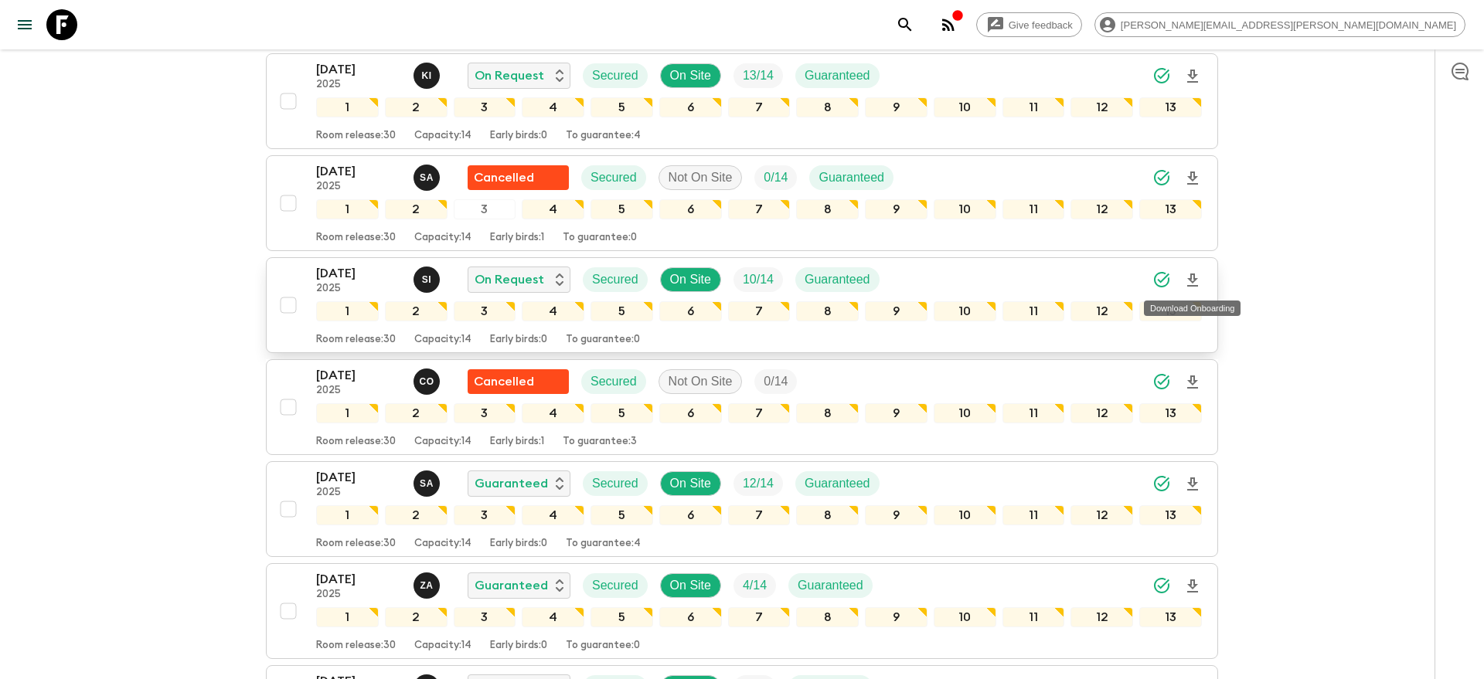
click at [1194, 280] on icon "Download Onboarding" at bounding box center [1192, 280] width 11 height 13
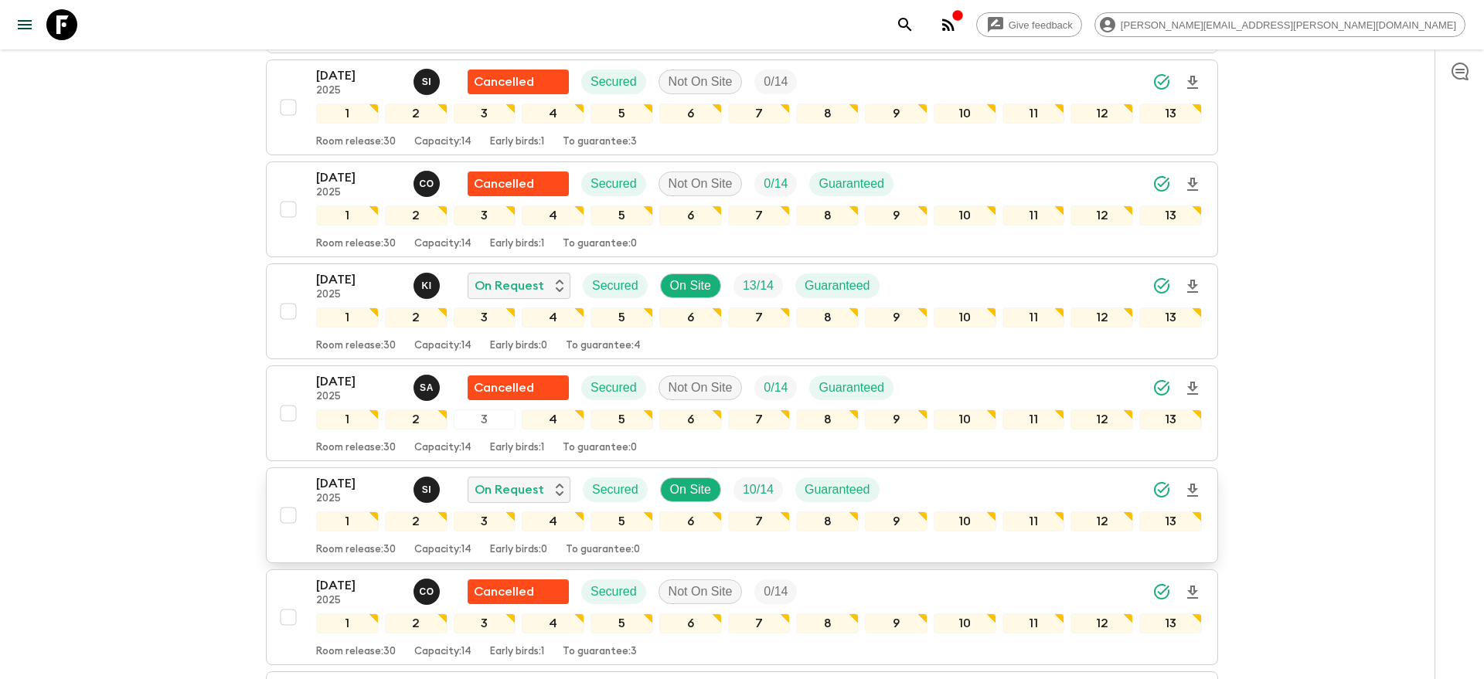
scroll to position [1569, 0]
click at [1025, 488] on div "27 Sep 2025 2025 S I On Request Secured On Site 10 / 14 Guaranteed" at bounding box center [759, 489] width 886 height 31
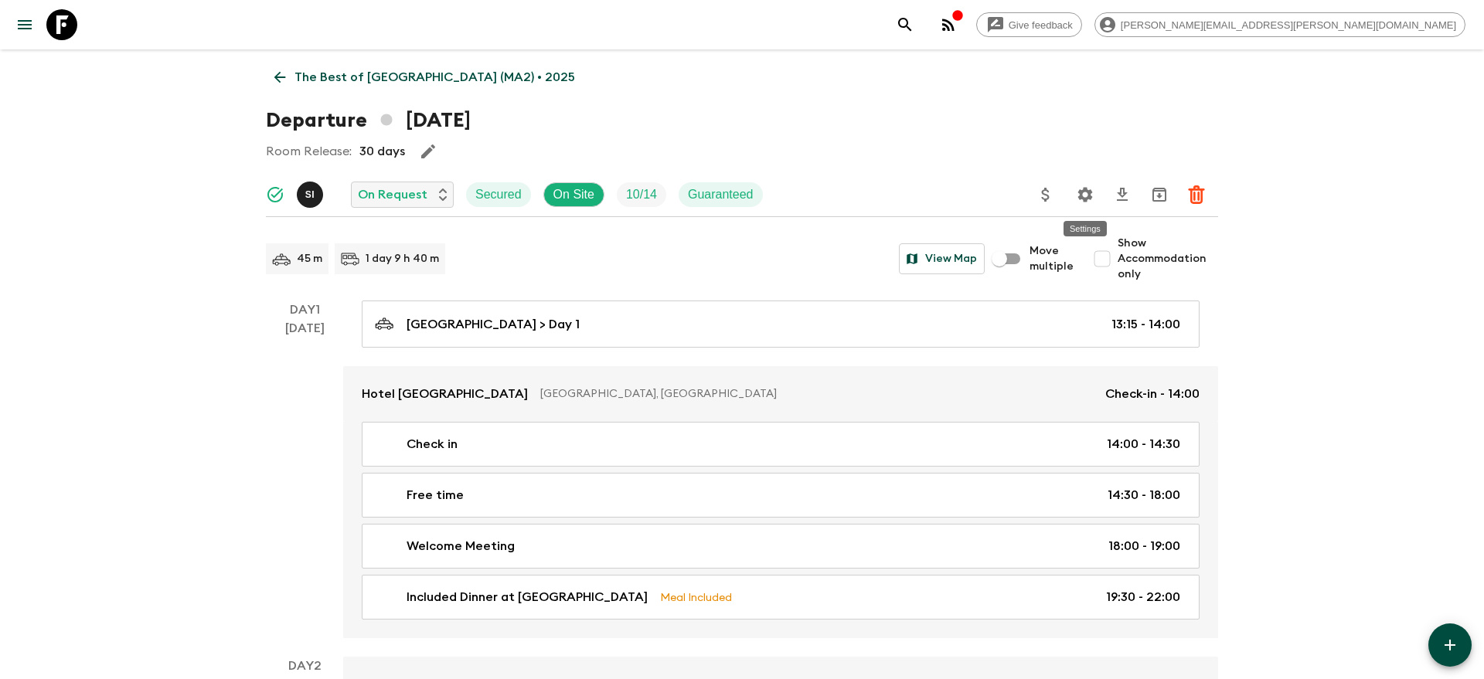
click at [1087, 194] on icon "Settings" at bounding box center [1085, 194] width 15 height 15
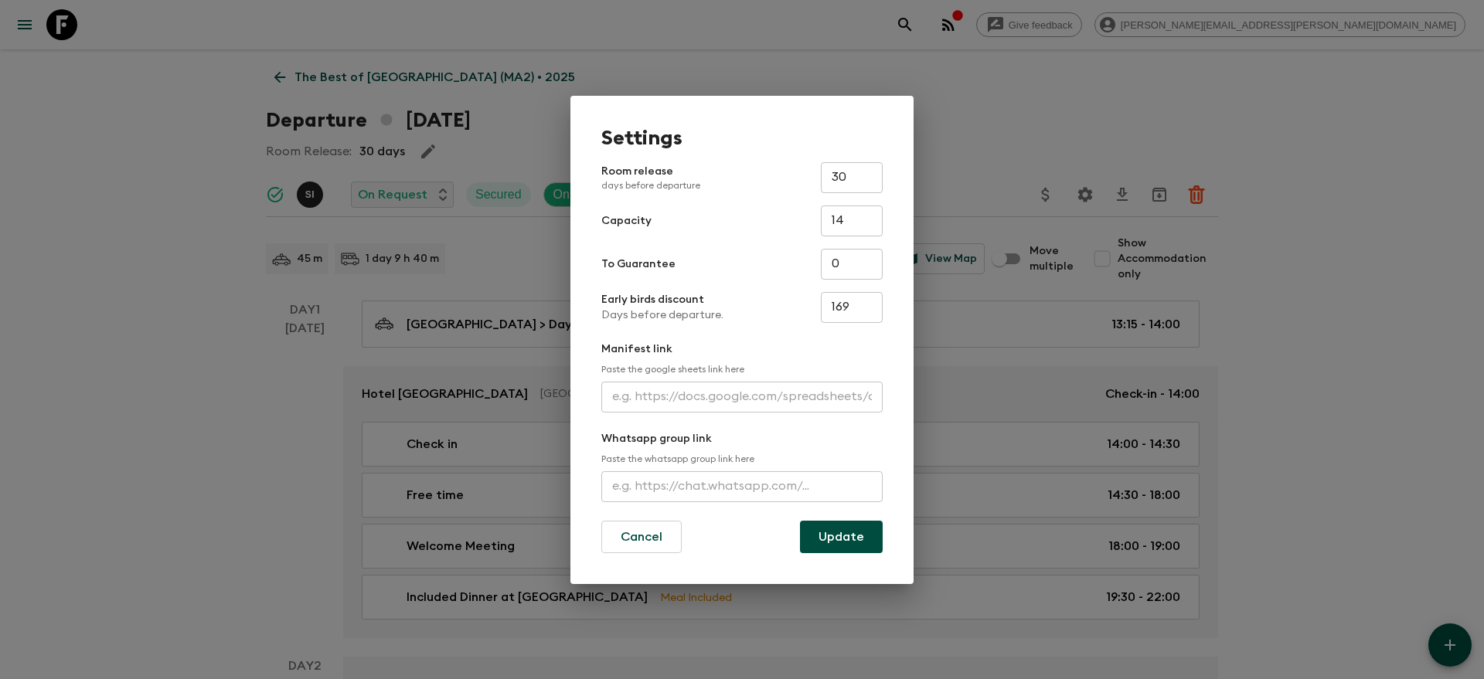
click at [696, 395] on input "text" at bounding box center [741, 397] width 281 height 31
paste input "https://docs.google.com/spreadsheets/d/1N0nGO3z5FsZNZk1es5zWyVod_TRaYuMTN9WFXA5…"
type input "https://docs.google.com/spreadsheets/d/1N0nGO3z5FsZNZk1es5zWyVod_TRaYuMTN9WFXA5…"
click at [839, 535] on button "Update" at bounding box center [841, 537] width 83 height 32
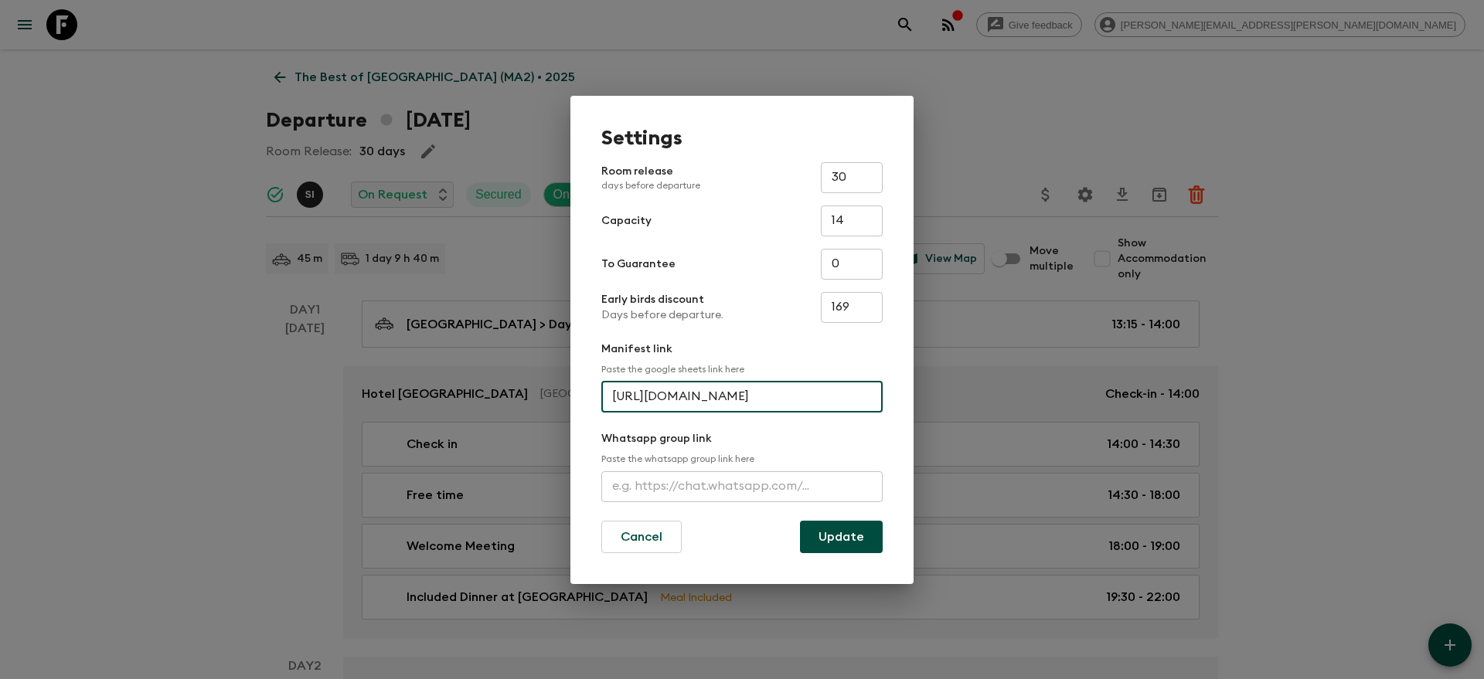
scroll to position [0, 0]
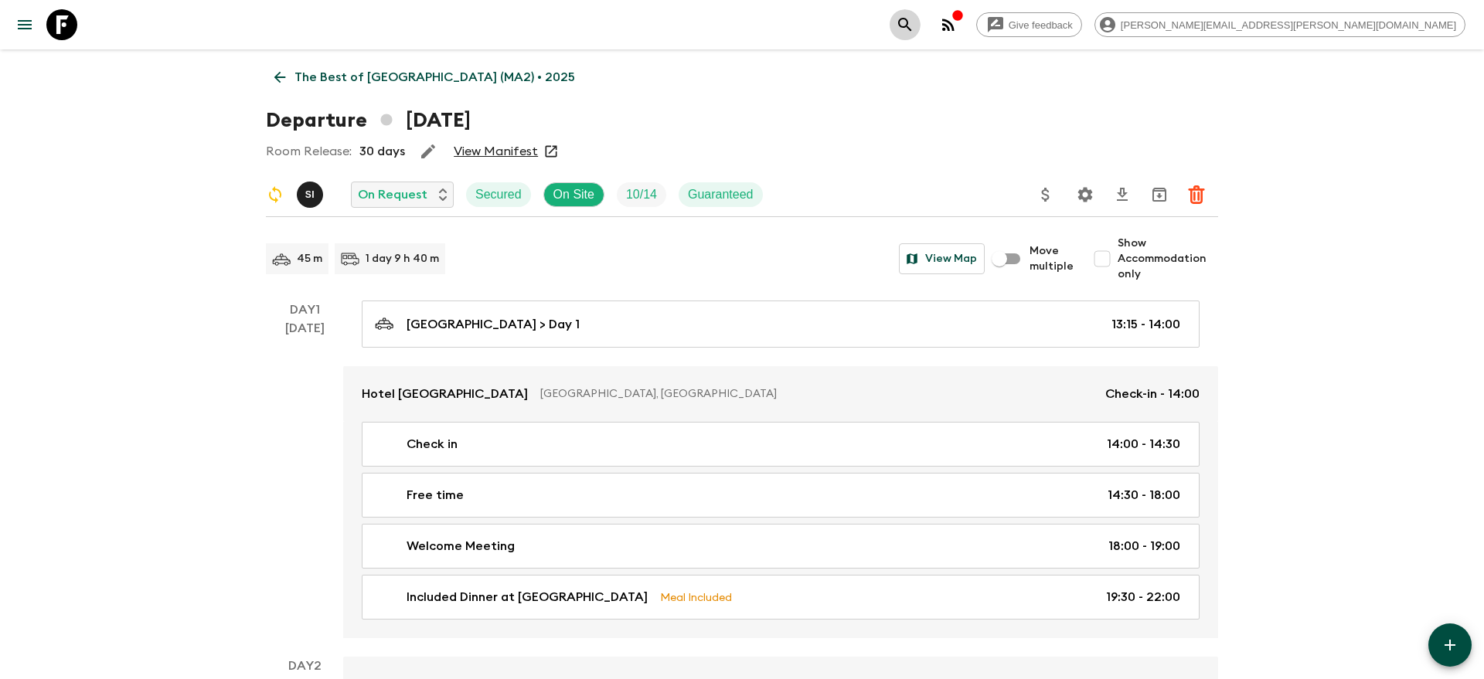
click at [914, 25] on icon "search adventures" at bounding box center [905, 24] width 19 height 19
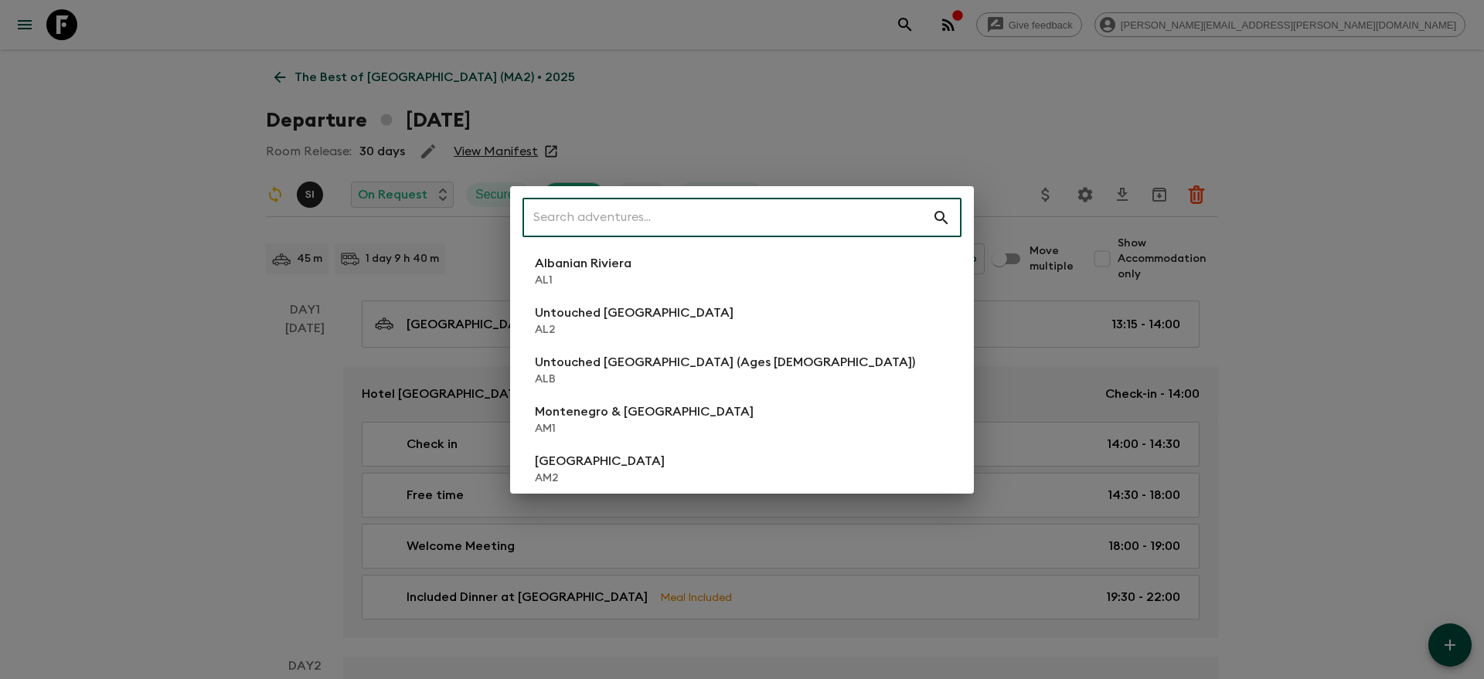
click at [772, 207] on input "text" at bounding box center [727, 217] width 410 height 43
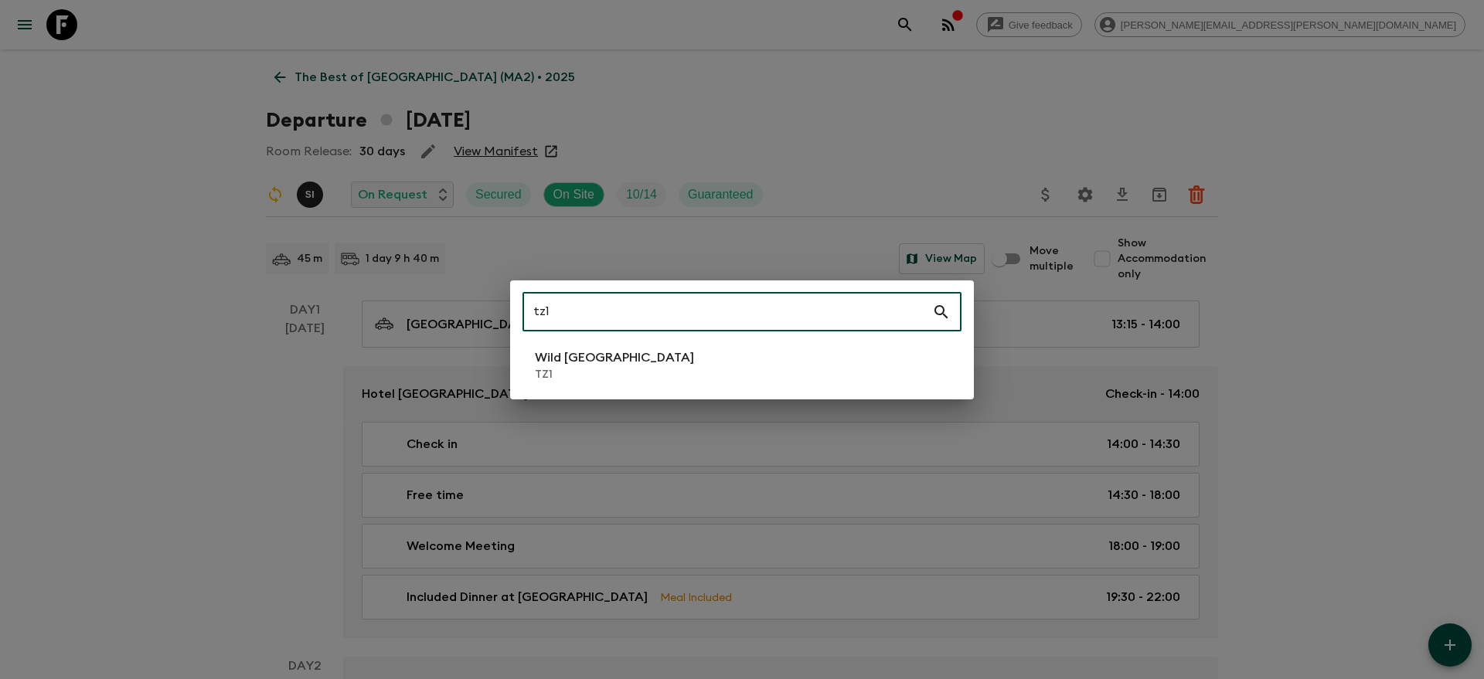
type input "tz1"
click at [614, 378] on p "TZ1" at bounding box center [614, 374] width 159 height 15
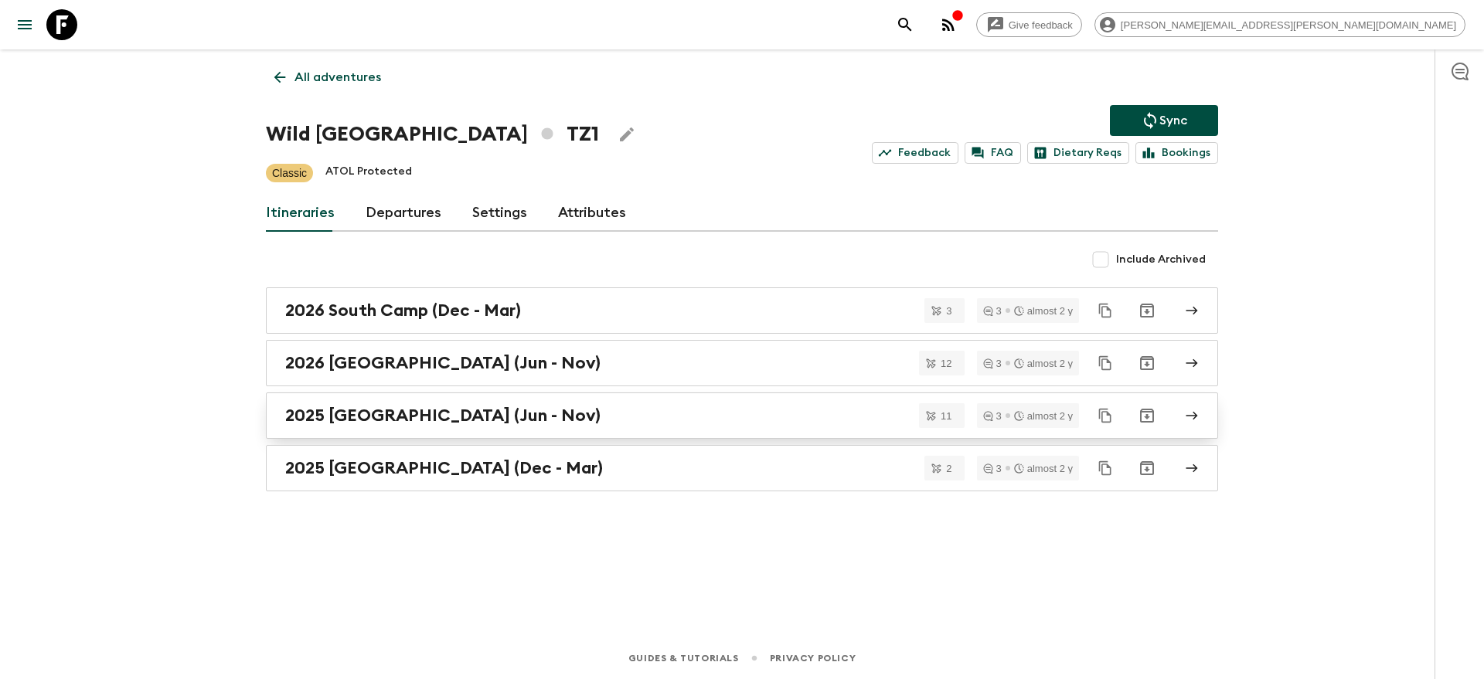
click at [543, 418] on div "2025 North Camp (Jun - Nov)" at bounding box center [727, 416] width 884 height 20
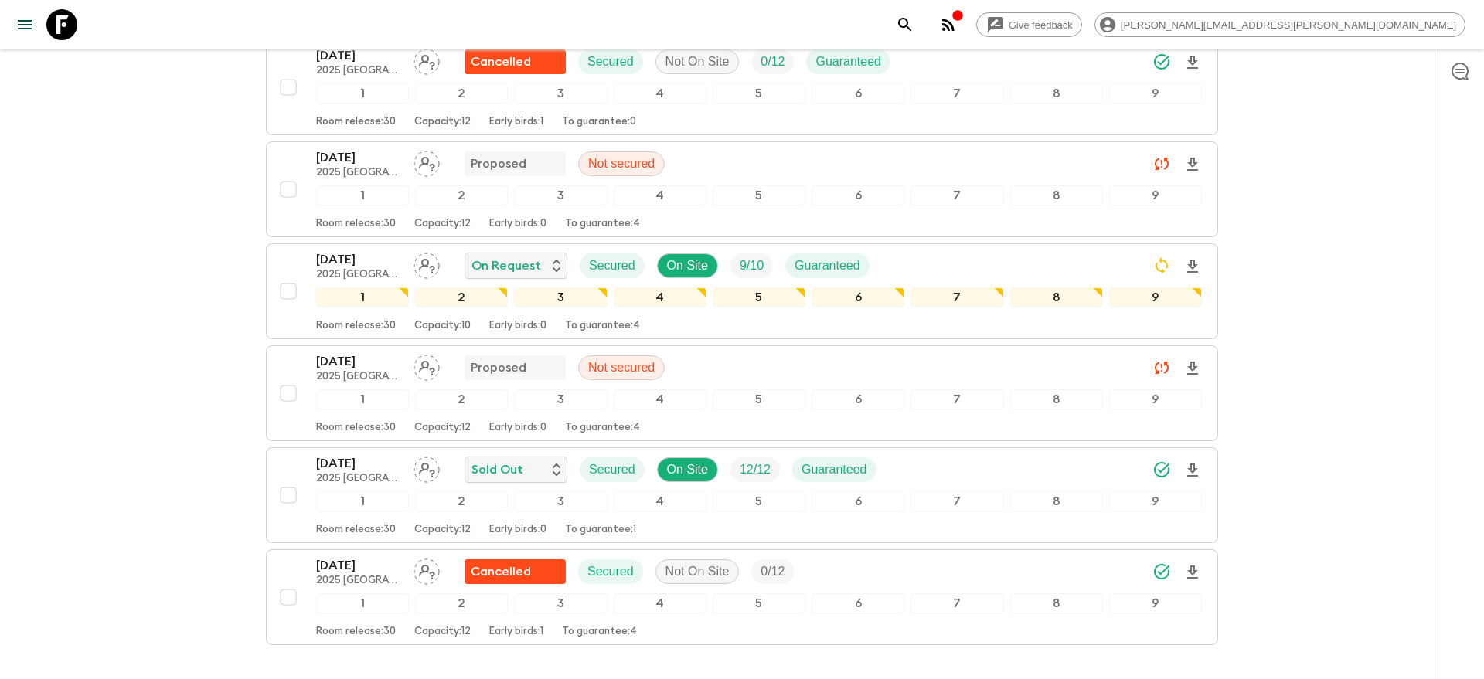
scroll to position [821, 0]
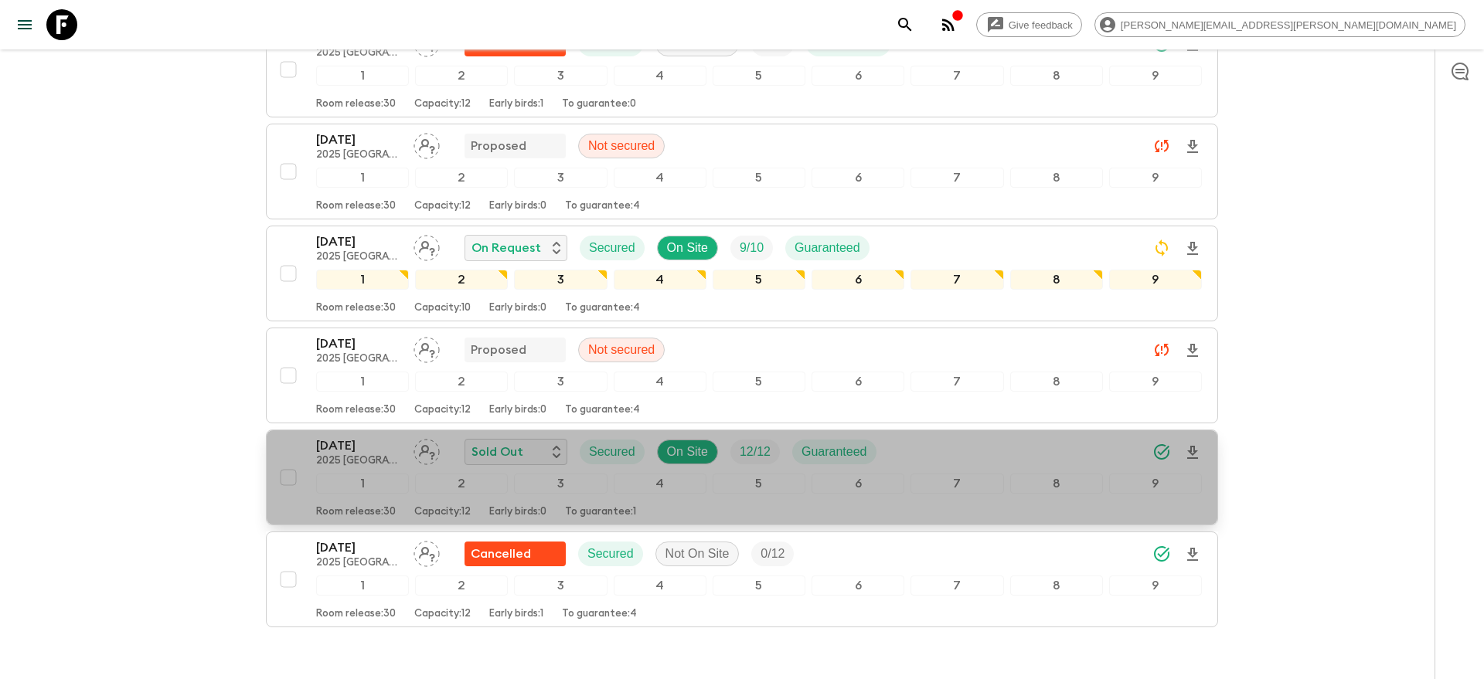
click at [994, 437] on div "12 Oct 2025 2025 North Camp (Jun - Nov) Sold Out Secured On Site 12 / 12 Guaran…" at bounding box center [759, 452] width 886 height 31
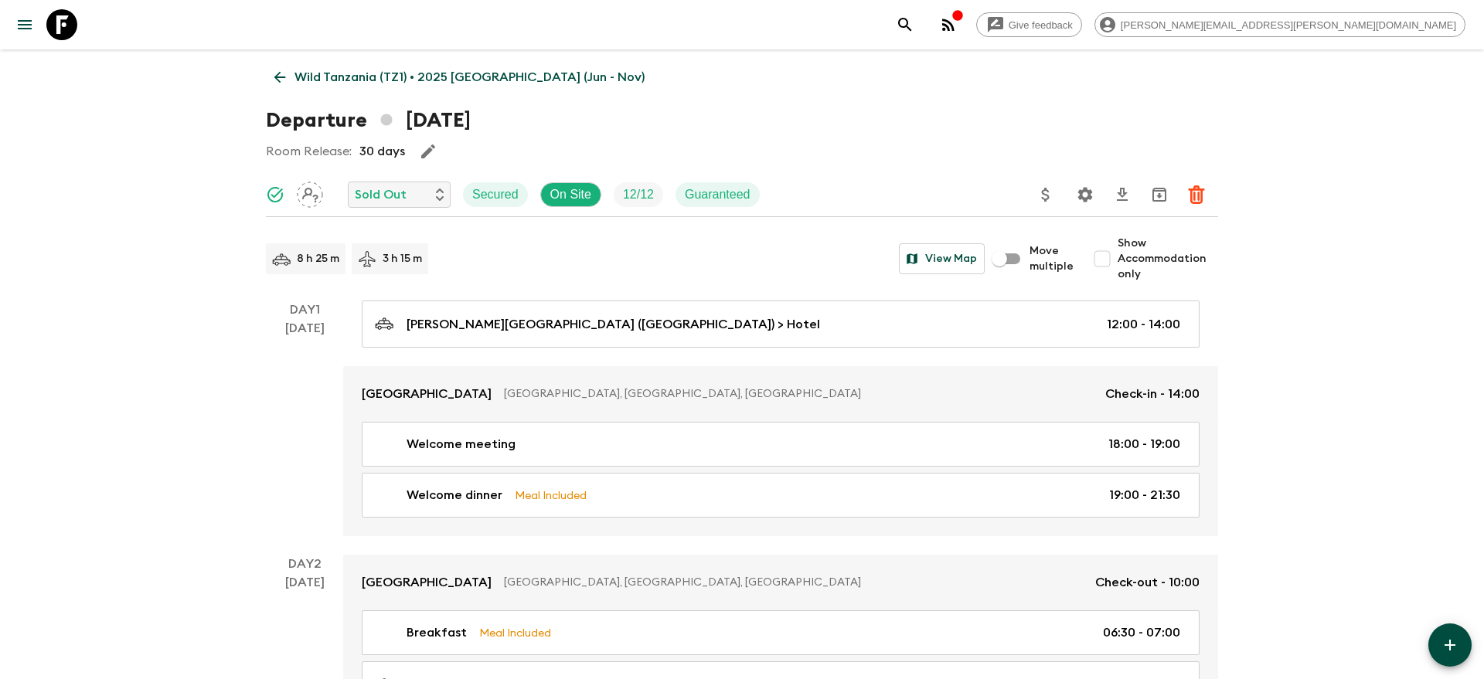
click at [1081, 199] on icon "Settings" at bounding box center [1085, 194] width 19 height 19
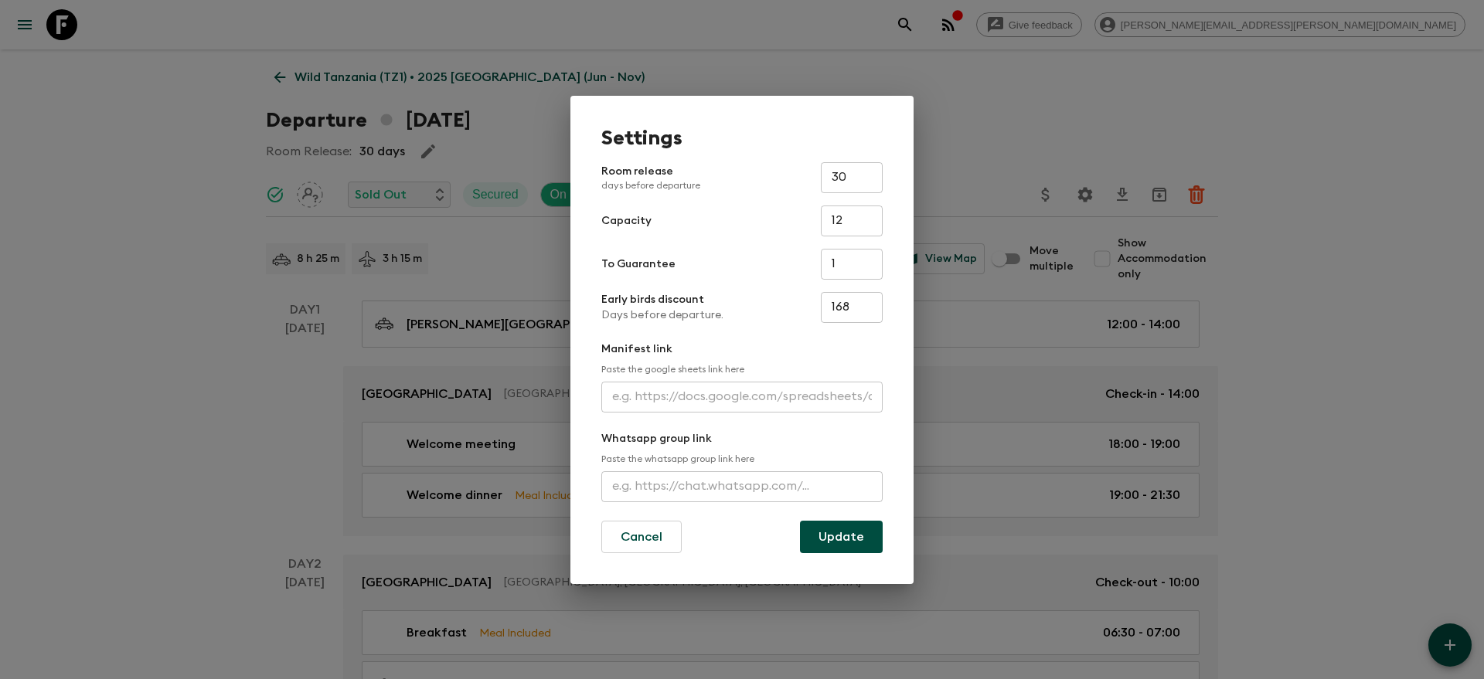
click at [744, 389] on input "text" at bounding box center [741, 397] width 281 height 31
paste input "https://docs.google.com/spreadsheets/d/1Ih4cgD42un505Cwe8tFYX022tkx8aMzyaAKJlNL…"
type input "https://docs.google.com/spreadsheets/d/1Ih4cgD42un505Cwe8tFYX022tkx8aMzyaAKJlNL…"
click at [848, 534] on button "Update" at bounding box center [841, 537] width 83 height 32
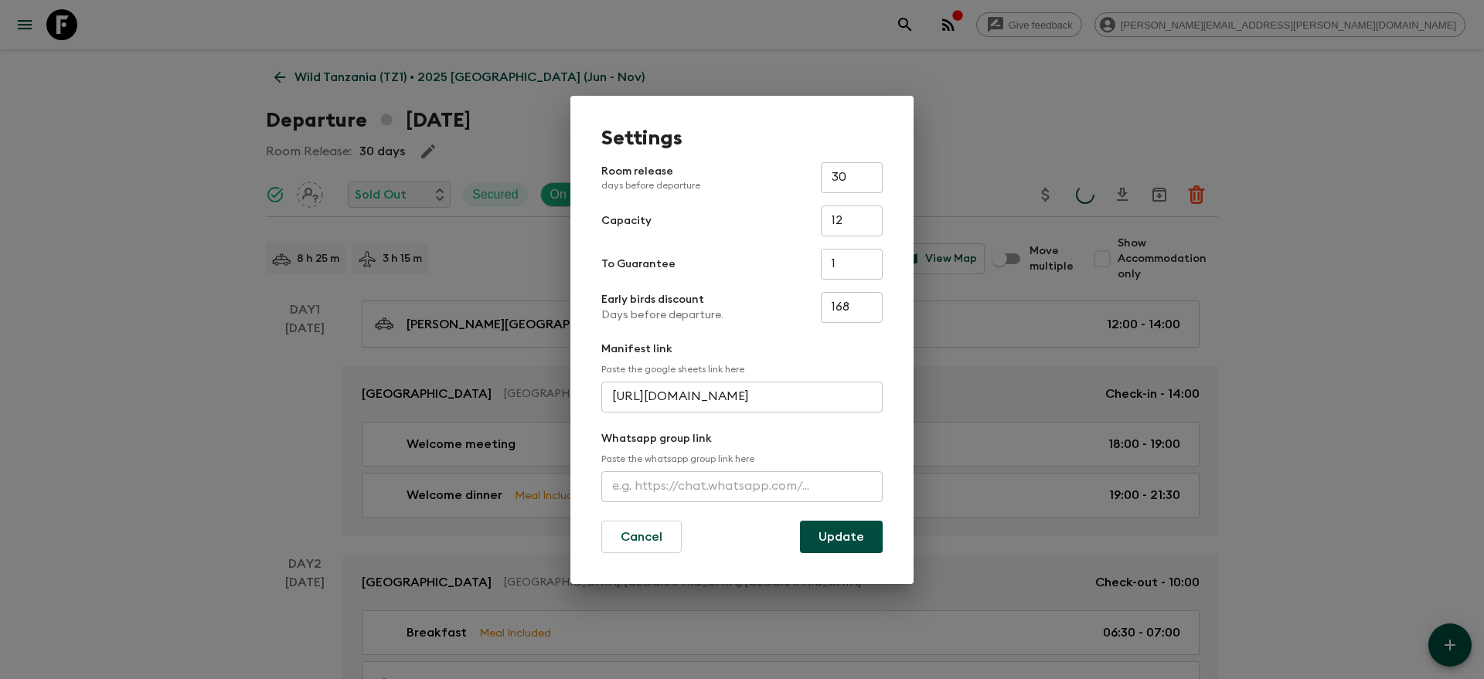
scroll to position [0, 0]
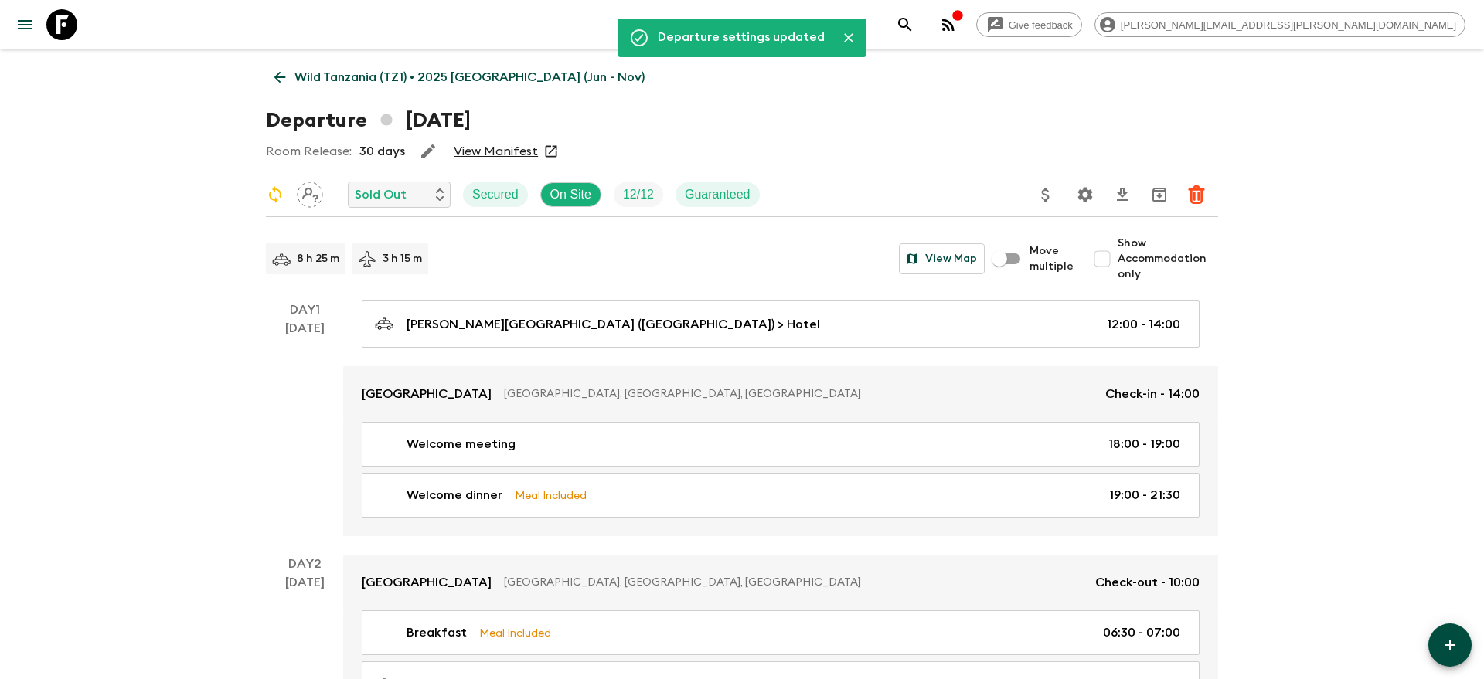
click at [914, 24] on icon "search adventures" at bounding box center [905, 24] width 19 height 19
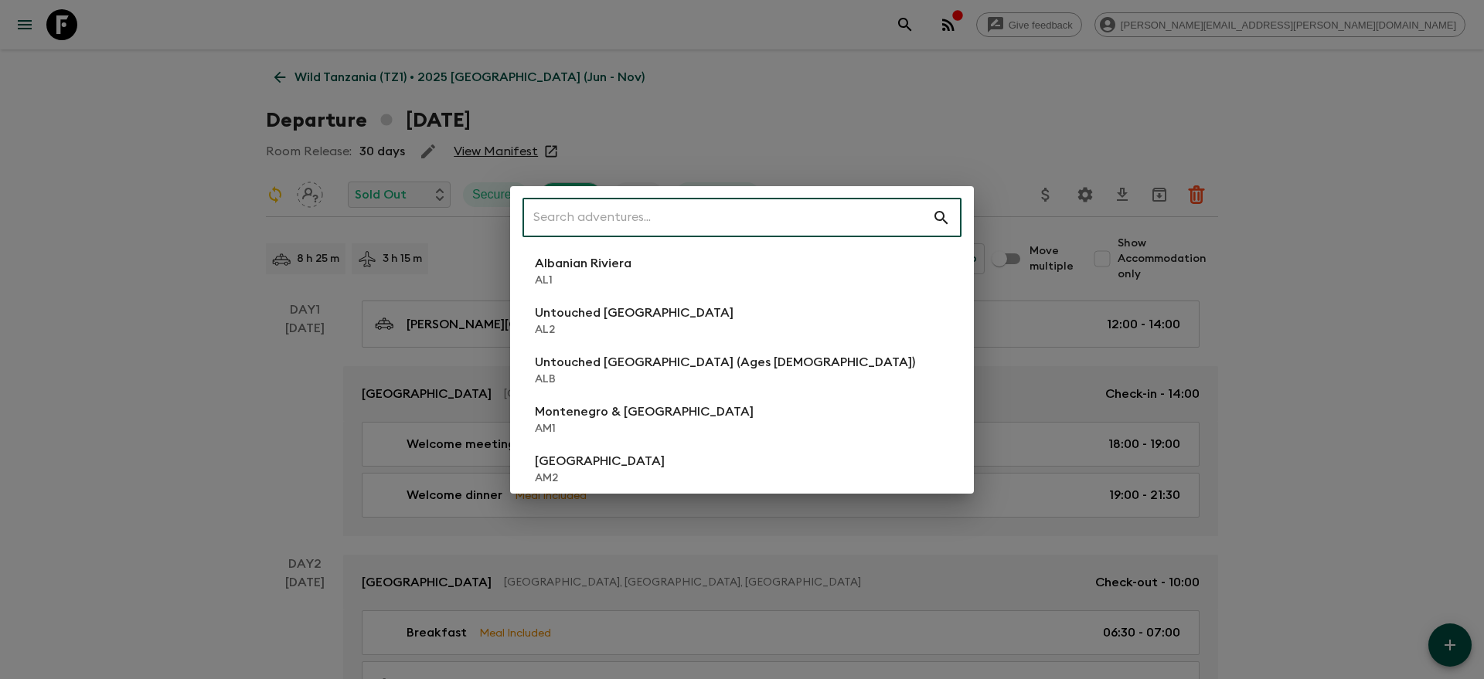
click at [749, 214] on input "text" at bounding box center [727, 217] width 410 height 43
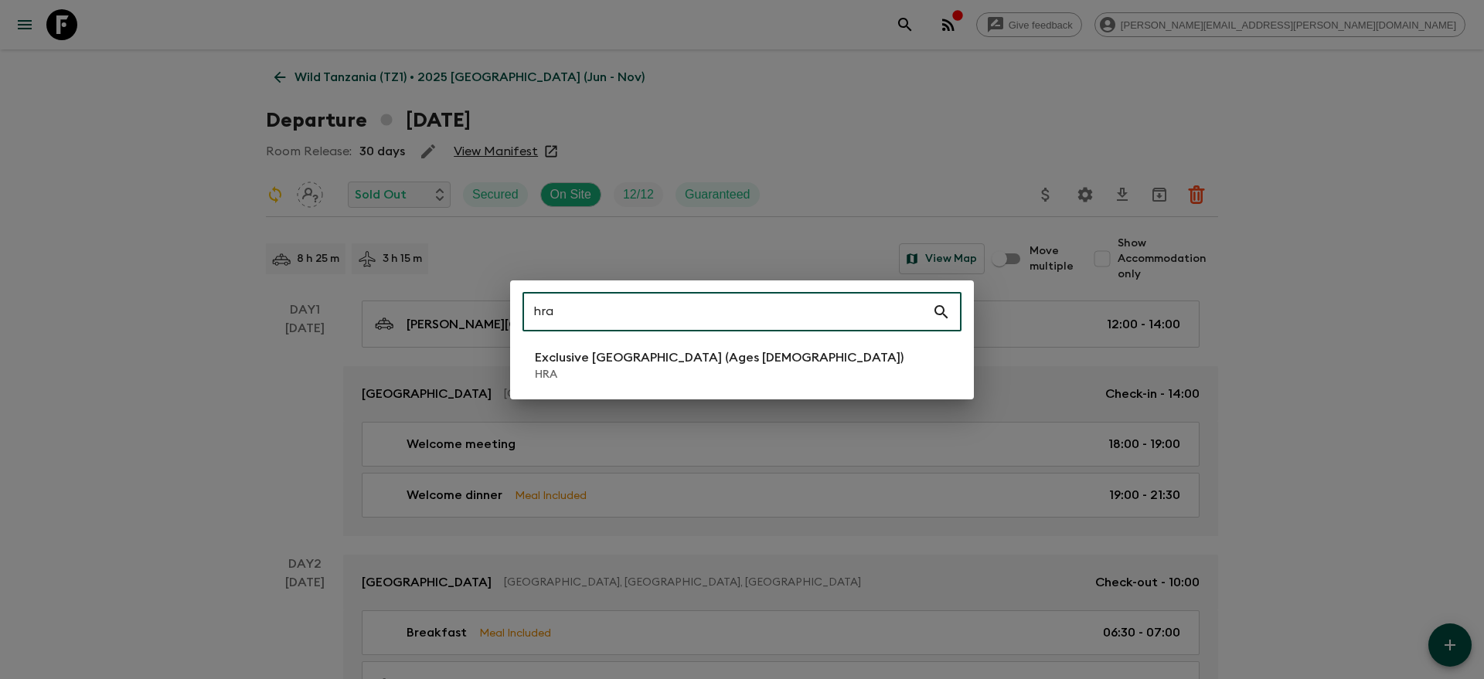
type input "hra"
click at [634, 360] on p "Exclusive [GEOGRAPHIC_DATA] (Ages [DEMOGRAPHIC_DATA])" at bounding box center [719, 358] width 369 height 19
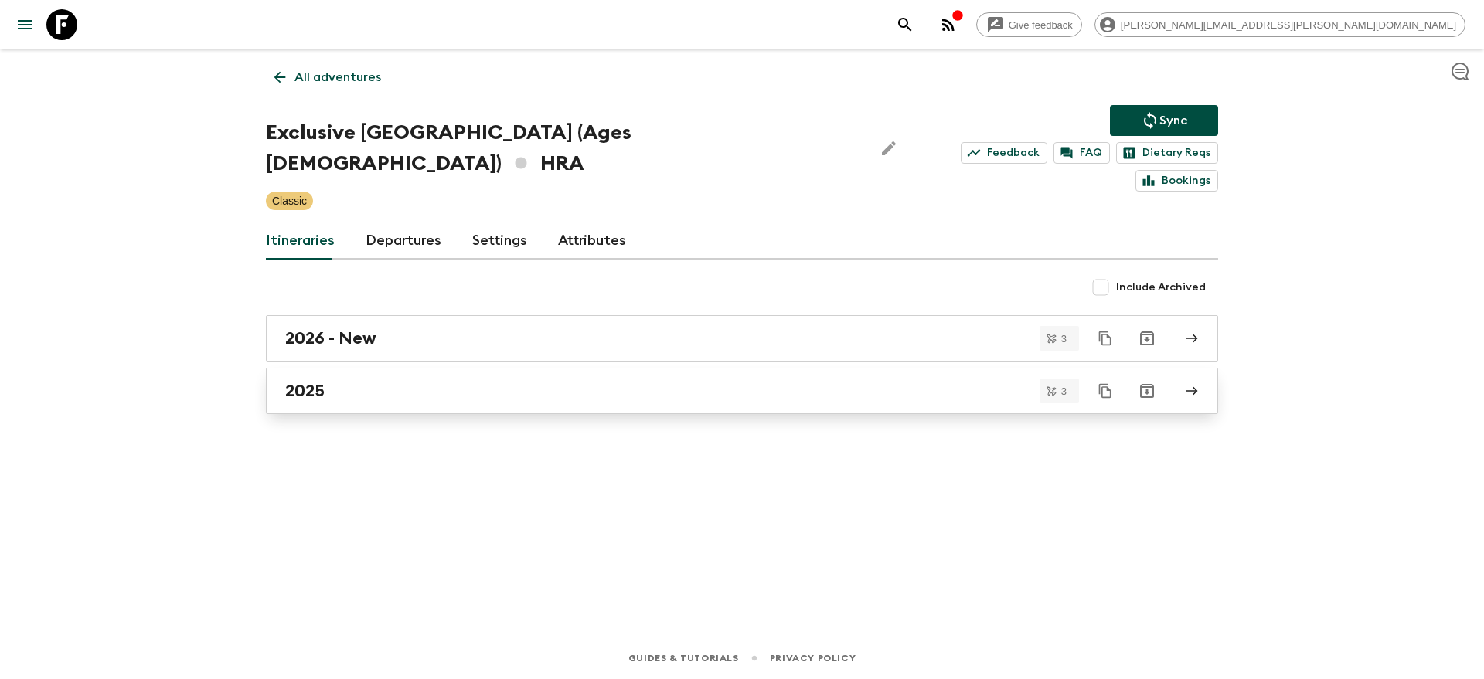
click at [335, 381] on div "2025" at bounding box center [727, 391] width 884 height 20
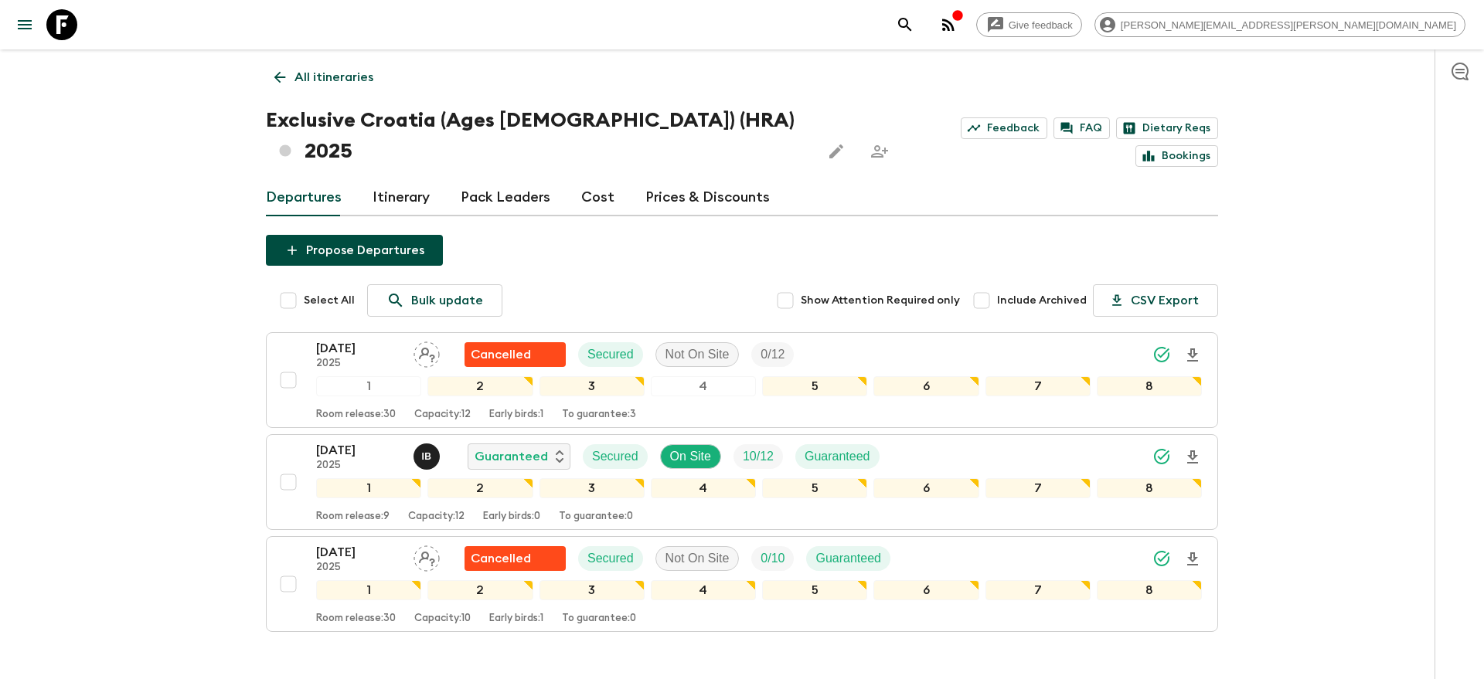
scroll to position [63, 0]
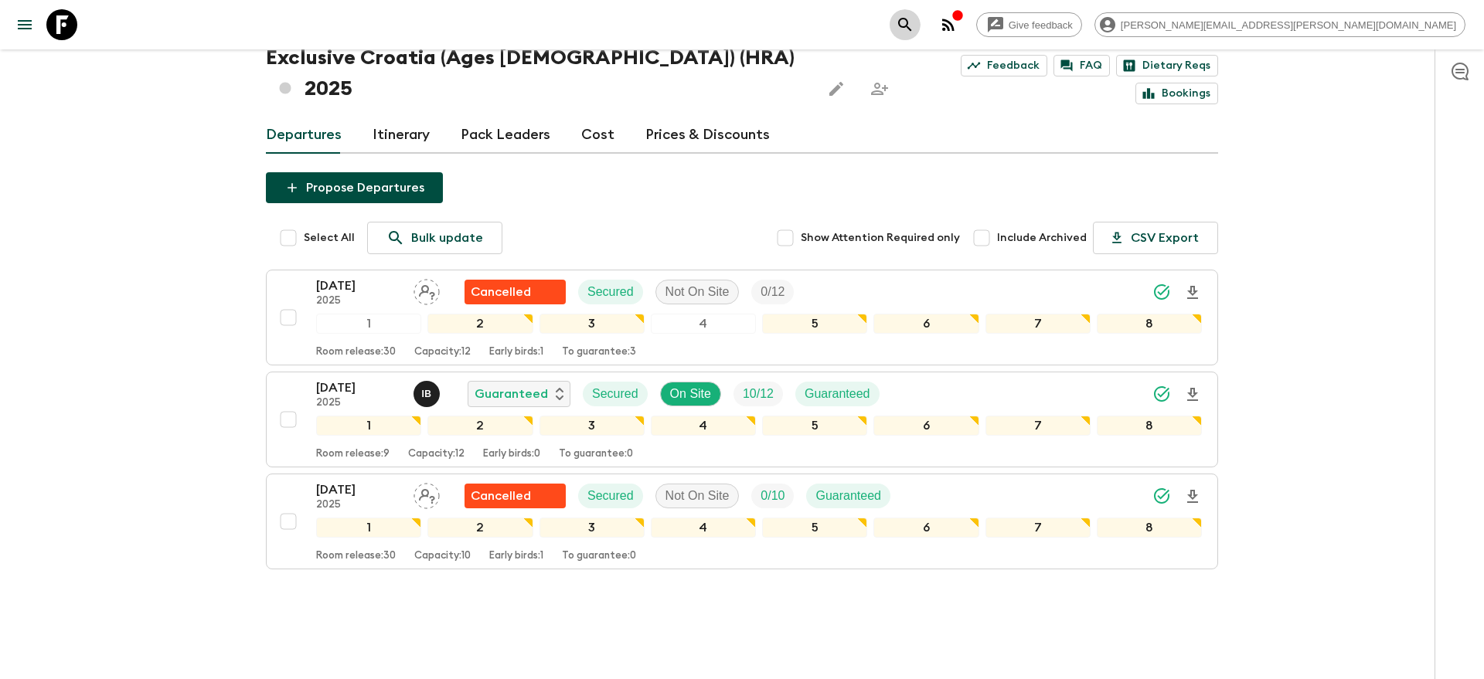
click at [911, 19] on icon "search adventures" at bounding box center [904, 24] width 13 height 13
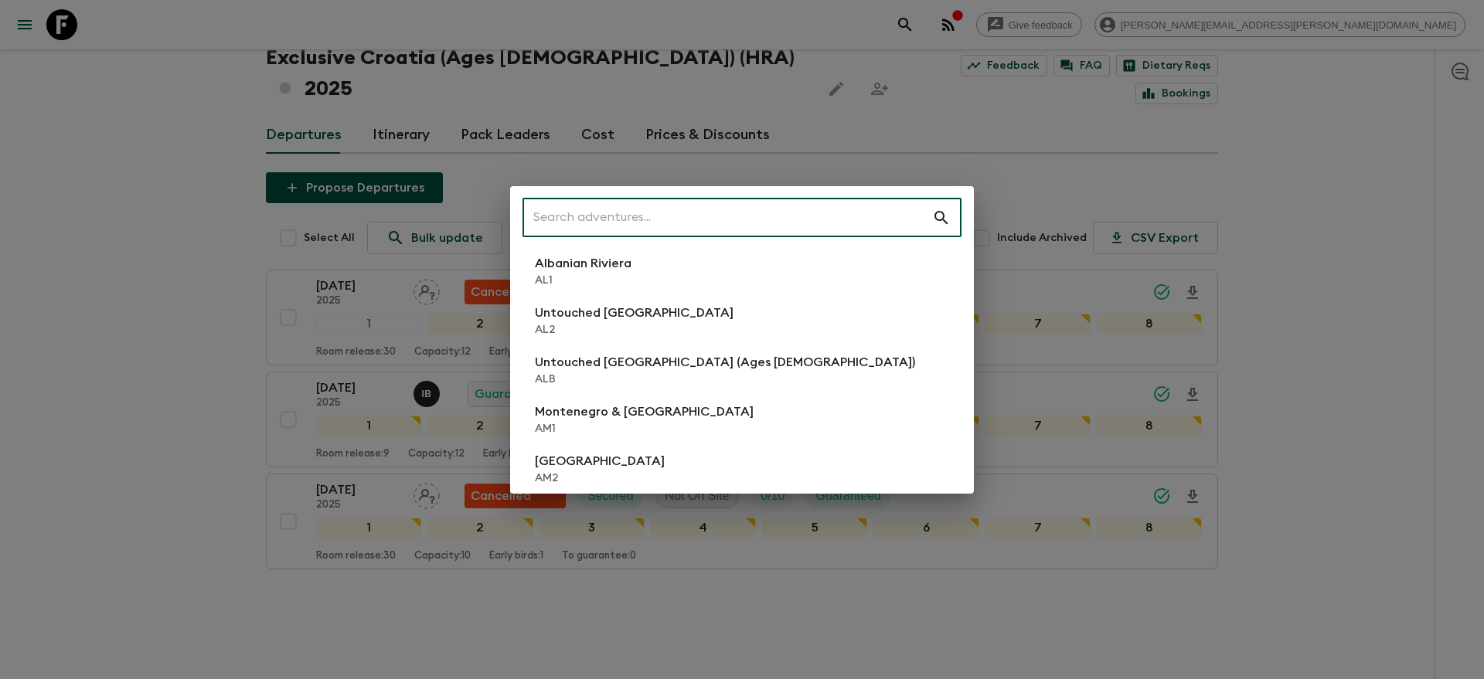
click at [899, 205] on input "text" at bounding box center [727, 217] width 410 height 43
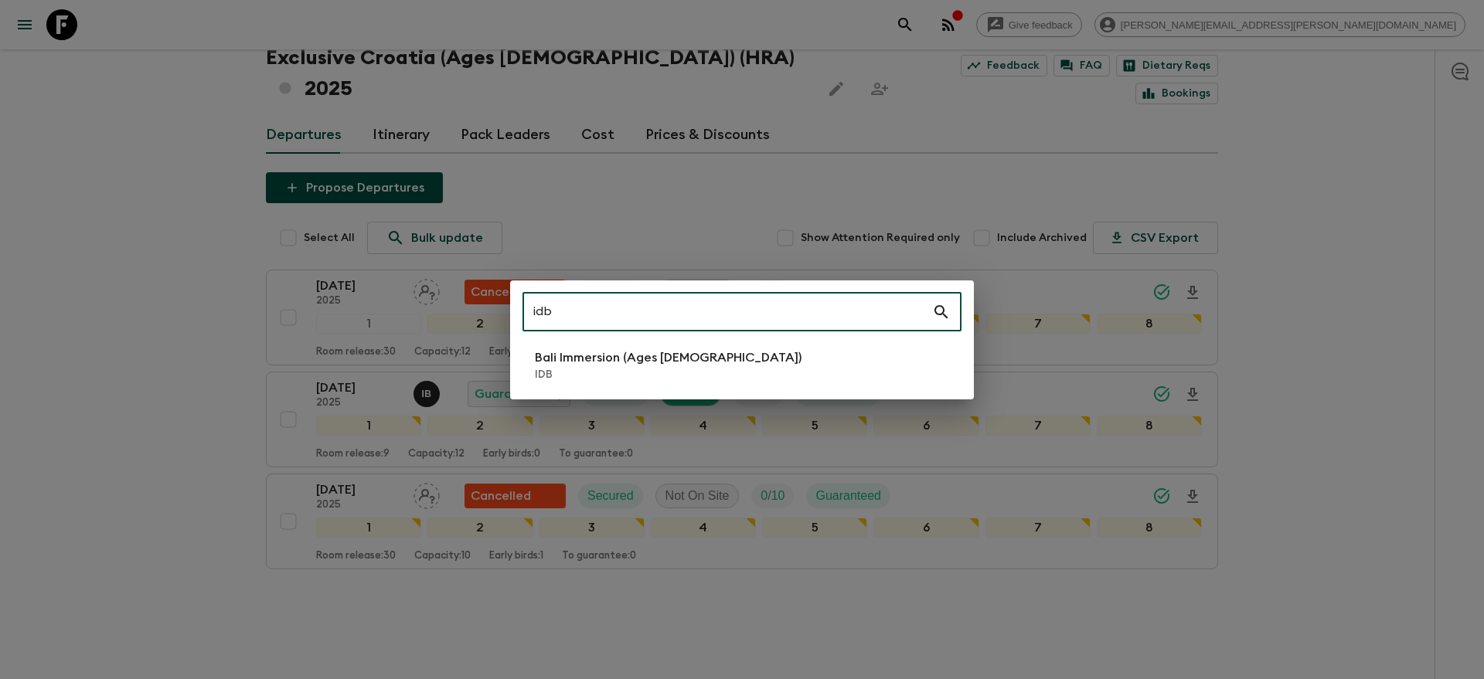
type input "idb"
click at [811, 357] on li "Bali Immersion (Ages 45-59) IDB" at bounding box center [741, 365] width 439 height 43
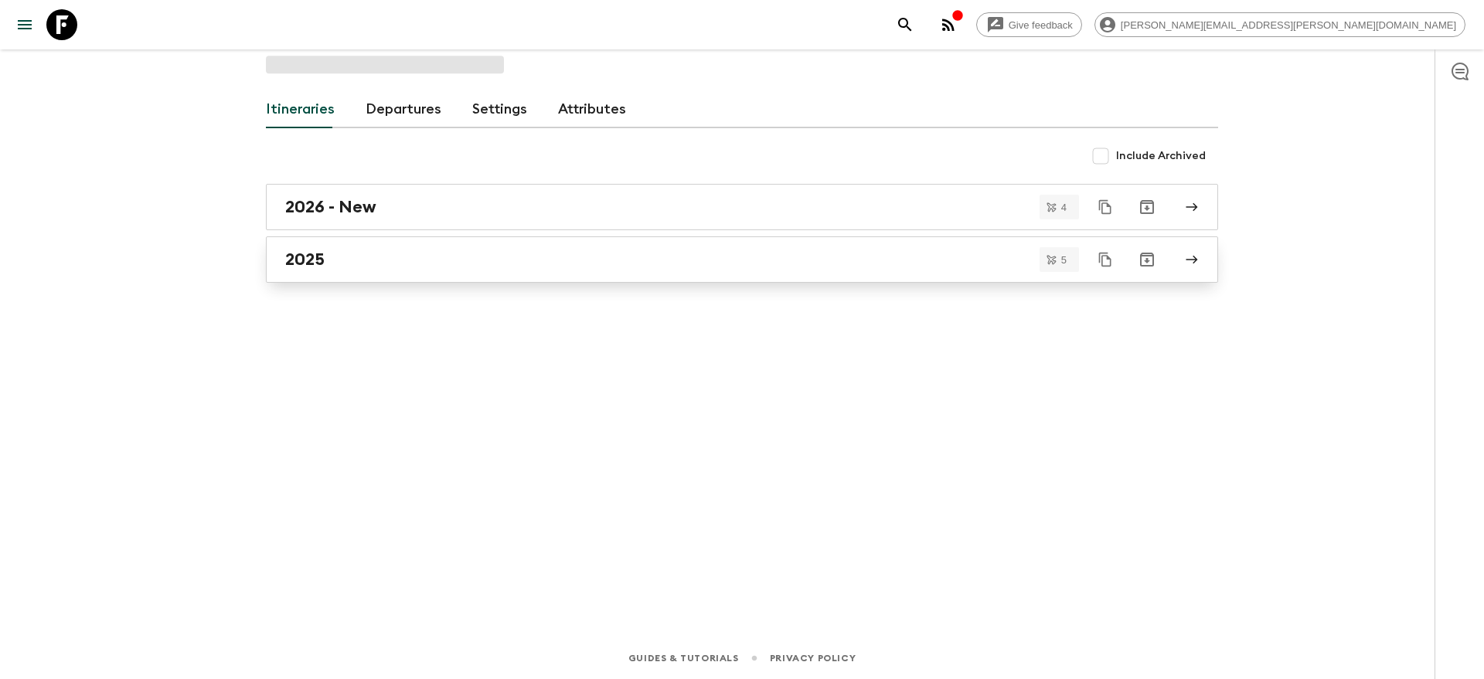
click at [352, 270] on link "2025" at bounding box center [742, 259] width 952 height 46
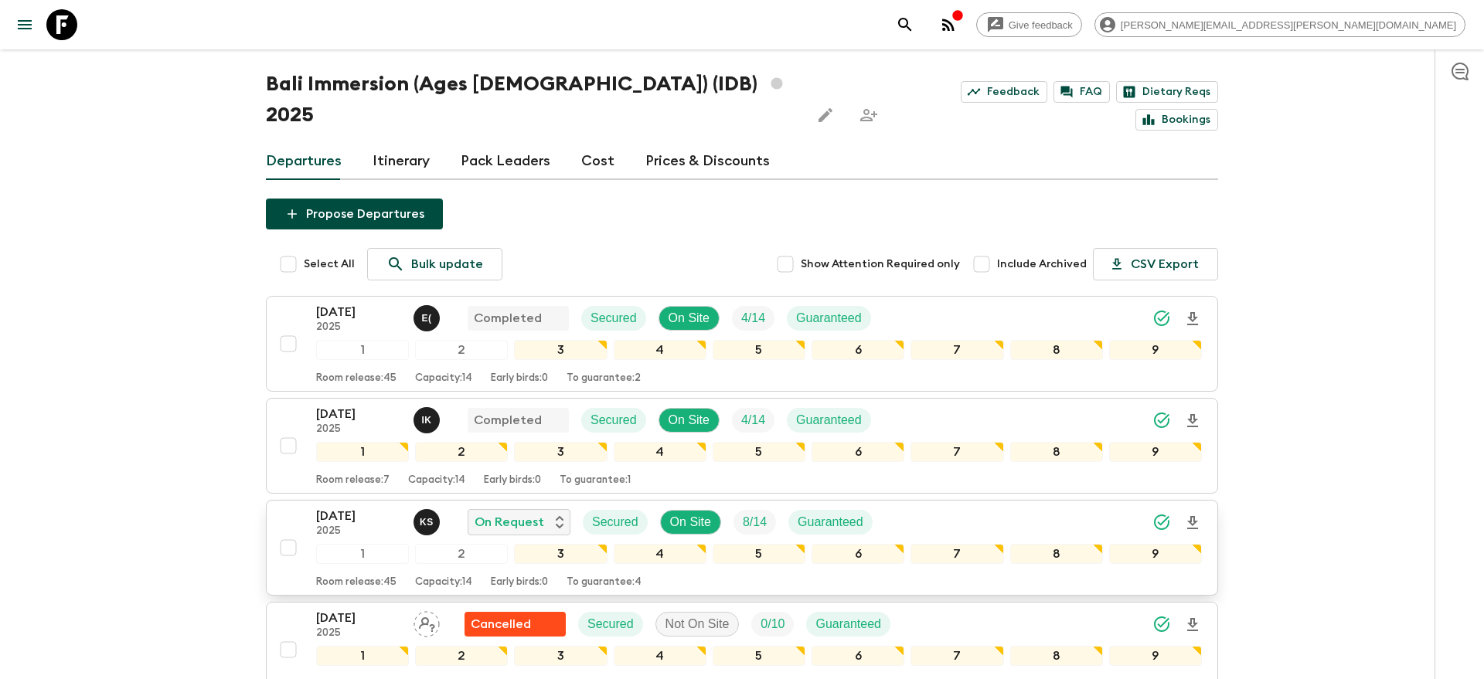
scroll to position [71, 0]
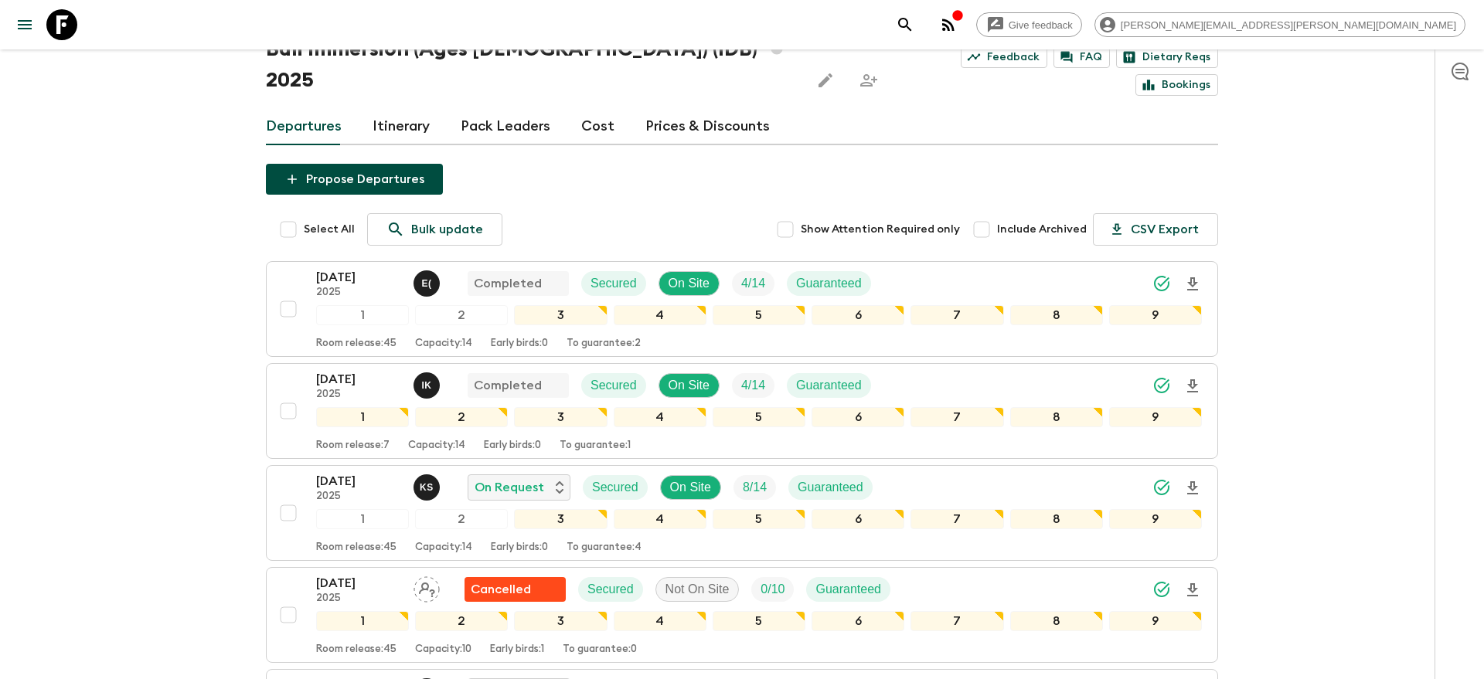
click at [1318, 434] on div "Give feedback amy.grant@flashpack.com All itineraries Bali Immersion (Ages 45-5…" at bounding box center [742, 417] width 1484 height 977
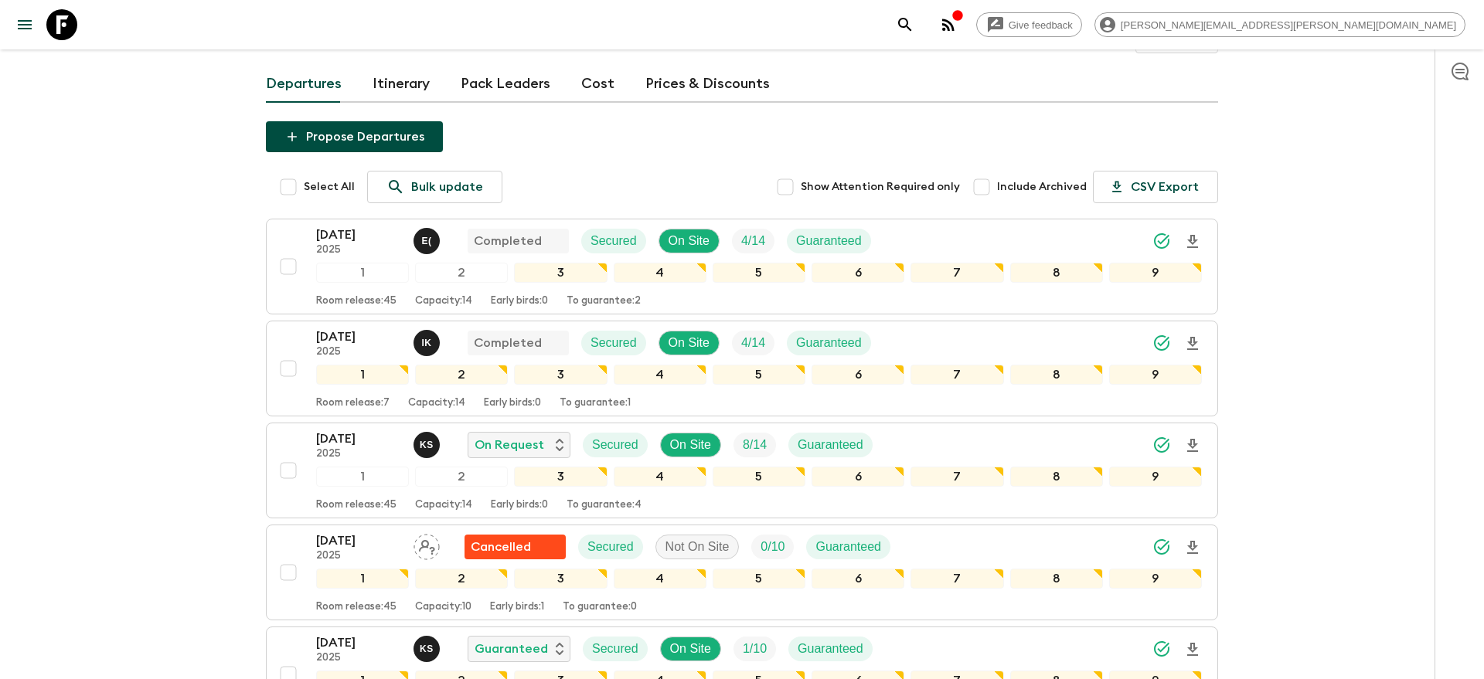
scroll to position [267, 0]
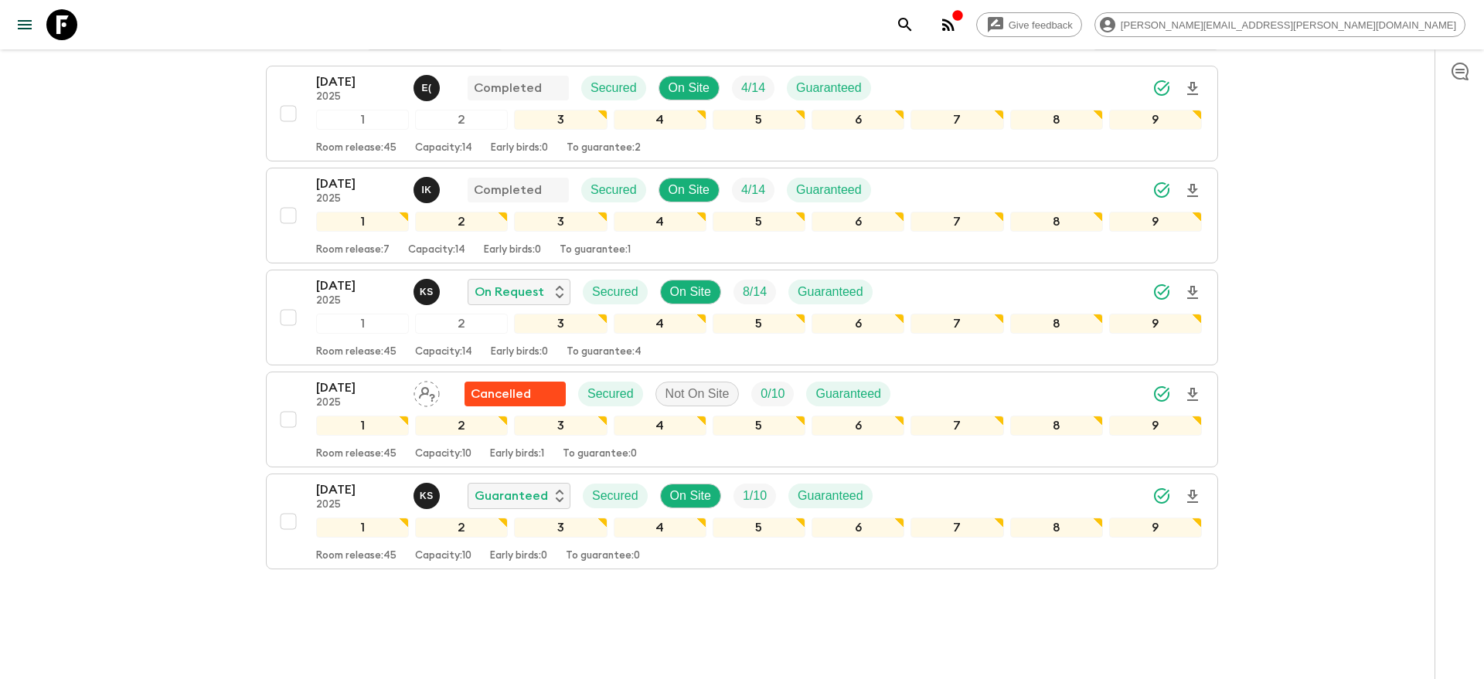
click at [911, 28] on icon "search adventures" at bounding box center [904, 24] width 13 height 13
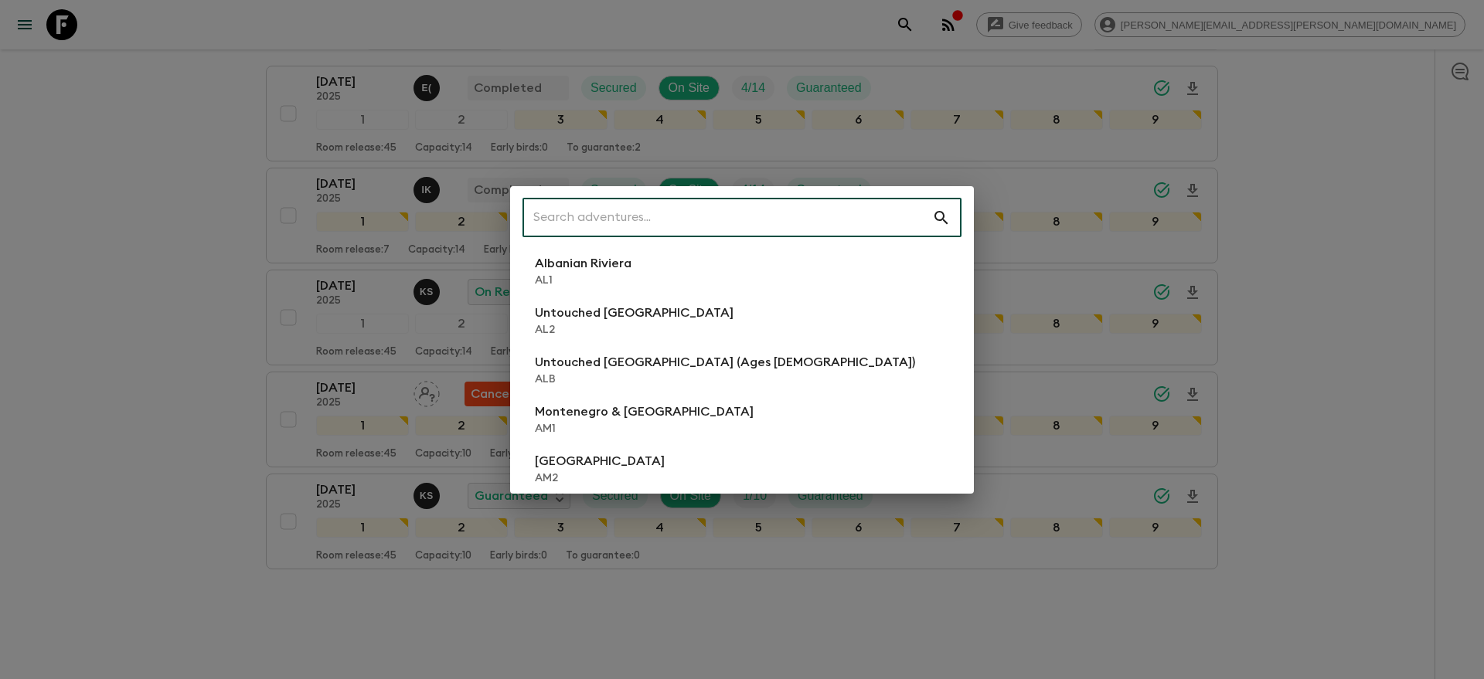
click at [899, 213] on input "text" at bounding box center [727, 217] width 410 height 43
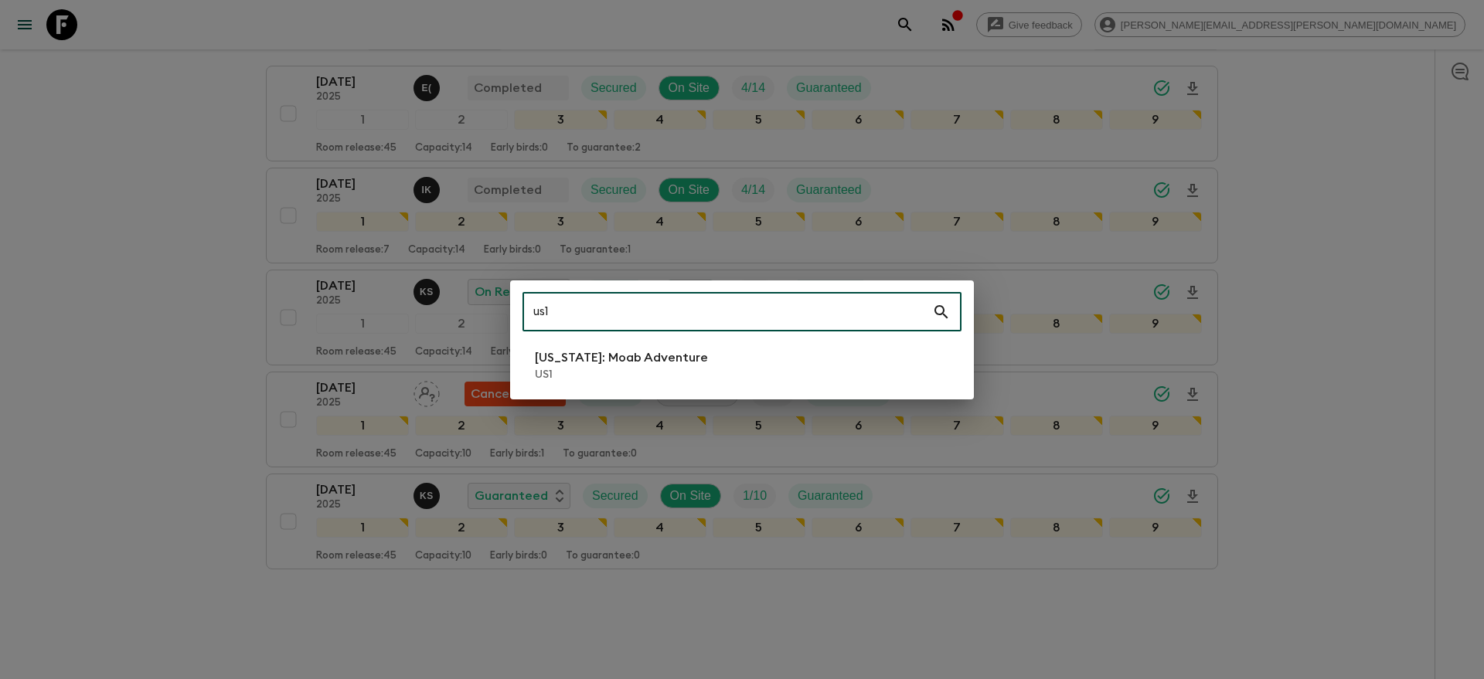
type input "us1"
click at [762, 358] on li "Utah: Moab Adventure US1" at bounding box center [741, 365] width 439 height 43
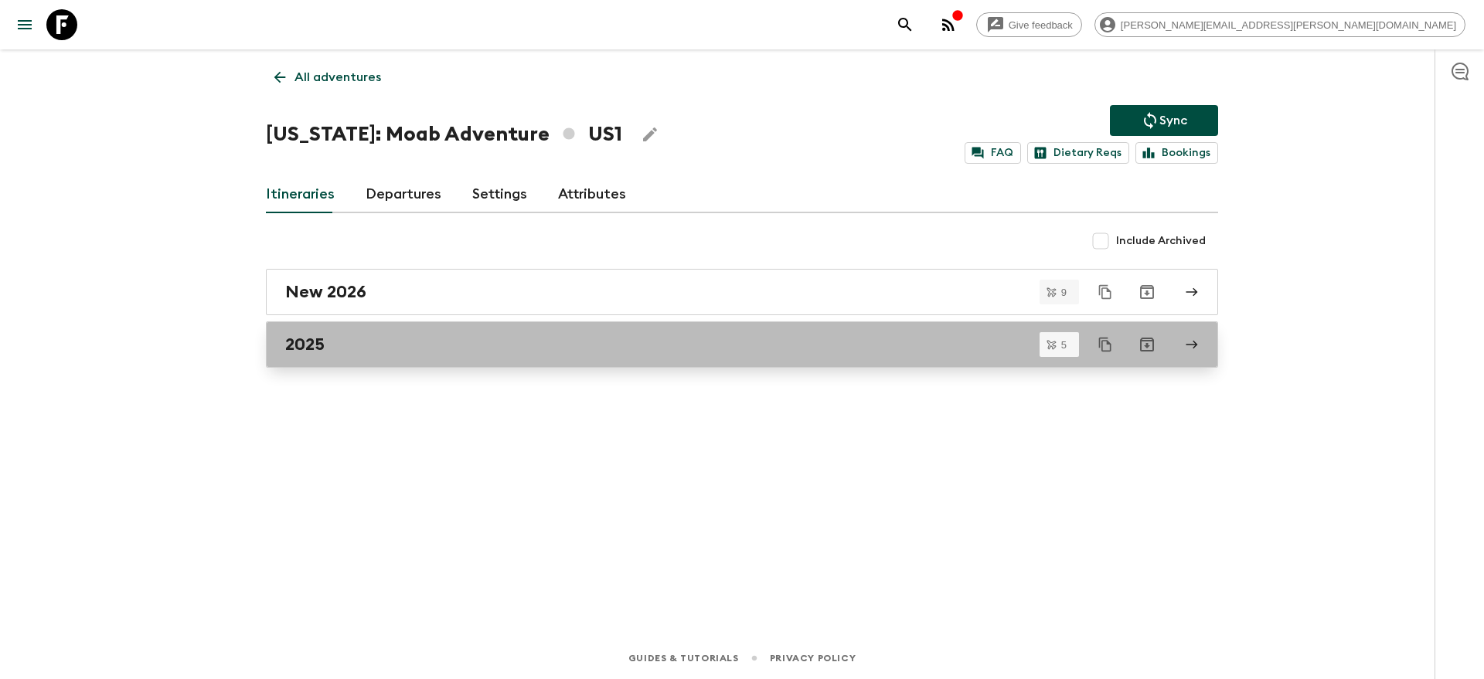
click at [746, 350] on div "2025" at bounding box center [727, 345] width 884 height 20
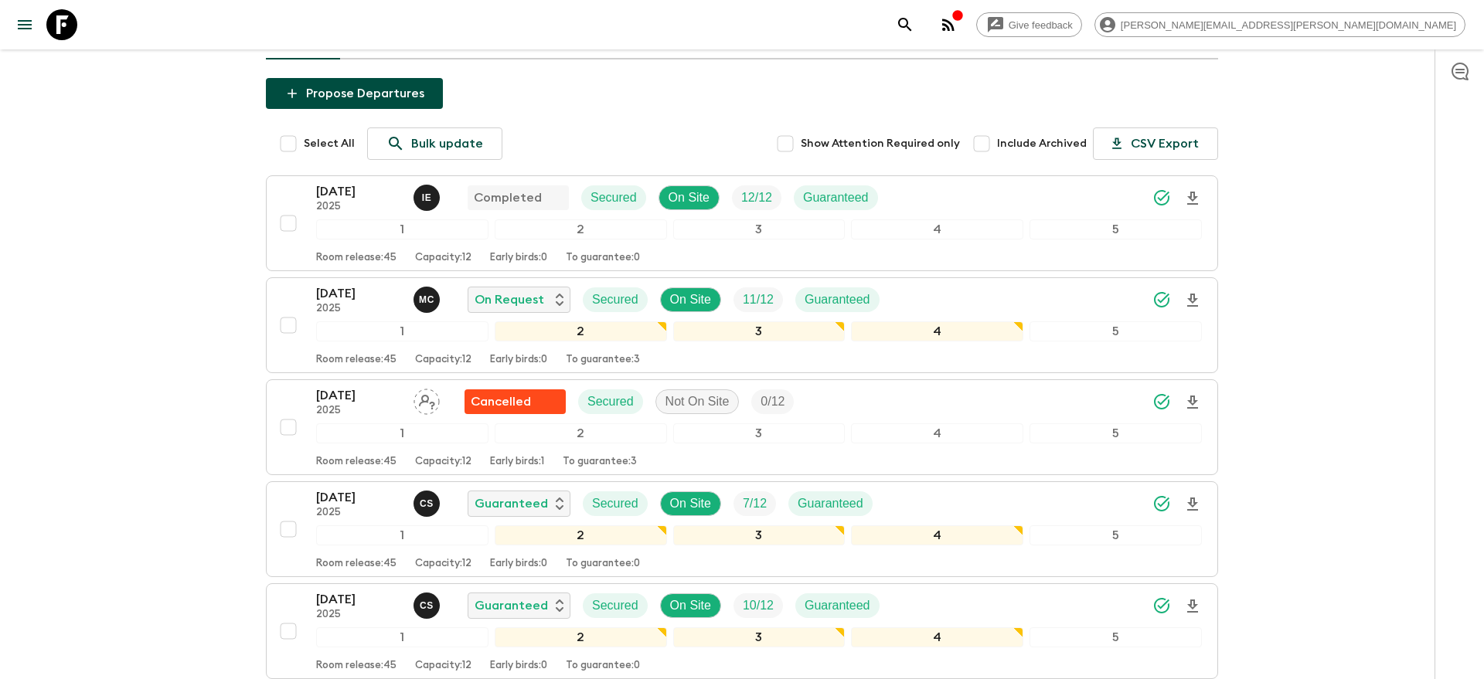
scroll to position [129, 0]
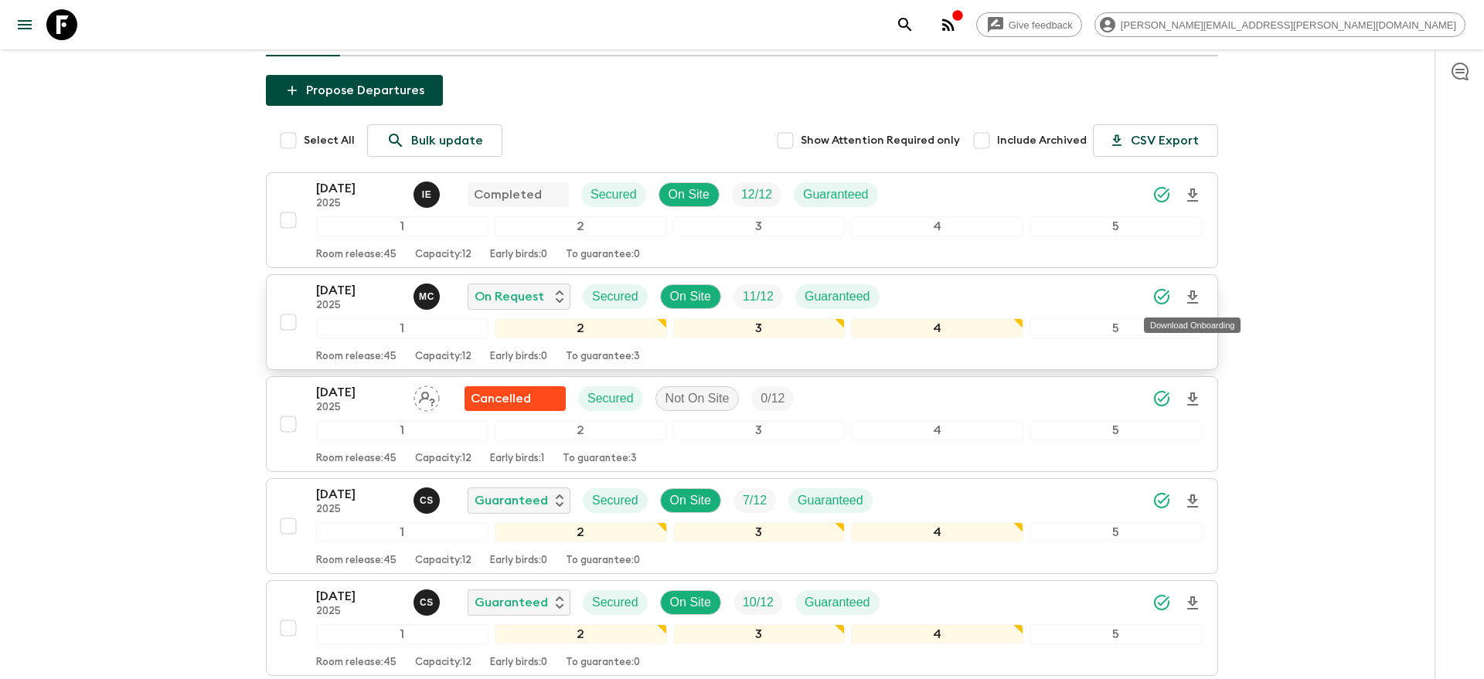
click at [1198, 294] on icon "Download Onboarding" at bounding box center [1192, 297] width 19 height 19
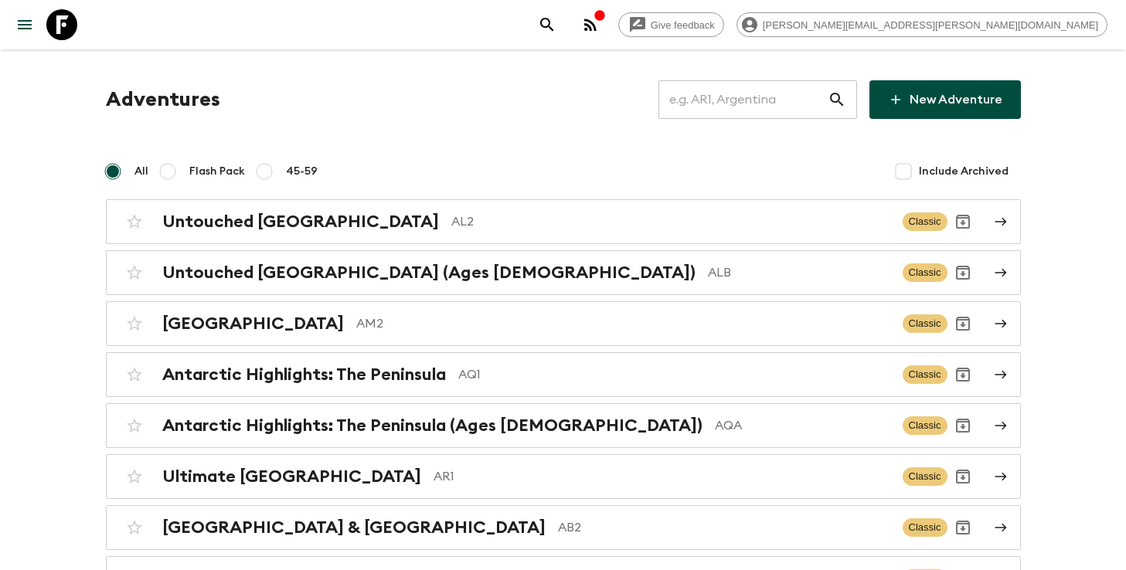
click at [748, 102] on input "text" at bounding box center [742, 99] width 169 height 43
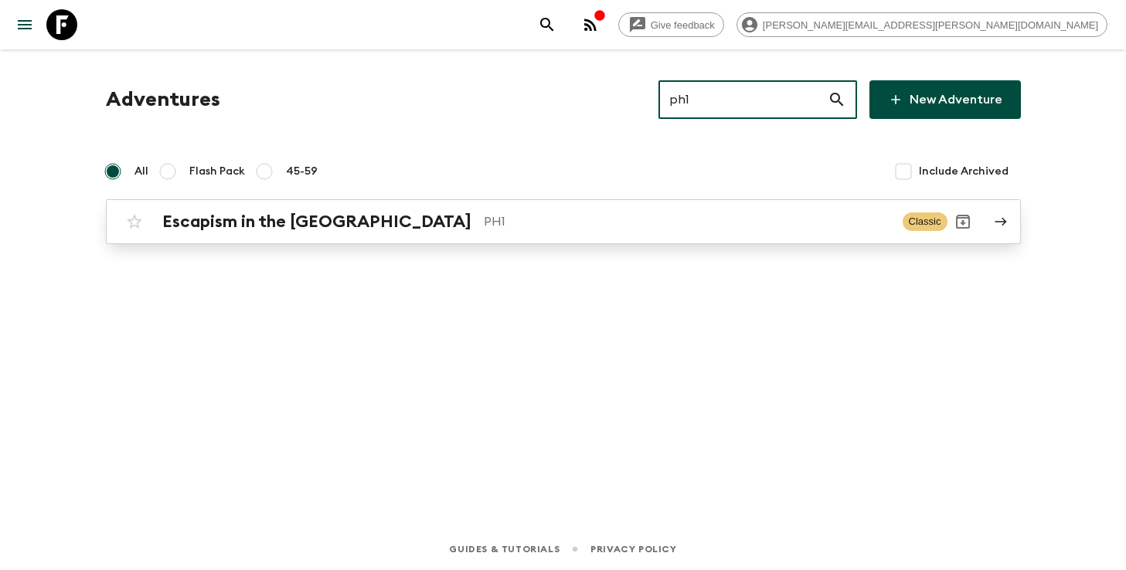
type input "ph1"
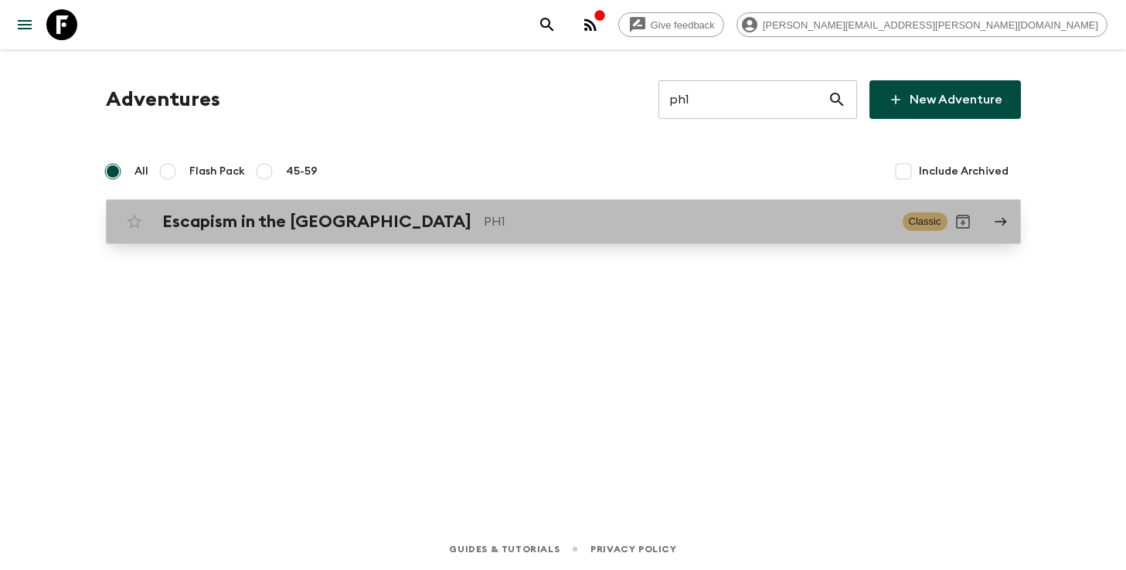
click at [547, 226] on p "PH1" at bounding box center [687, 222] width 406 height 19
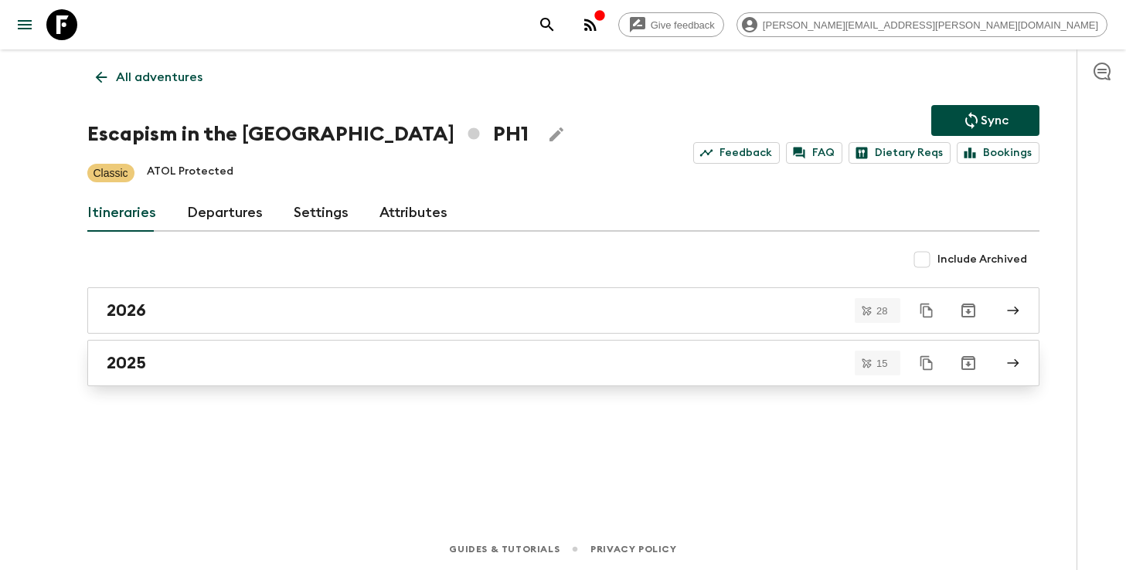
click at [389, 372] on div "2025" at bounding box center [549, 363] width 884 height 20
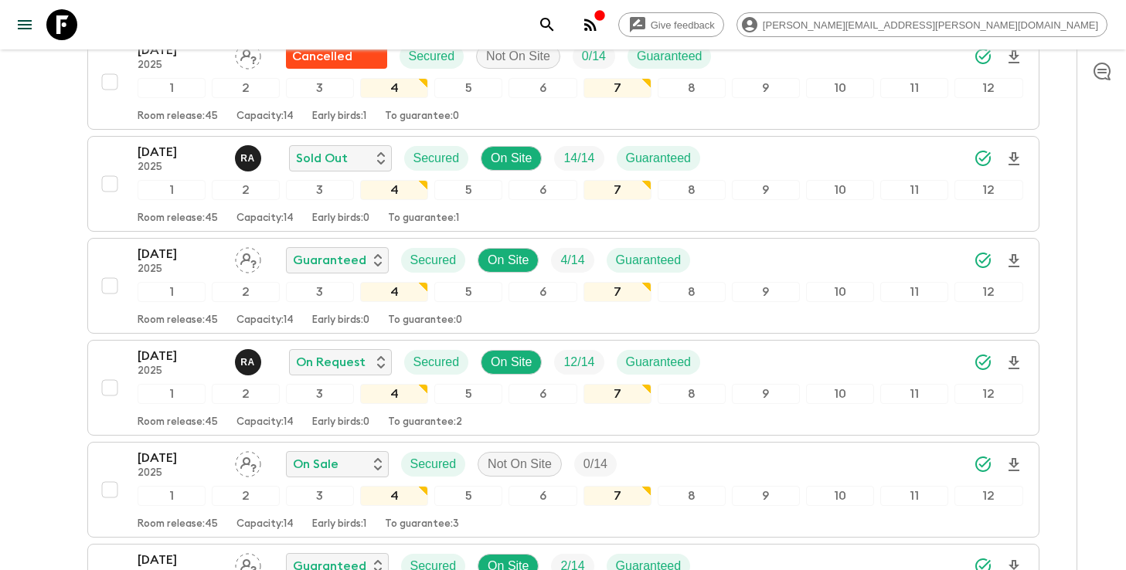
scroll to position [577, 0]
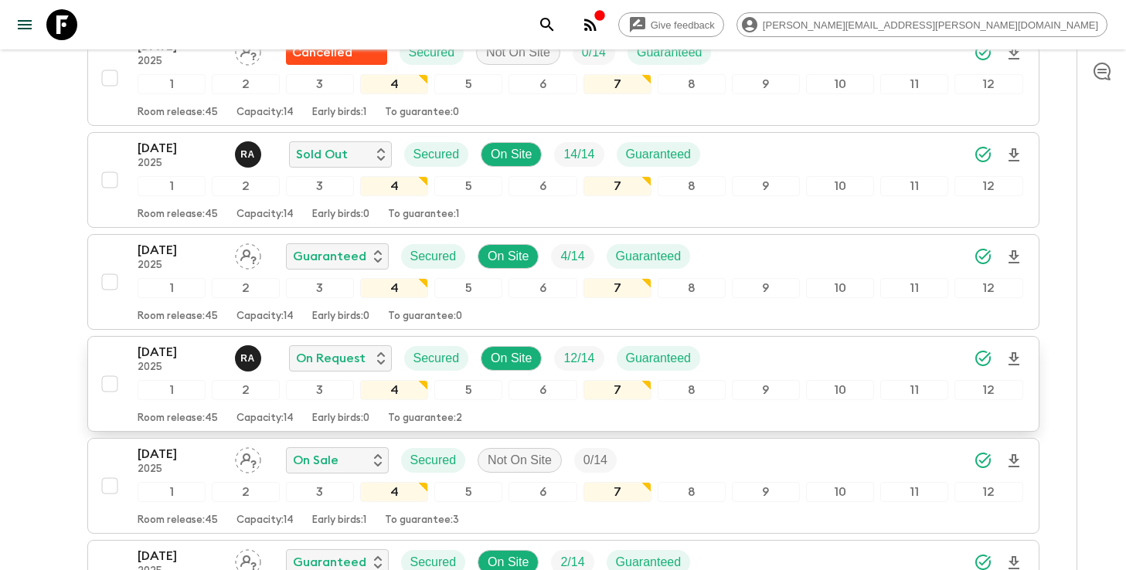
click at [759, 355] on div "[DATE] 2025 R A On Request Secured On Site 12 / 14 Guaranteed" at bounding box center [581, 358] width 886 height 31
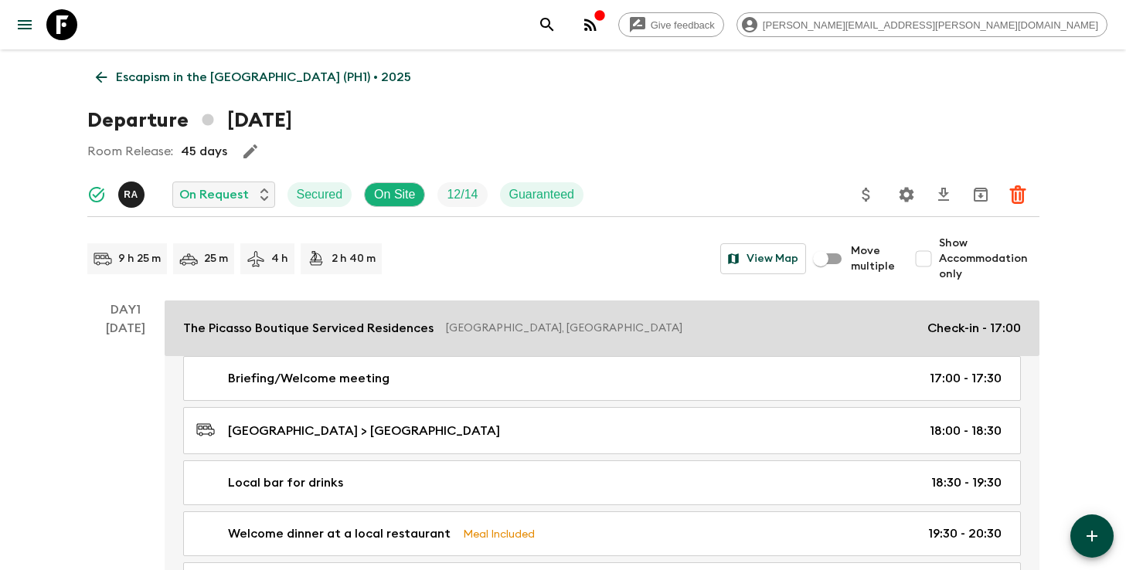
click at [283, 321] on p "The Picasso Boutique Serviced Residences" at bounding box center [308, 328] width 250 height 19
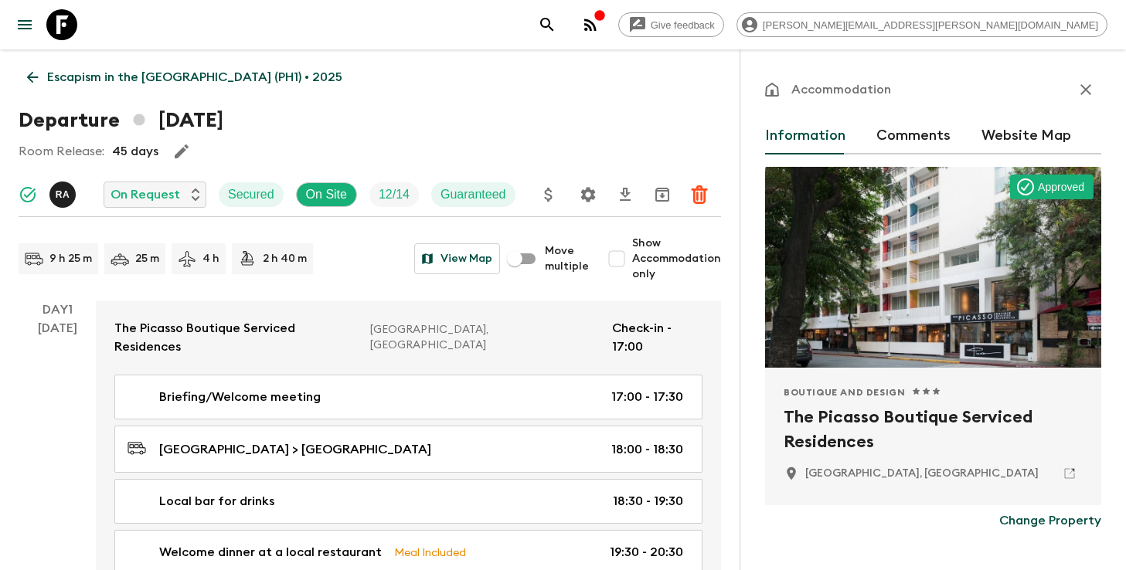
click at [876, 427] on h2 "The Picasso Boutique Serviced Residences" at bounding box center [933, 429] width 299 height 49
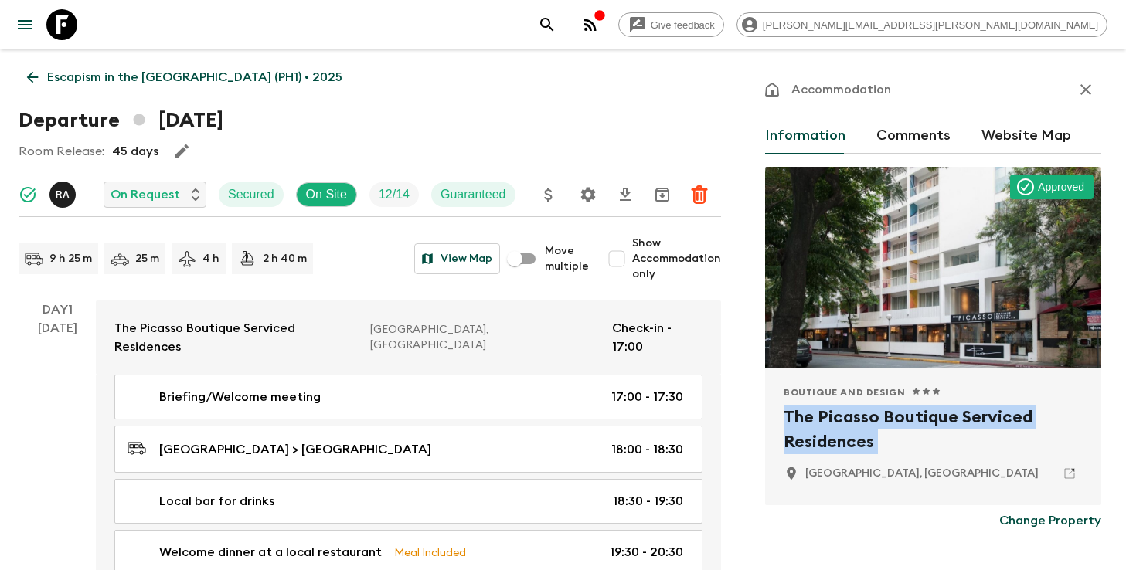
click at [876, 427] on h2 "The Picasso Boutique Serviced Residences" at bounding box center [933, 429] width 299 height 49
copy div "The Picasso Boutique Serviced Residences"
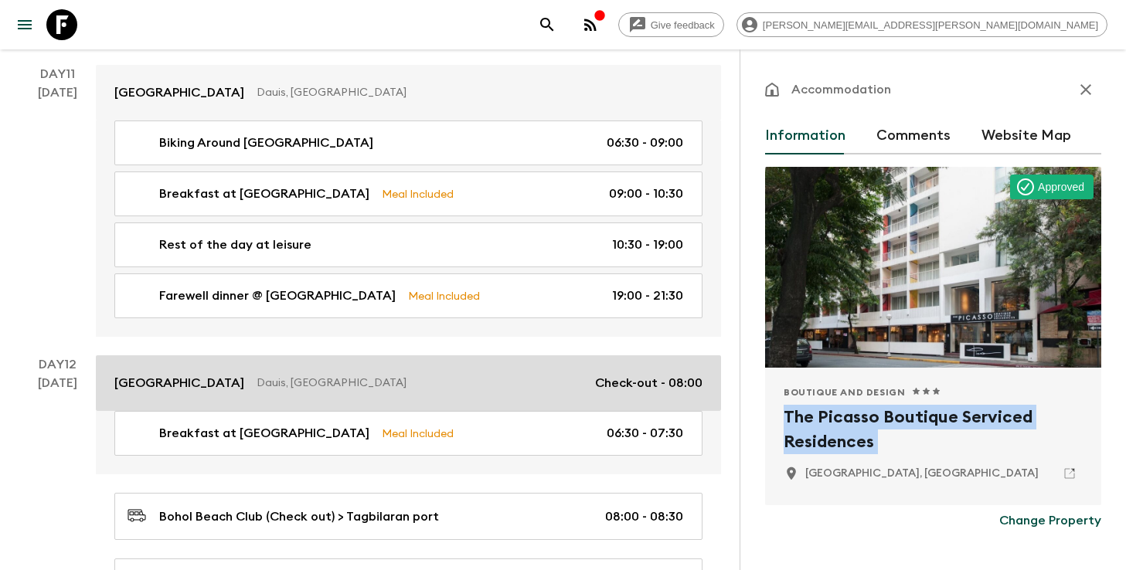
scroll to position [5183, 0]
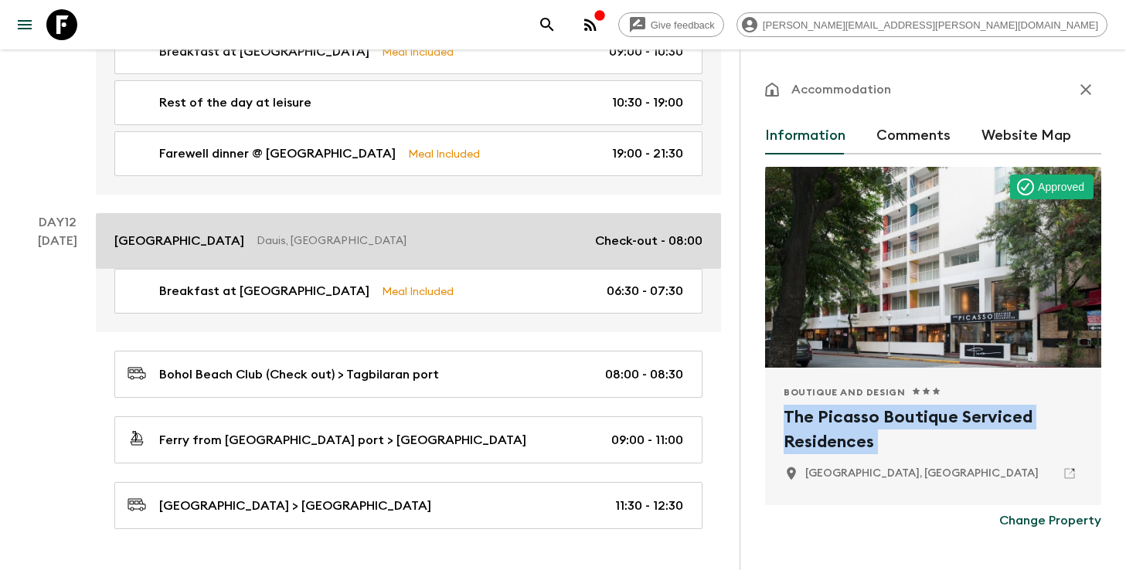
click at [293, 233] on p "Dauis, [GEOGRAPHIC_DATA]" at bounding box center [420, 240] width 326 height 15
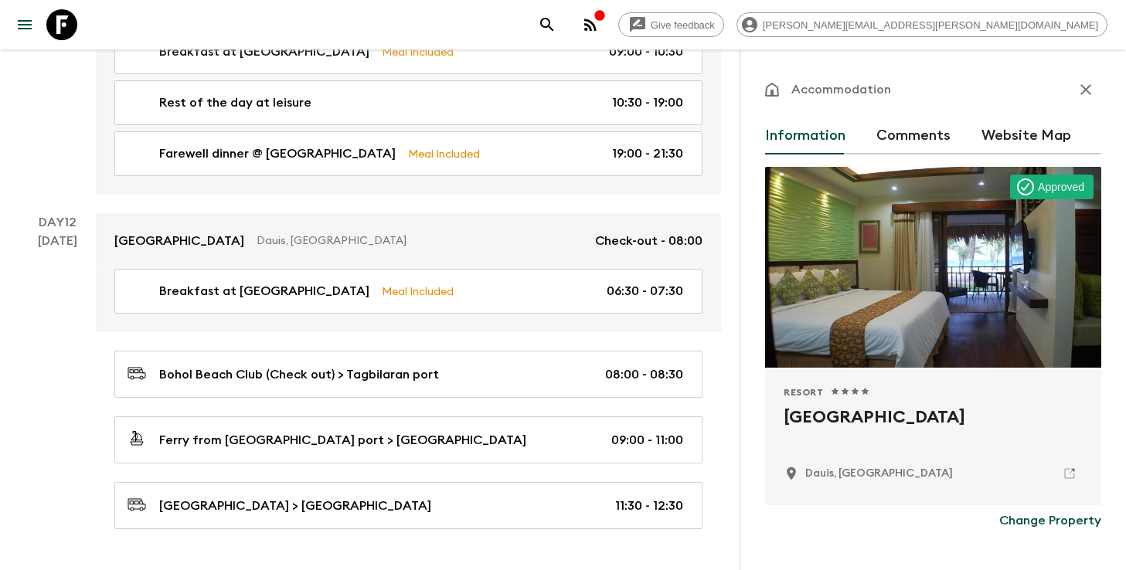
click at [825, 418] on h2 "[GEOGRAPHIC_DATA]" at bounding box center [933, 429] width 299 height 49
copy div "[GEOGRAPHIC_DATA]"
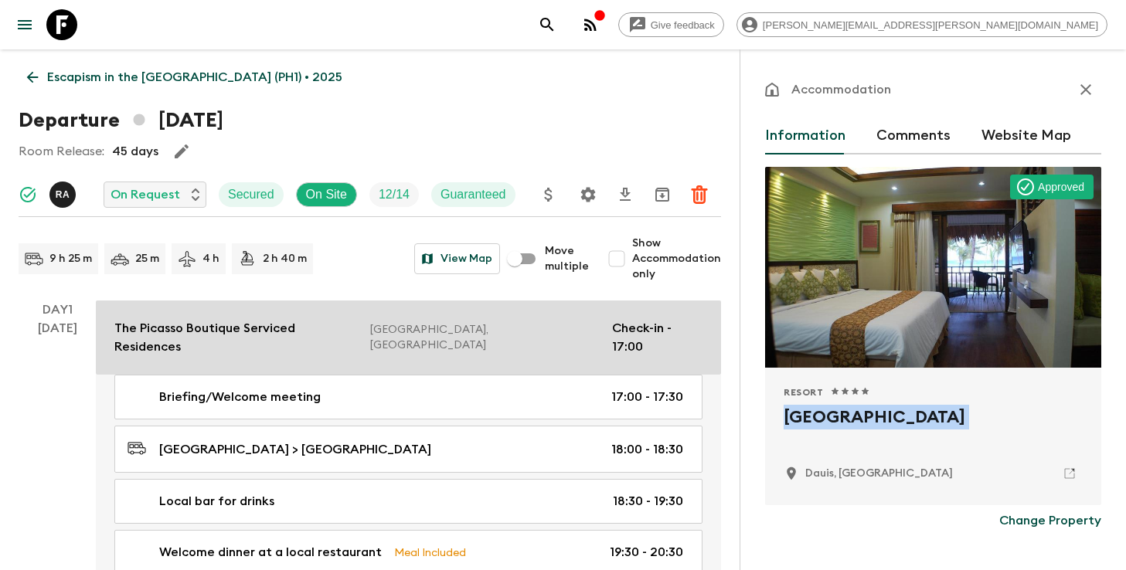
click at [259, 336] on p "The Picasso Boutique Serviced Residences" at bounding box center [235, 337] width 243 height 37
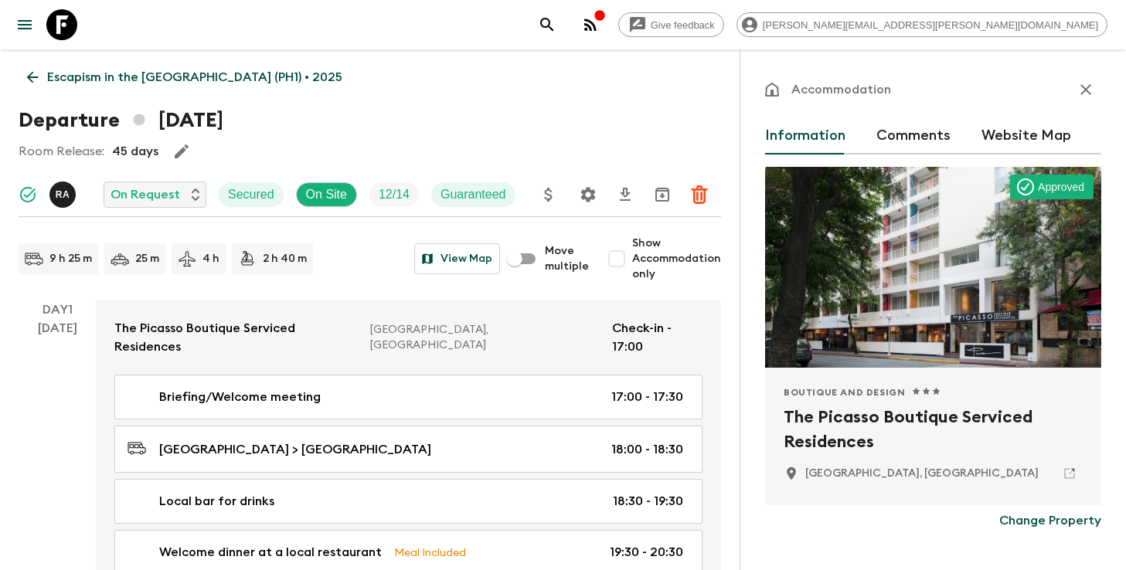
click at [864, 418] on h2 "The Picasso Boutique Serviced Residences" at bounding box center [933, 429] width 299 height 49
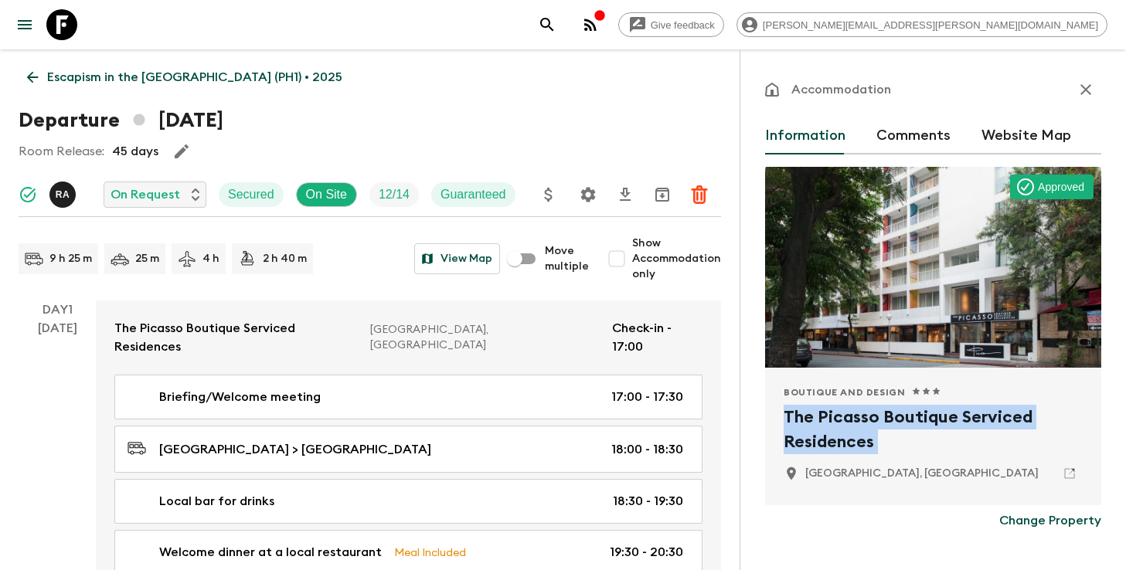
click at [864, 418] on h2 "The Picasso Boutique Serviced Residences" at bounding box center [933, 429] width 299 height 49
copy div "The Picasso Boutique Serviced Residences"
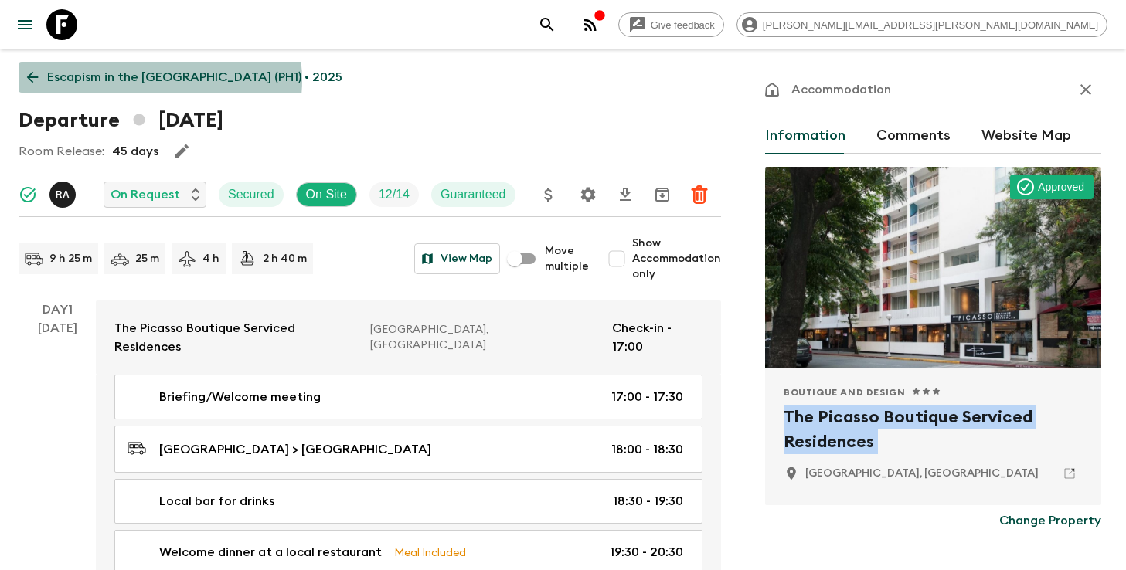
click at [159, 80] on p "Escapism in the [GEOGRAPHIC_DATA] (PH1) • 2025" at bounding box center [194, 77] width 295 height 19
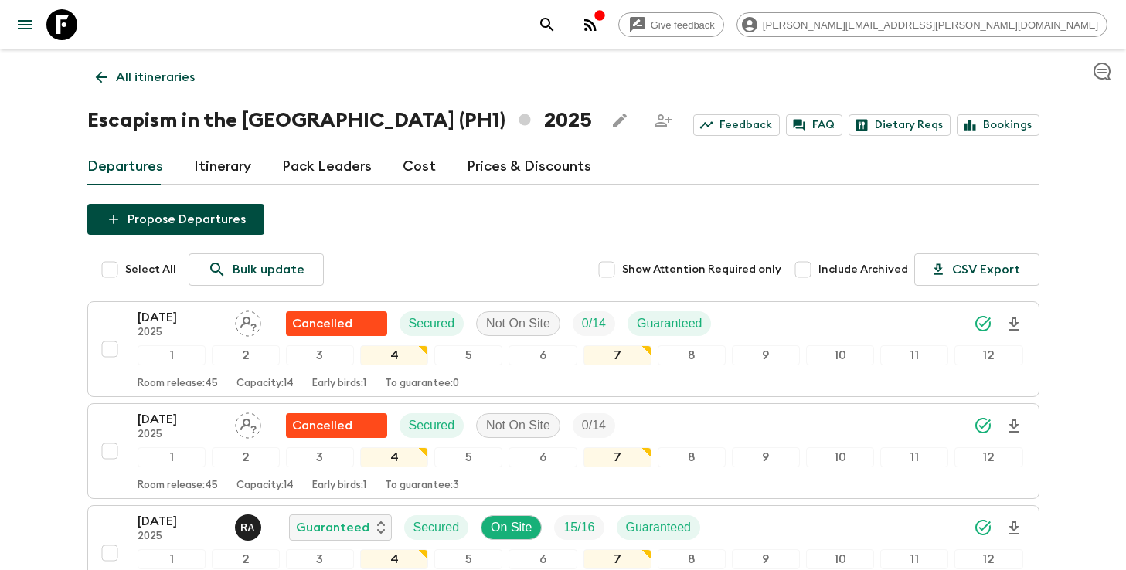
click at [553, 27] on icon "search adventures" at bounding box center [546, 24] width 13 height 13
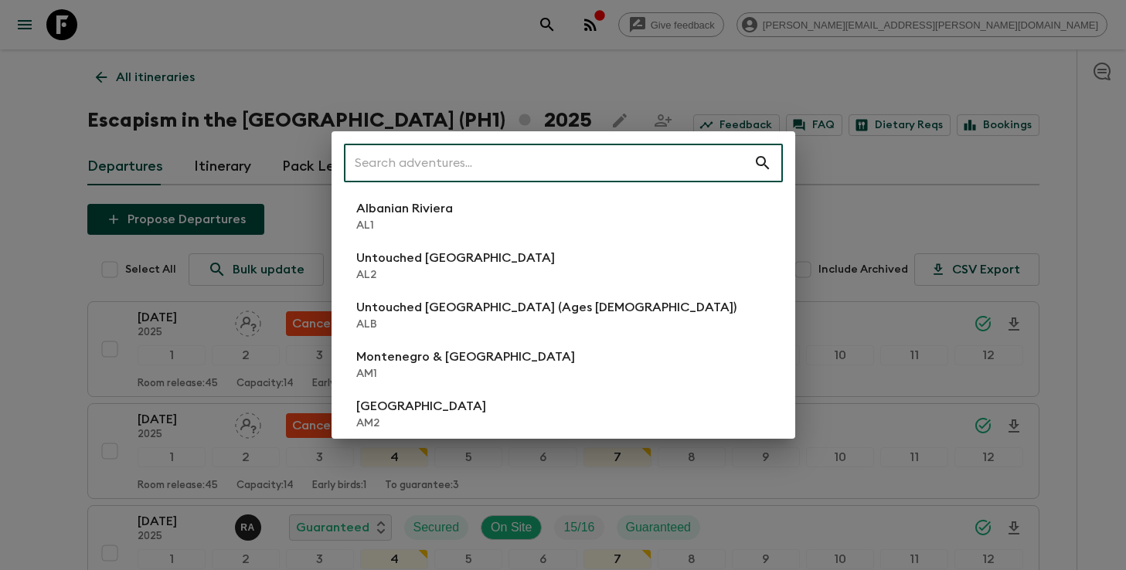
click at [535, 169] on input "text" at bounding box center [549, 162] width 410 height 43
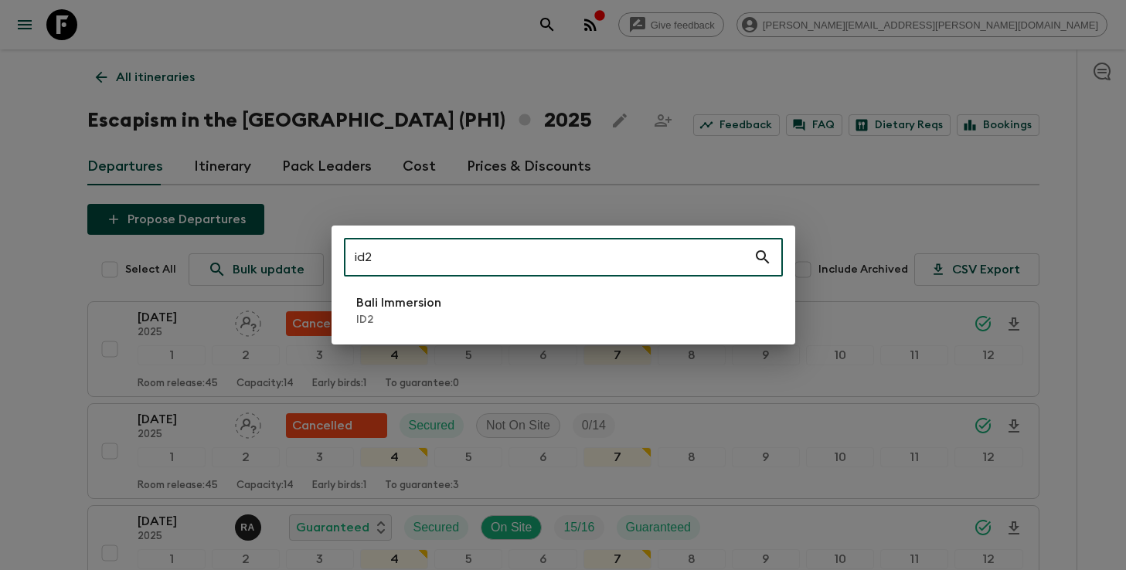
type input "id2"
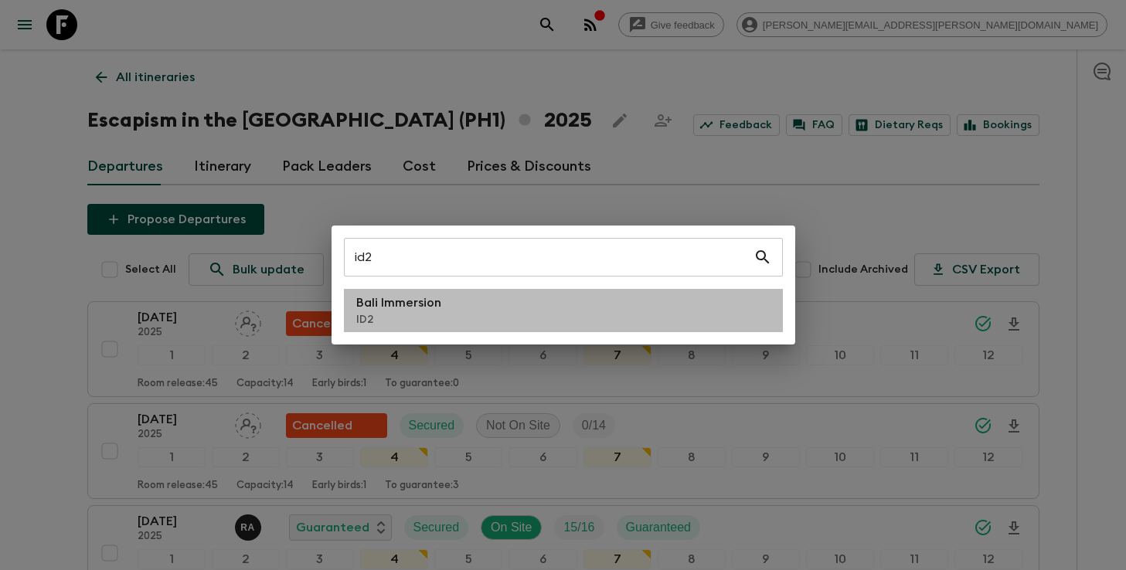
click at [468, 305] on li "Bali Immersion ID2" at bounding box center [563, 310] width 439 height 43
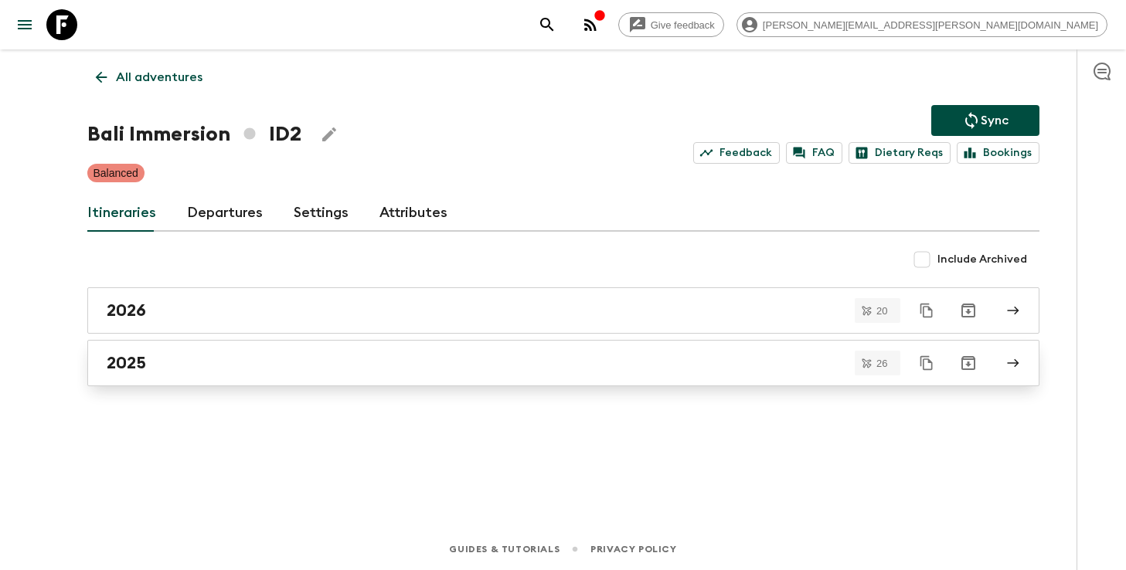
click at [498, 370] on div "2025" at bounding box center [549, 363] width 884 height 20
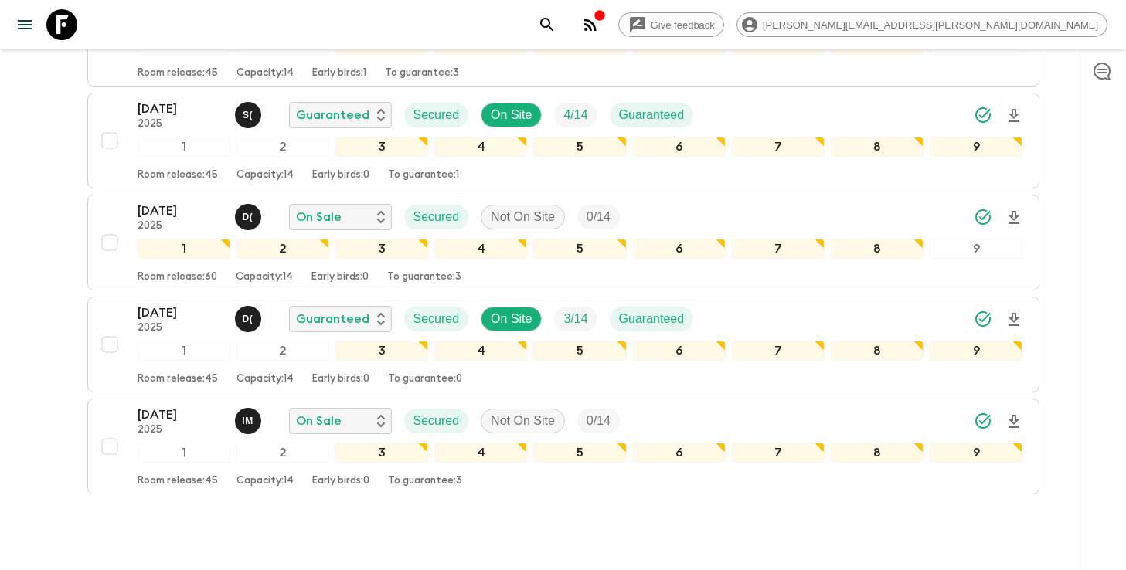
scroll to position [2455, 0]
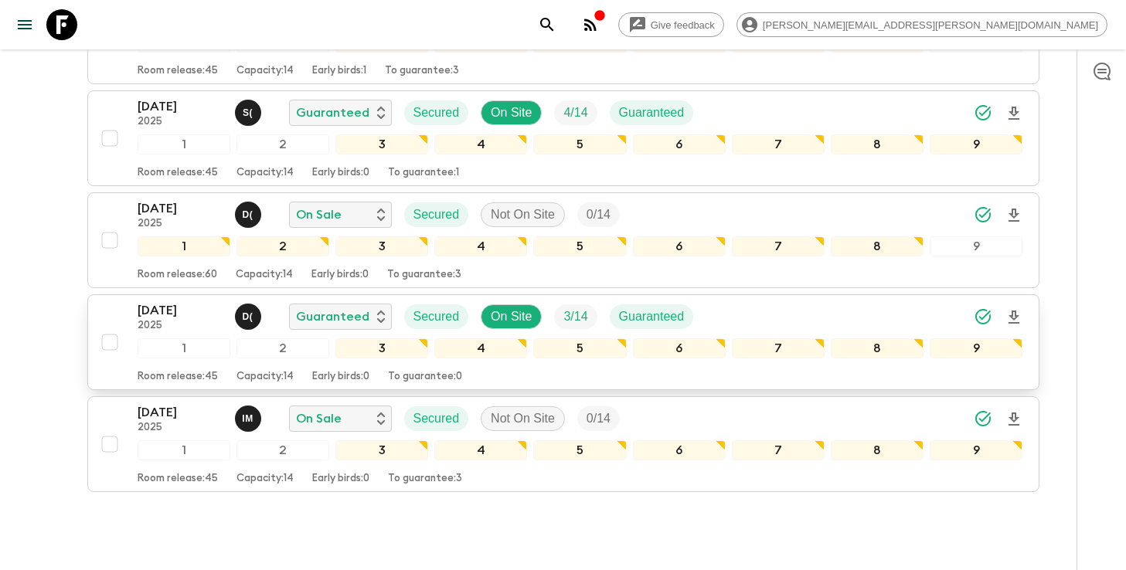
click at [870, 316] on div "[DATE] 2025 D ( Guaranteed Secured On Site 3 / 14 Guaranteed" at bounding box center [581, 316] width 886 height 31
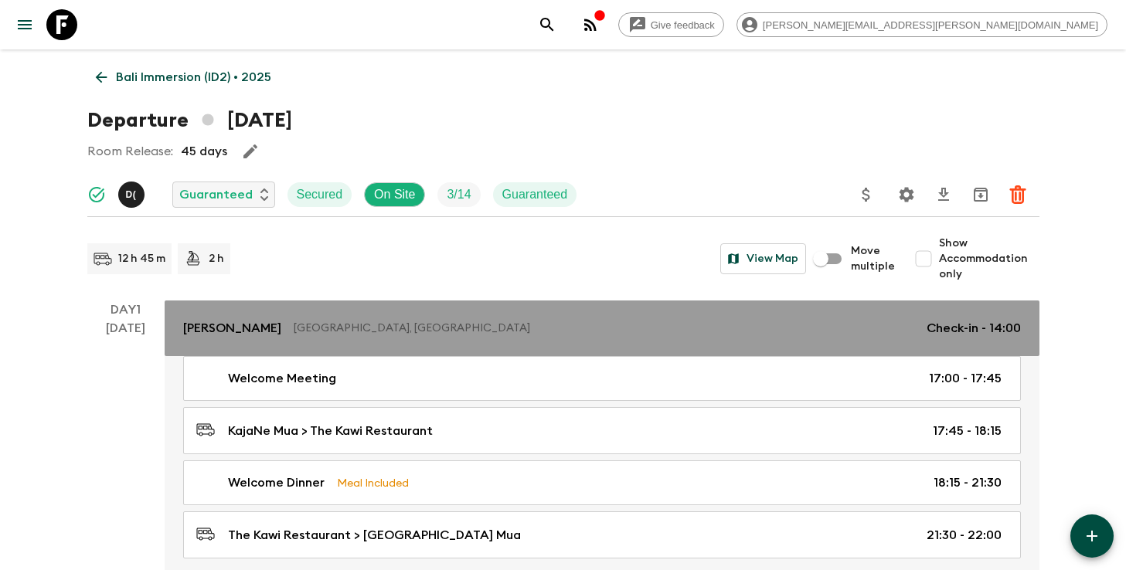
click at [627, 325] on p "[GEOGRAPHIC_DATA], [GEOGRAPHIC_DATA]" at bounding box center [604, 328] width 621 height 15
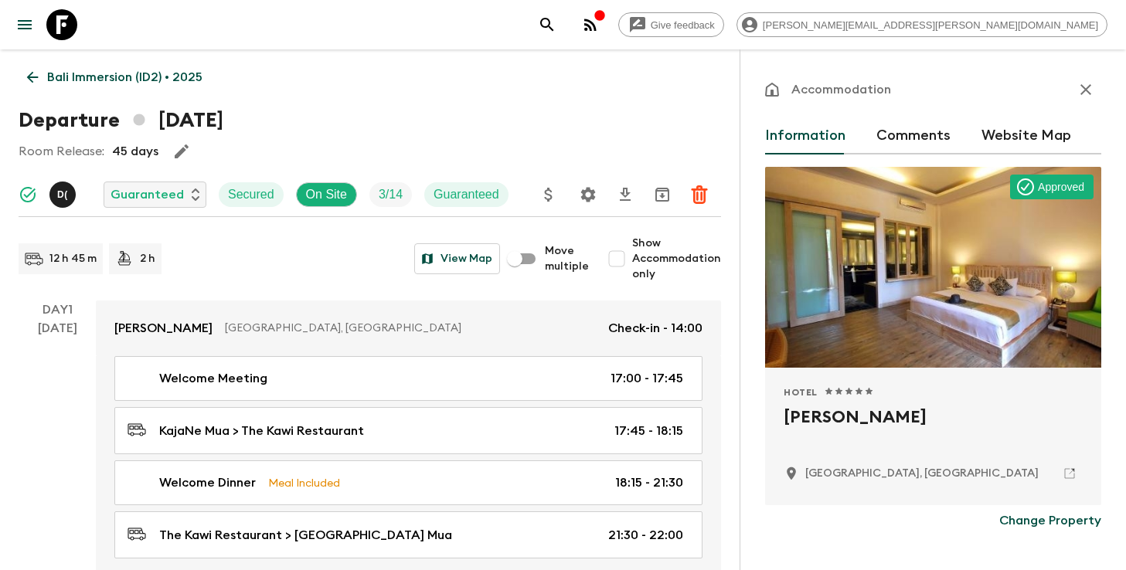
click at [838, 420] on h2 "[PERSON_NAME]" at bounding box center [933, 429] width 299 height 49
copy div "[PERSON_NAME]"
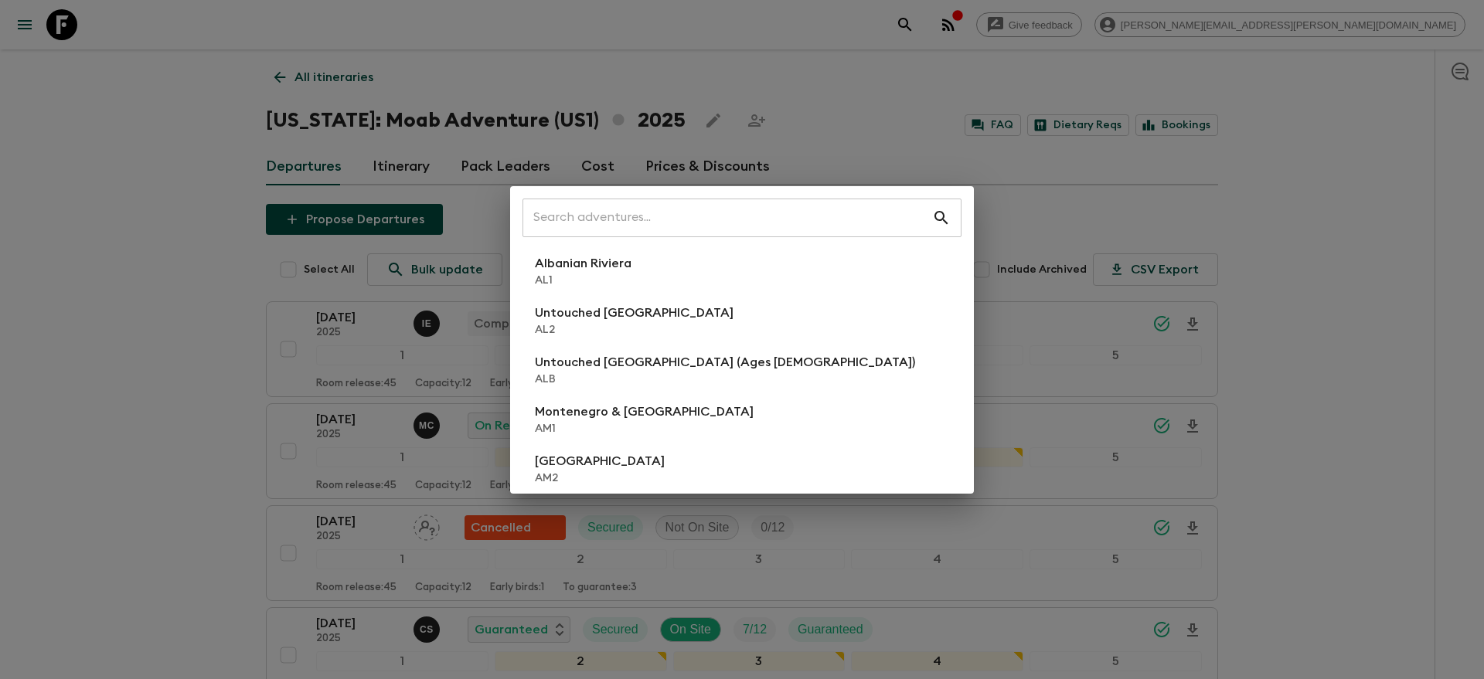
scroll to position [129, 0]
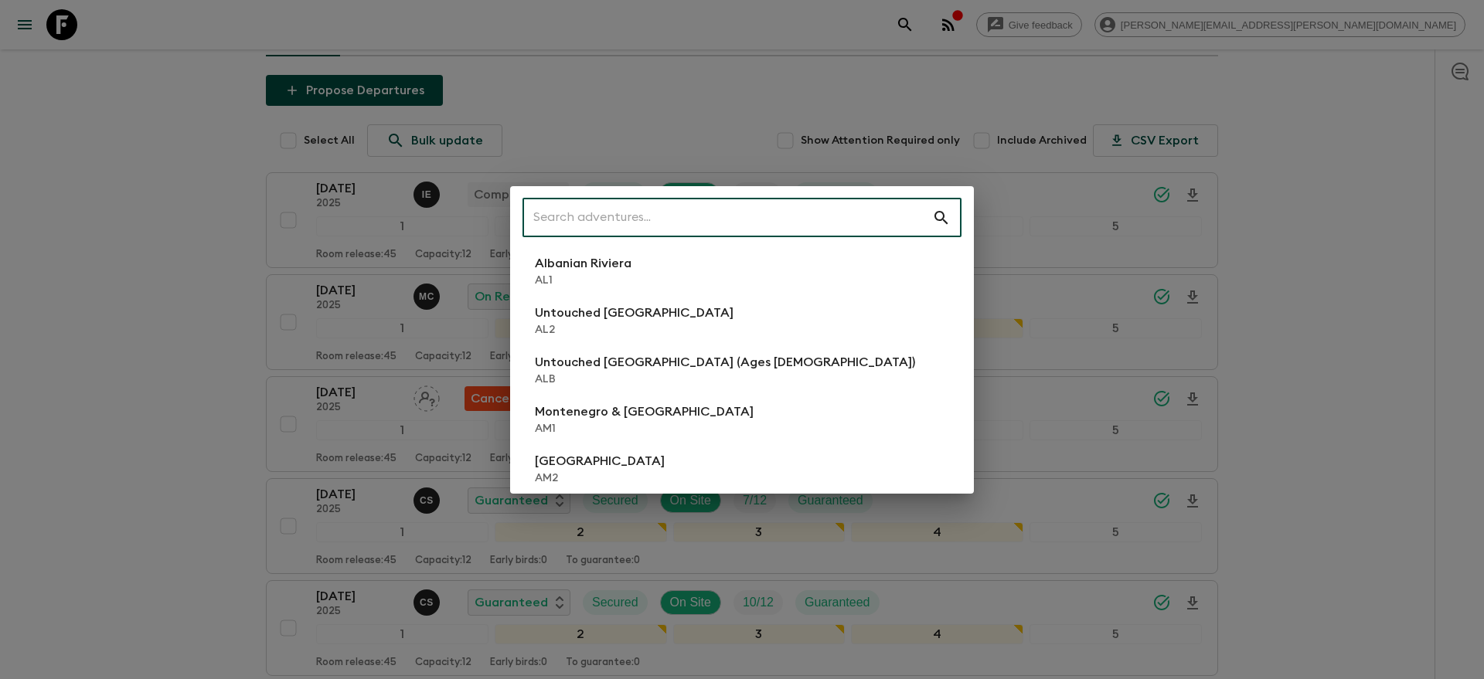
click at [823, 209] on input "text" at bounding box center [727, 217] width 410 height 43
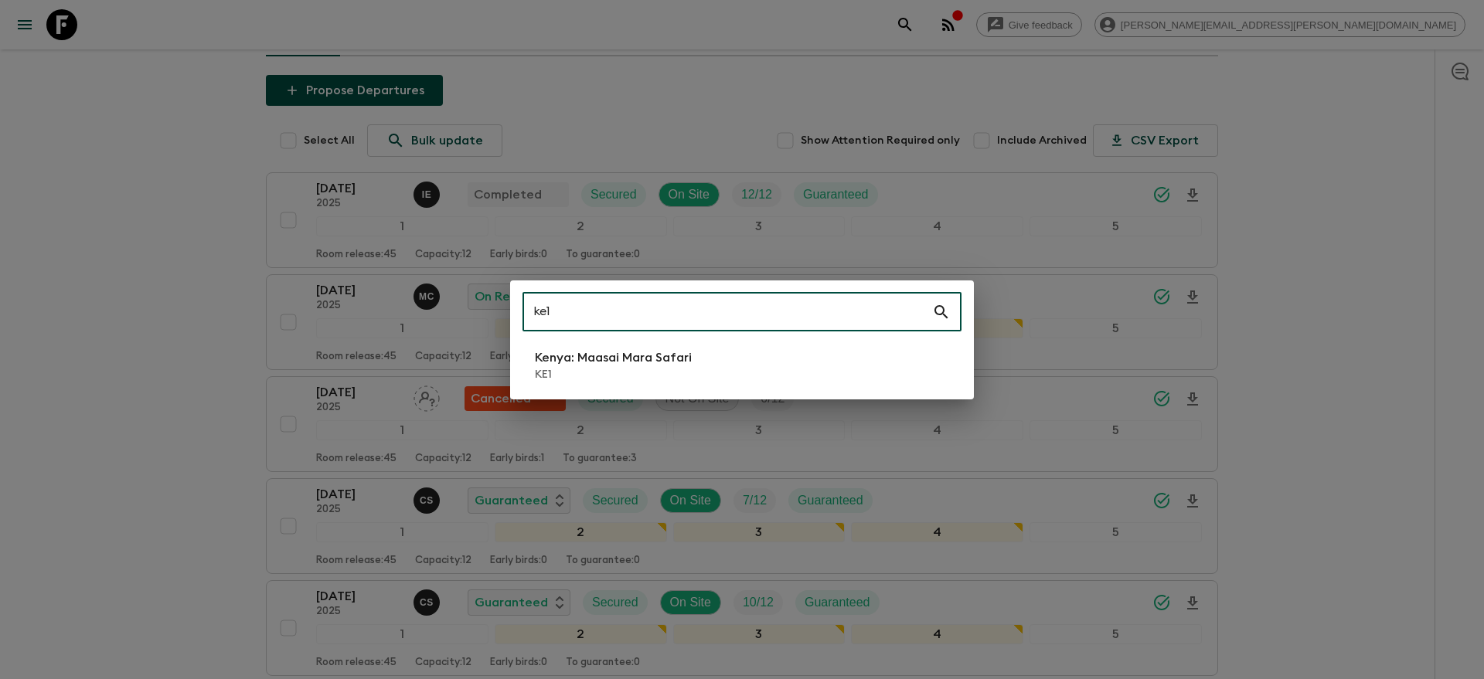
type input "ke1"
click at [793, 349] on li "Kenya: Maasai Mara Safari KE1" at bounding box center [741, 365] width 439 height 43
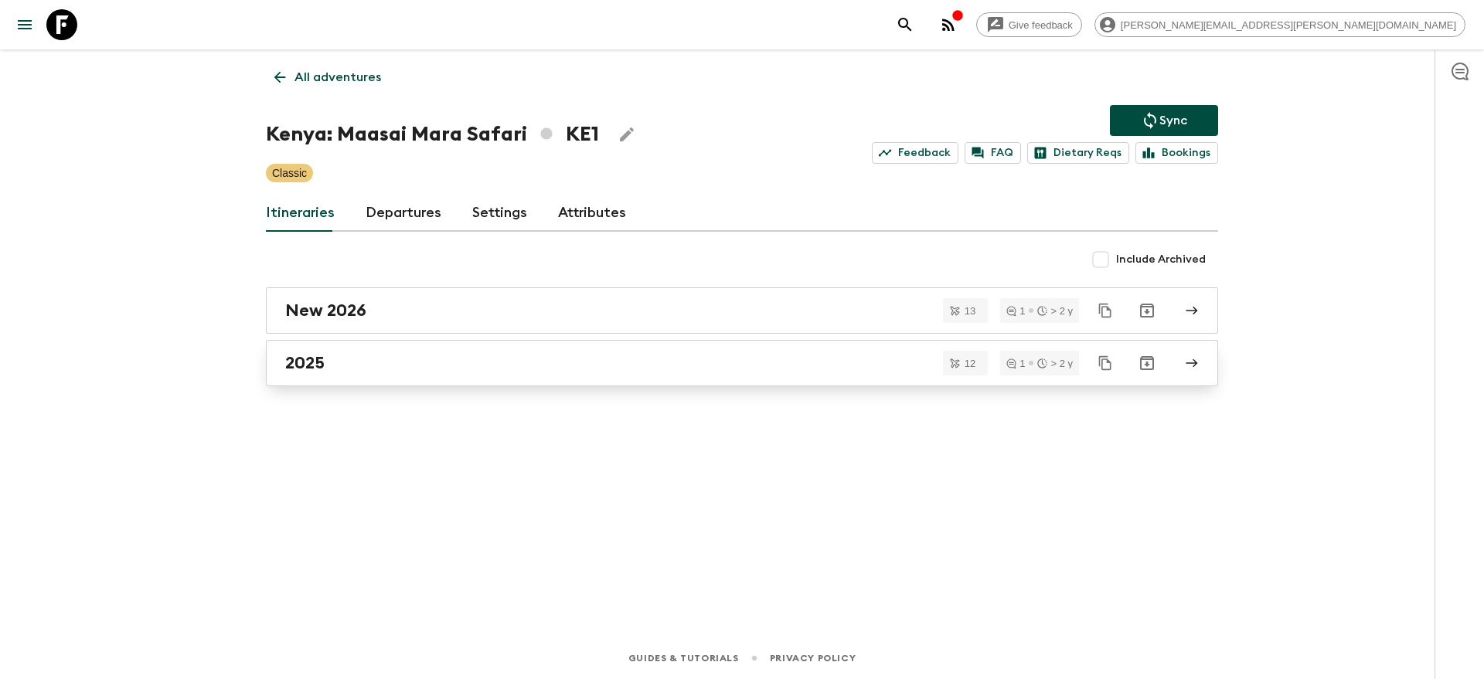
click at [583, 362] on div "2025" at bounding box center [727, 363] width 884 height 20
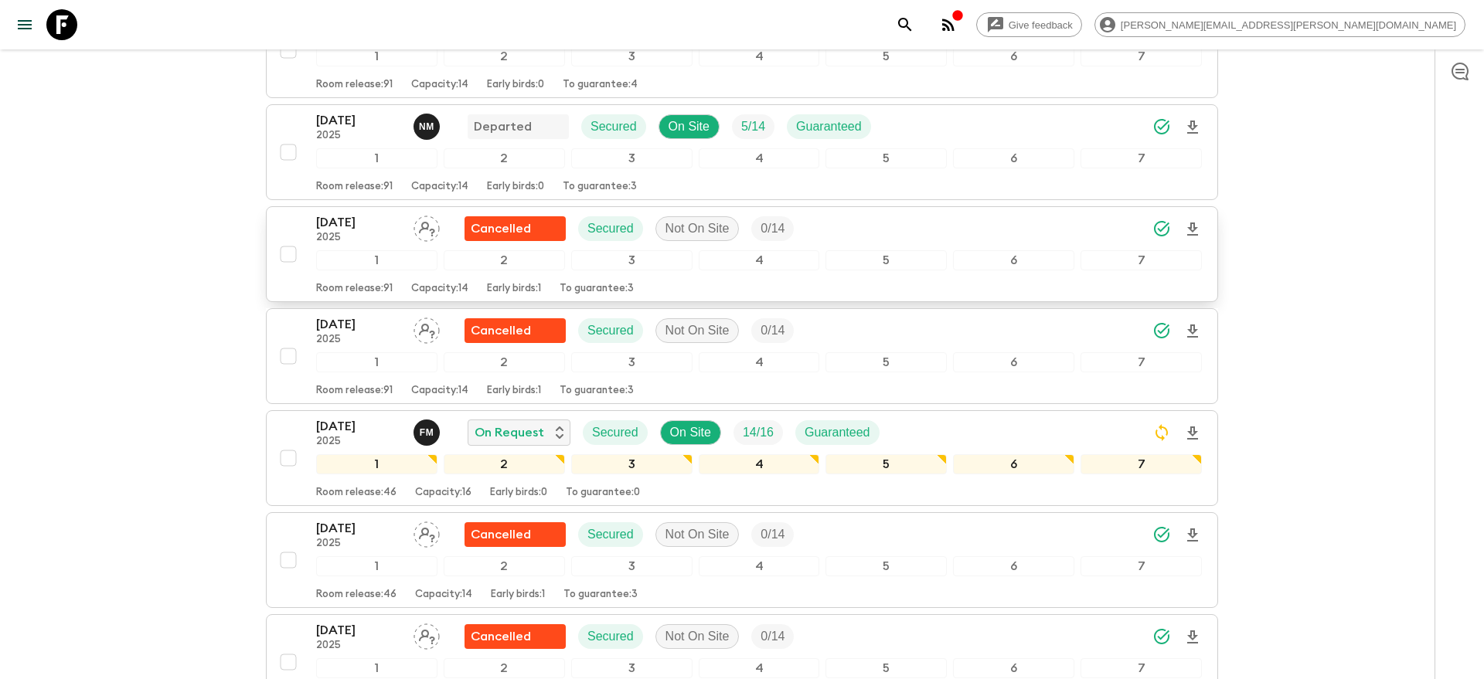
scroll to position [396, 0]
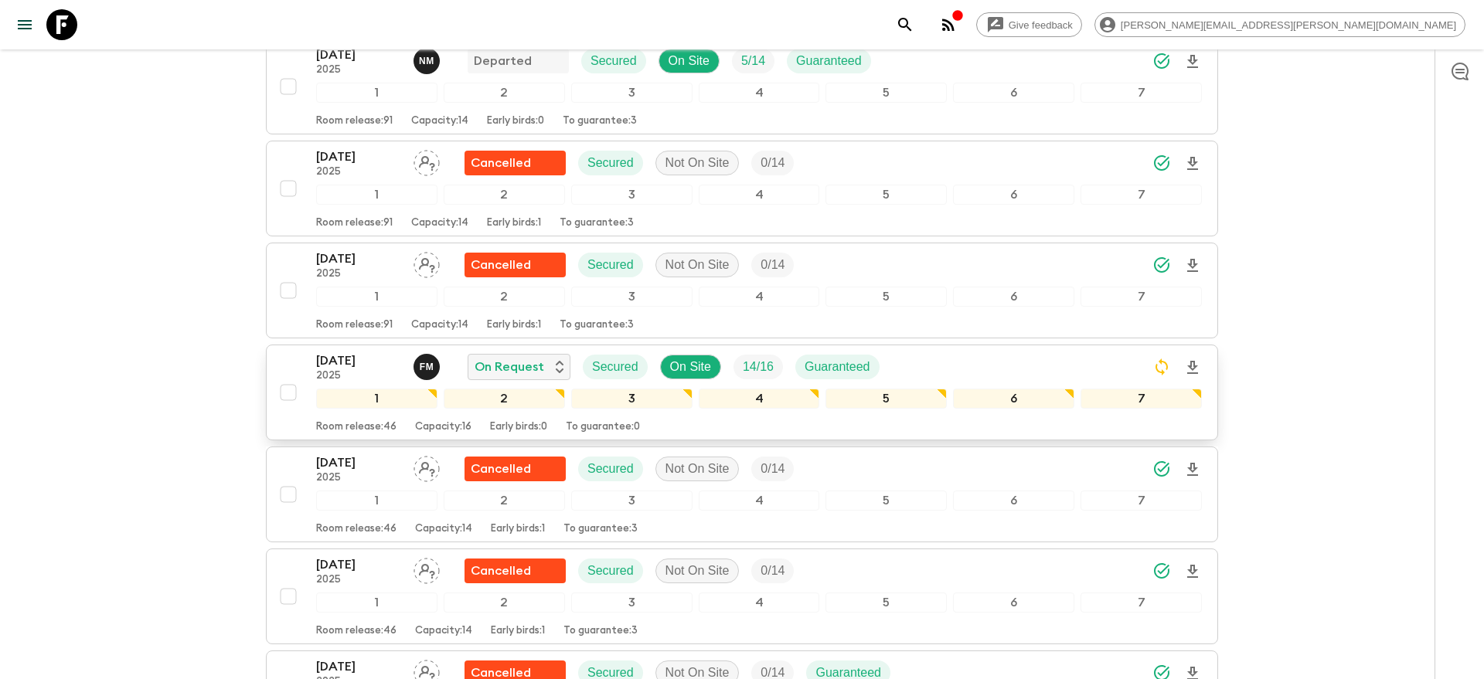
click at [940, 352] on div "21 Sep 2025 2025 F M On Request Secured On Site 14 / 16 Guaranteed" at bounding box center [759, 367] width 886 height 31
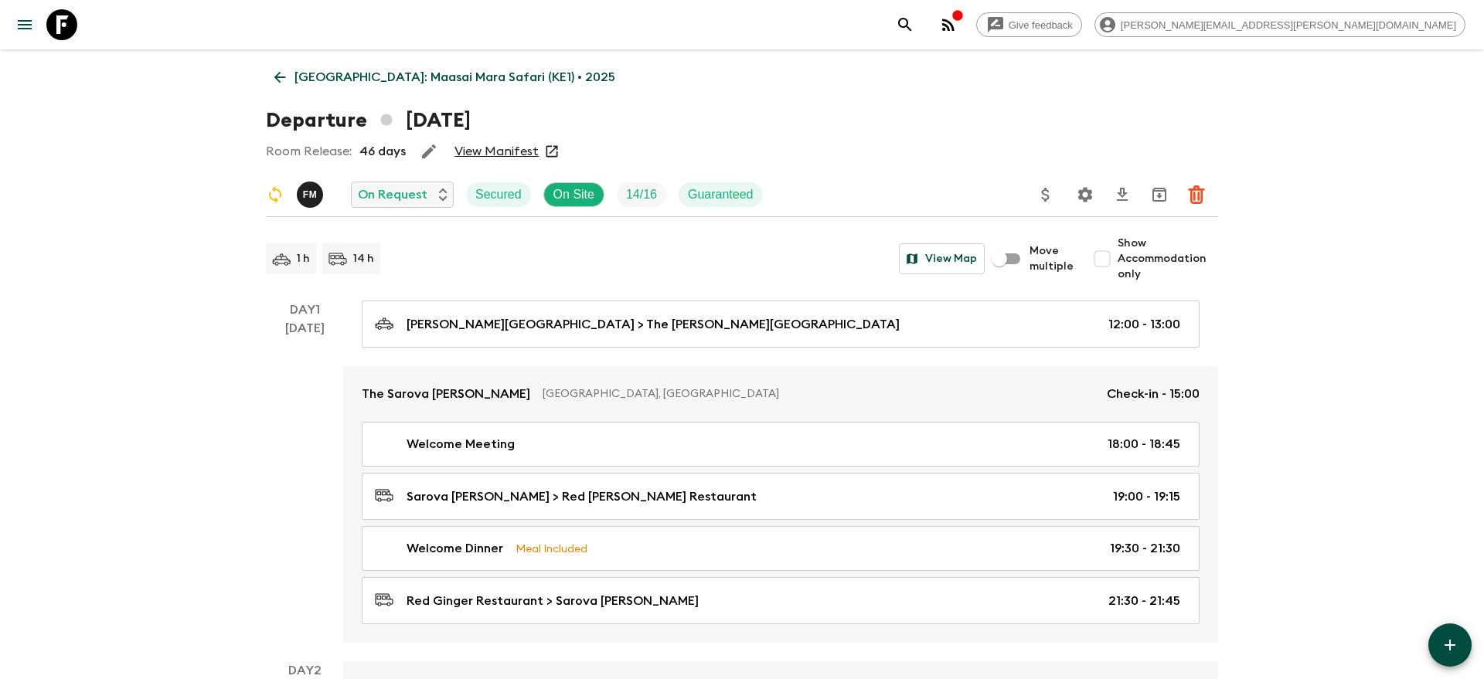
click at [1080, 199] on icon "Settings" at bounding box center [1085, 194] width 15 height 15
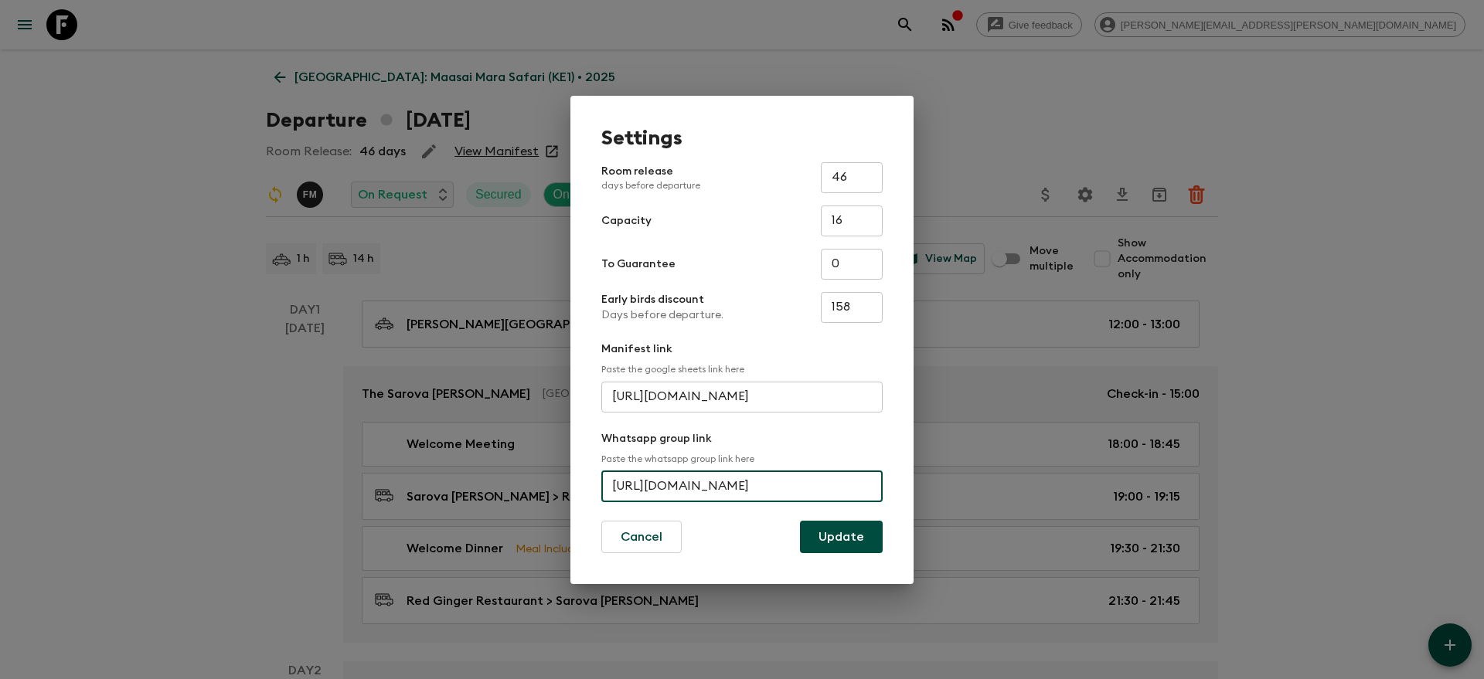
click at [712, 494] on input "https://chat.whatsapp.com/Fi7fefqY5ixGot1XVcp3MC" at bounding box center [741, 486] width 281 height 31
click at [1059, 100] on div "Settings Room release days before departure 46 ​ Capacity 16 ​ To Guarantee 0 ​…" at bounding box center [742, 339] width 1484 height 679
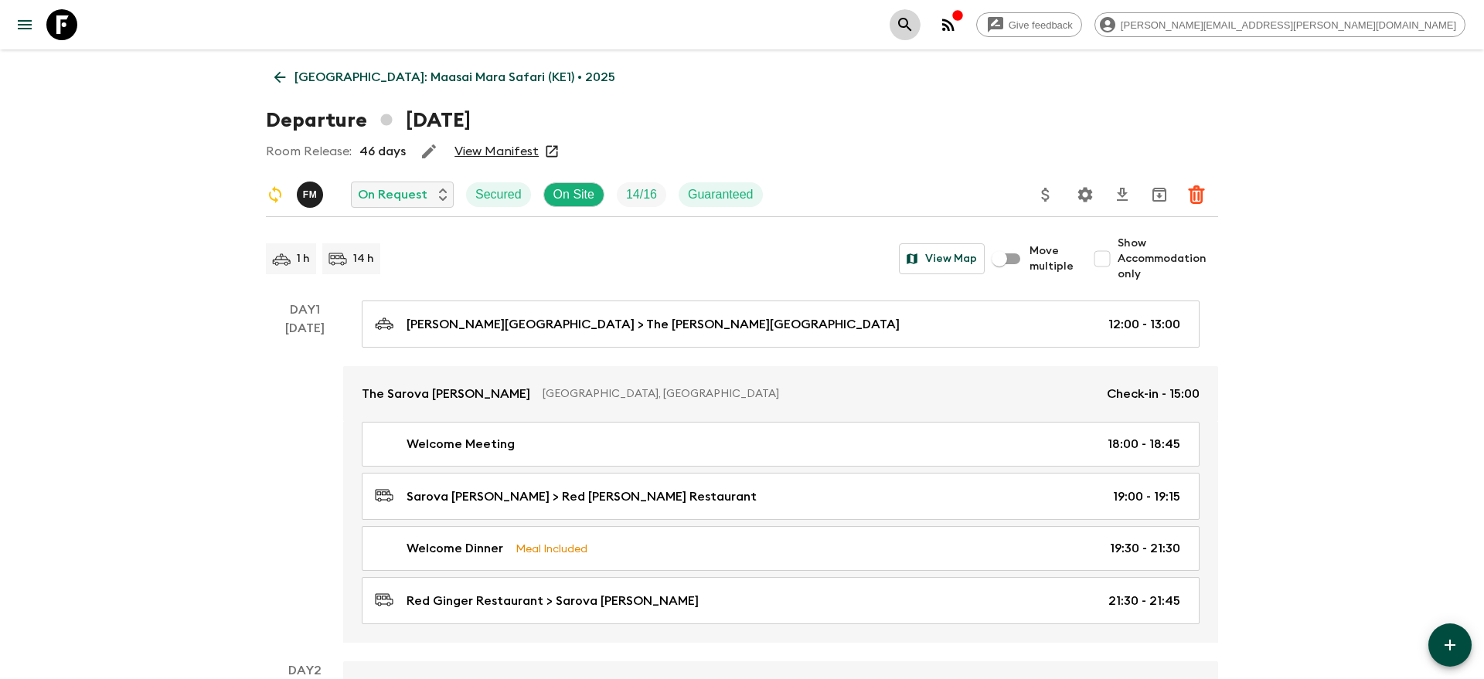
click at [914, 20] on icon "search adventures" at bounding box center [905, 24] width 19 height 19
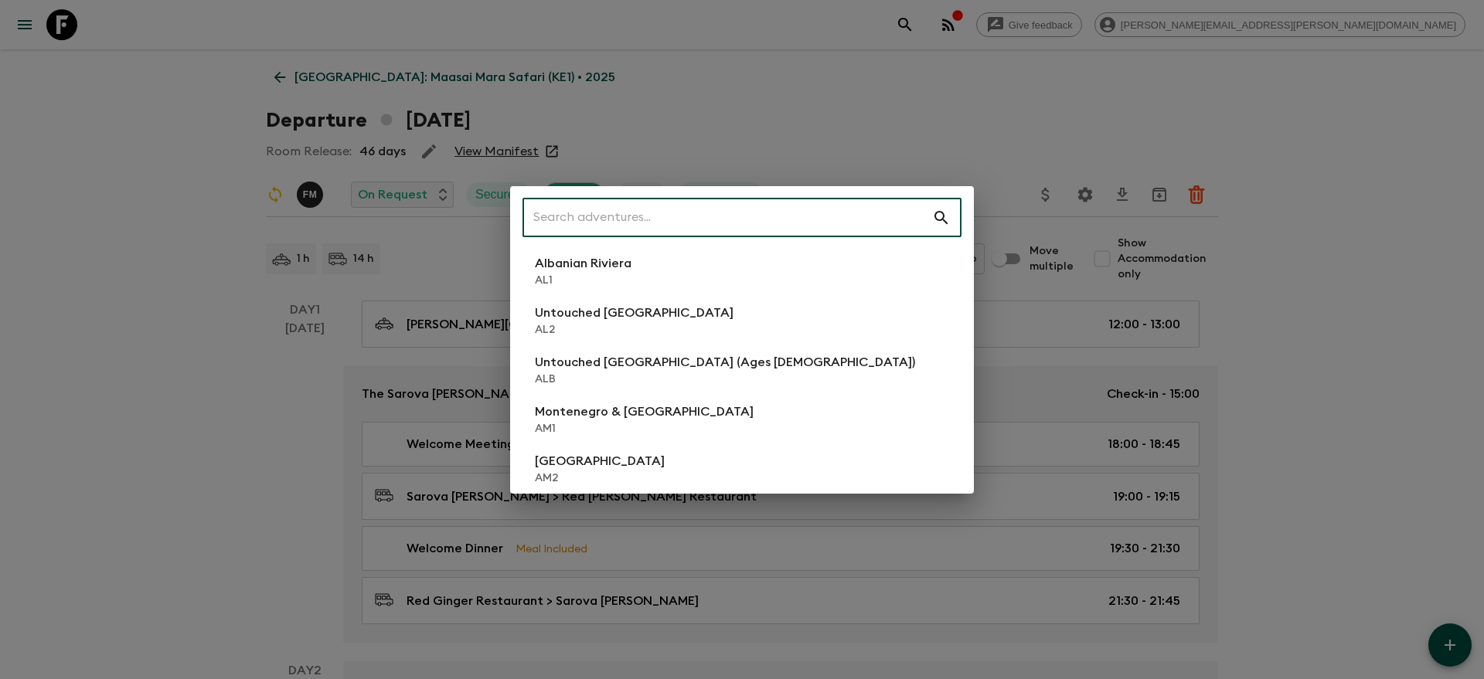
click at [729, 215] on input "text" at bounding box center [727, 217] width 410 height 43
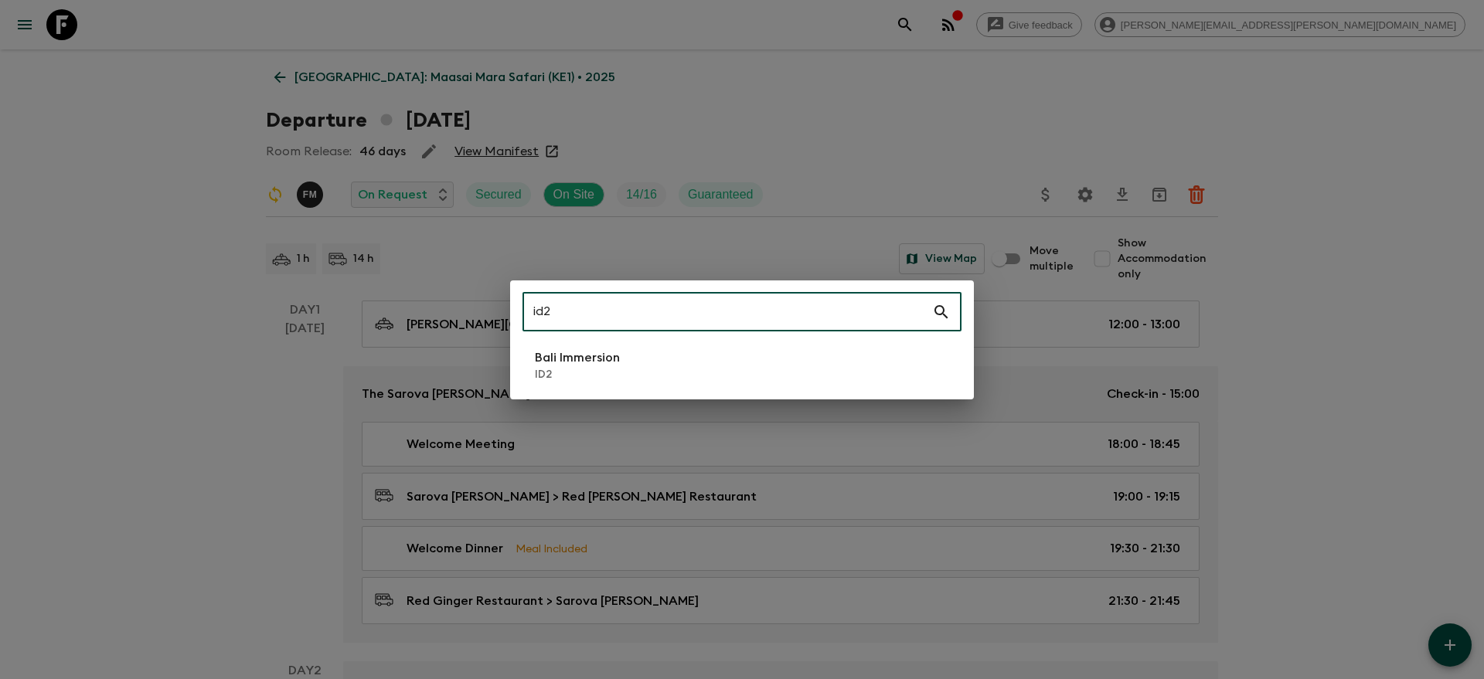
type input "id2"
click at [546, 372] on p "ID2" at bounding box center [577, 374] width 85 height 15
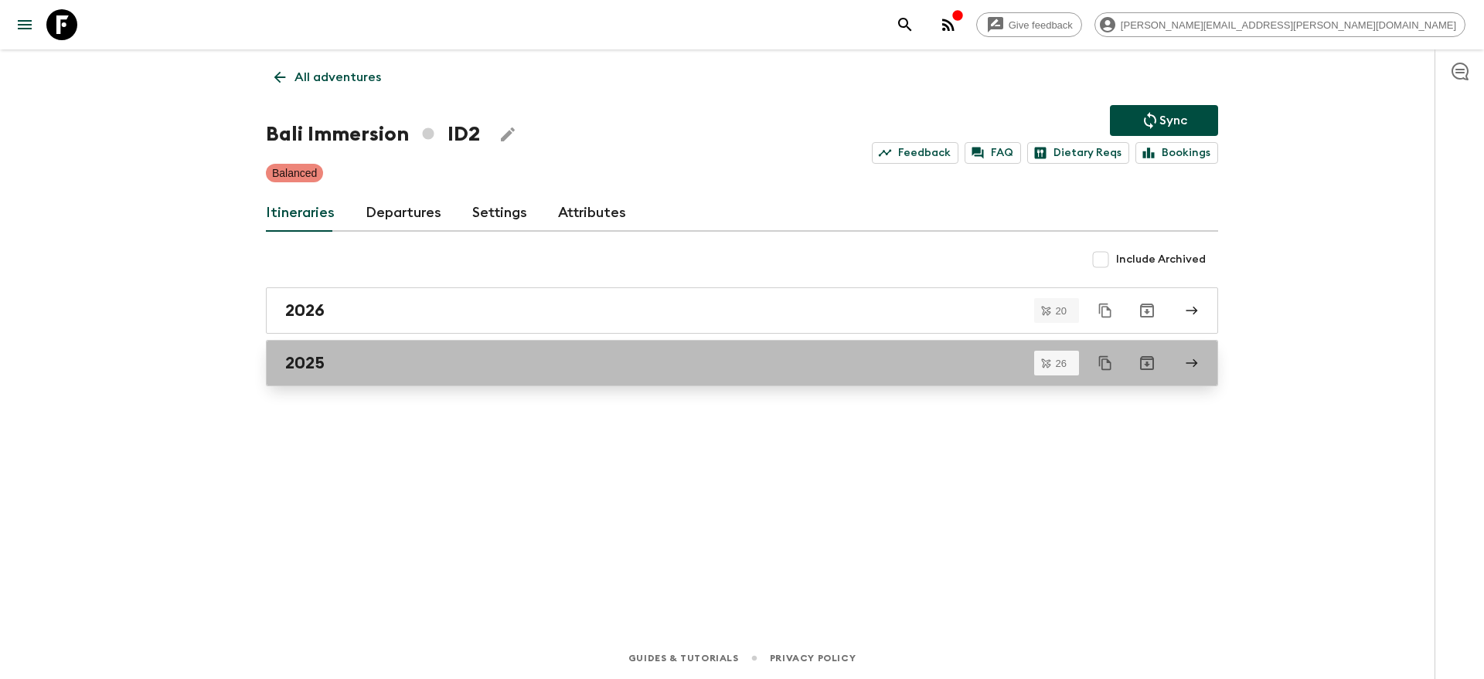
click at [473, 367] on div "2025" at bounding box center [727, 363] width 884 height 20
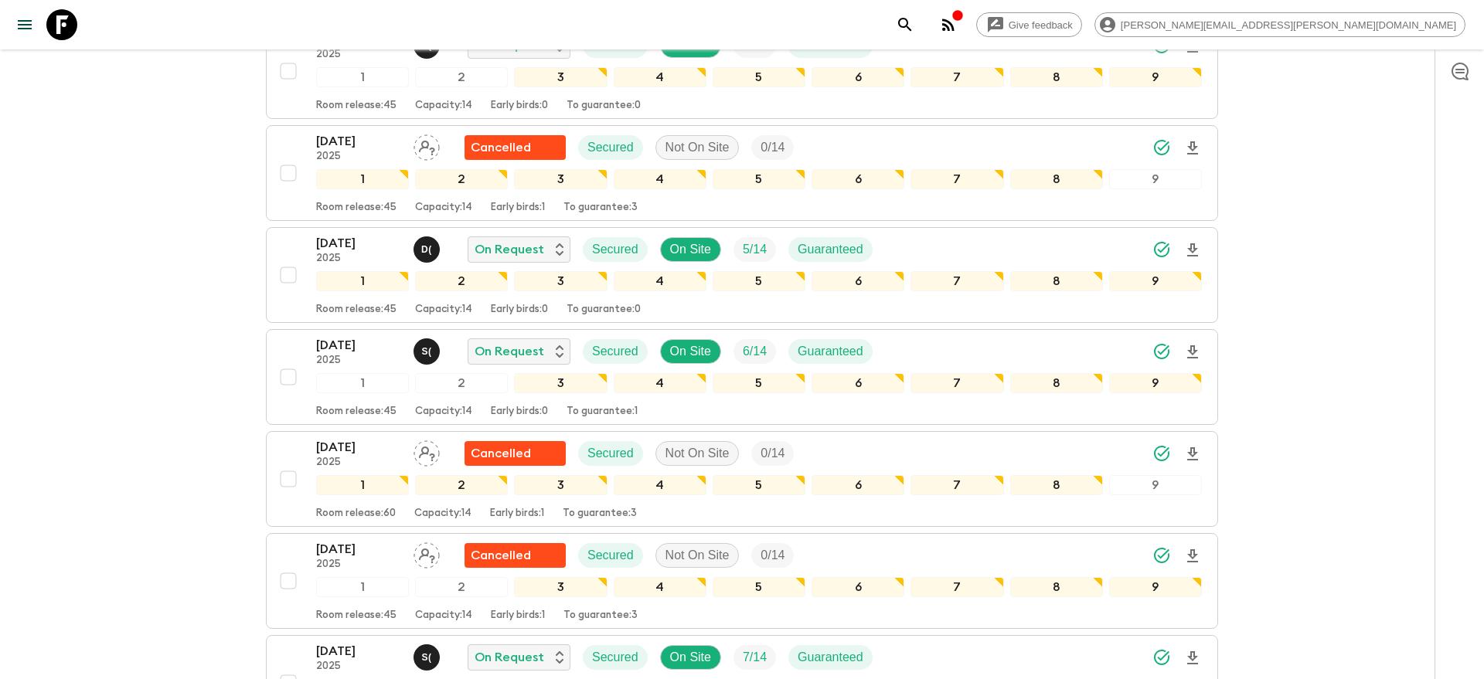
scroll to position [587, 0]
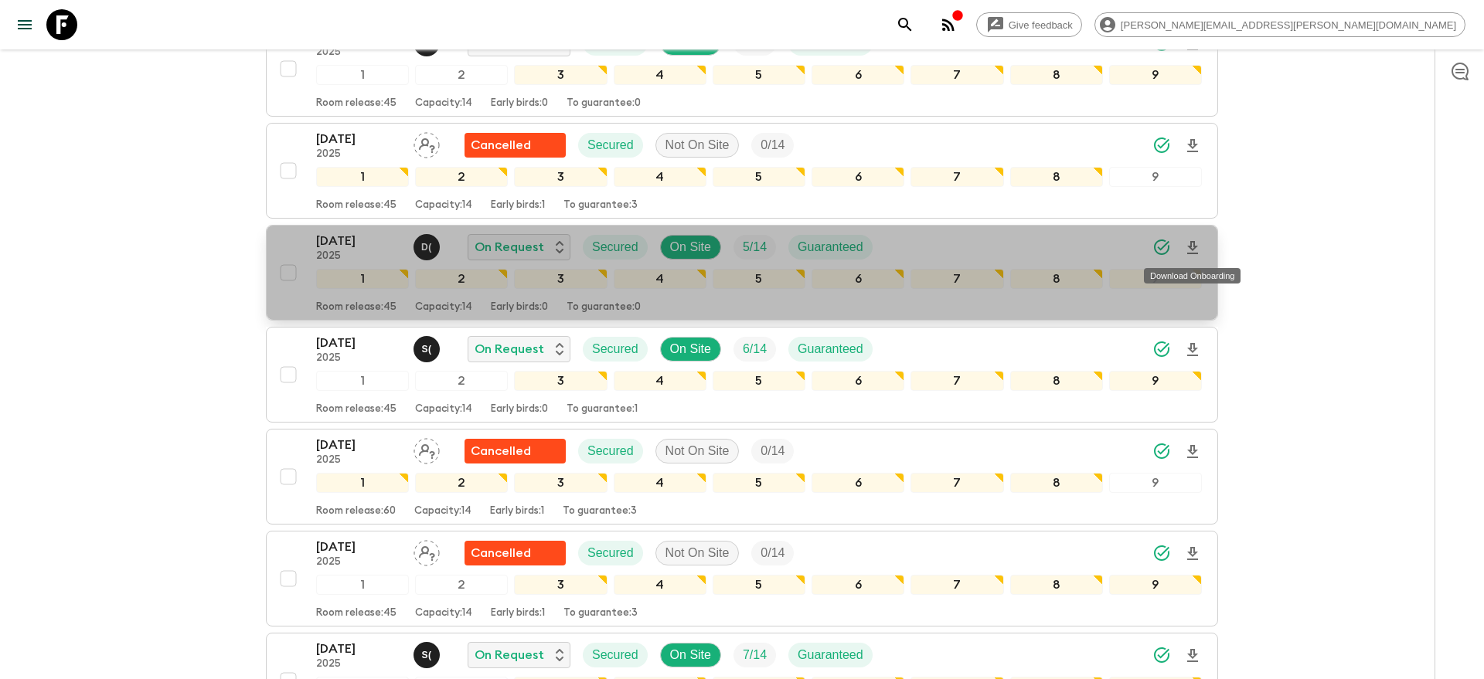
click at [1199, 250] on icon "Download Onboarding" at bounding box center [1192, 248] width 19 height 19
